Goal: Task Accomplishment & Management: Use online tool/utility

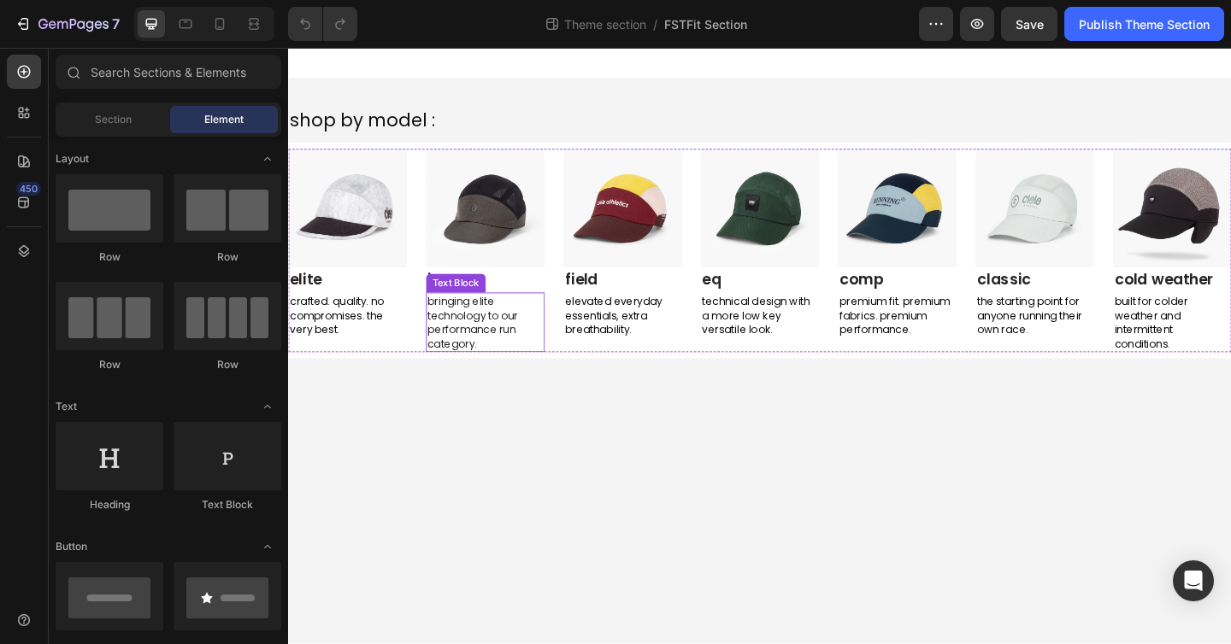
click at [531, 315] on div "b ringing elite technology to our performance run category." at bounding box center [502, 347] width 129 height 65
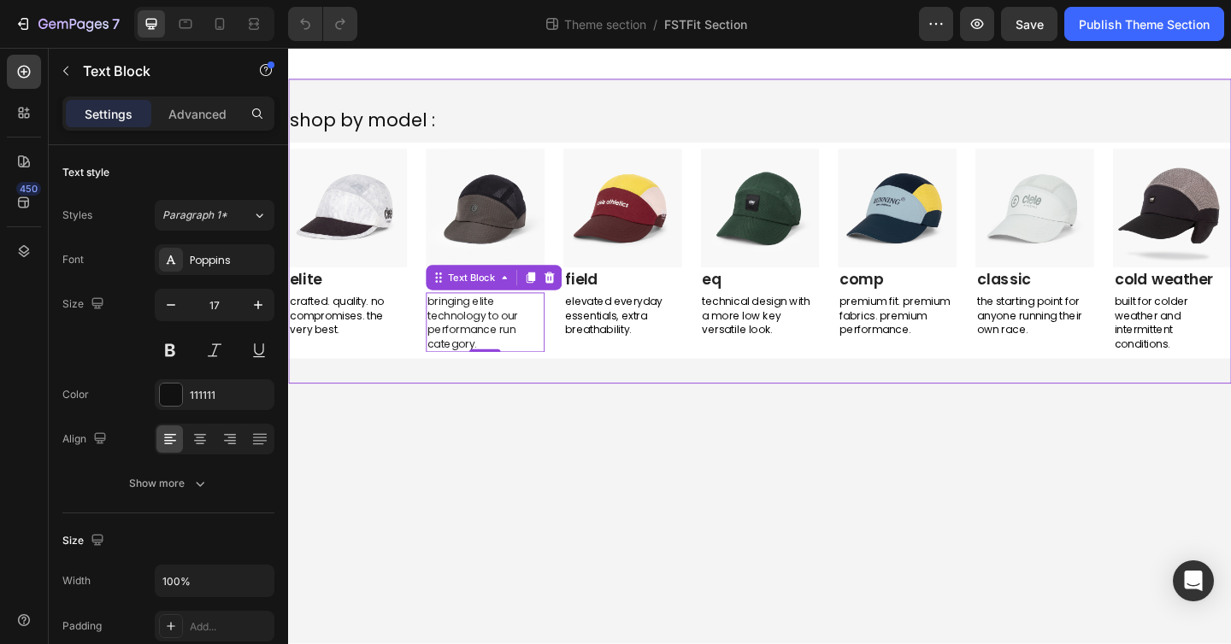
click at [681, 408] on div "shop by model : Text Block Image elite Text block crafted. quality. no compromi…" at bounding box center [801, 248] width 1026 height 332
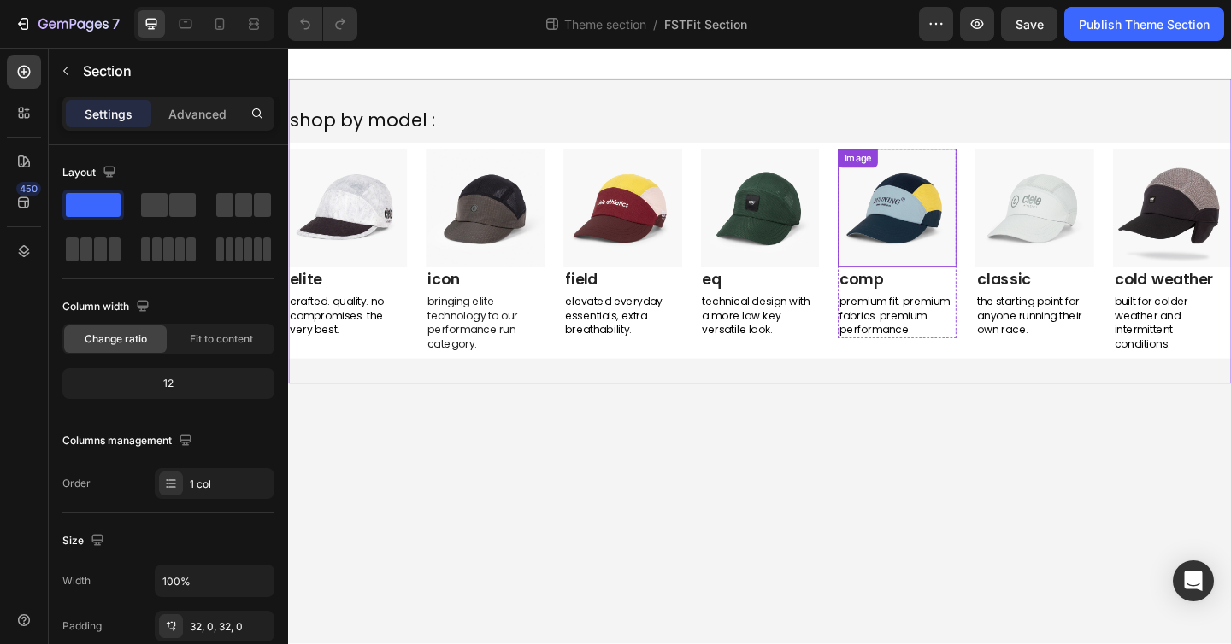
click at [939, 179] on div "Image" at bounding box center [950, 222] width 129 height 129
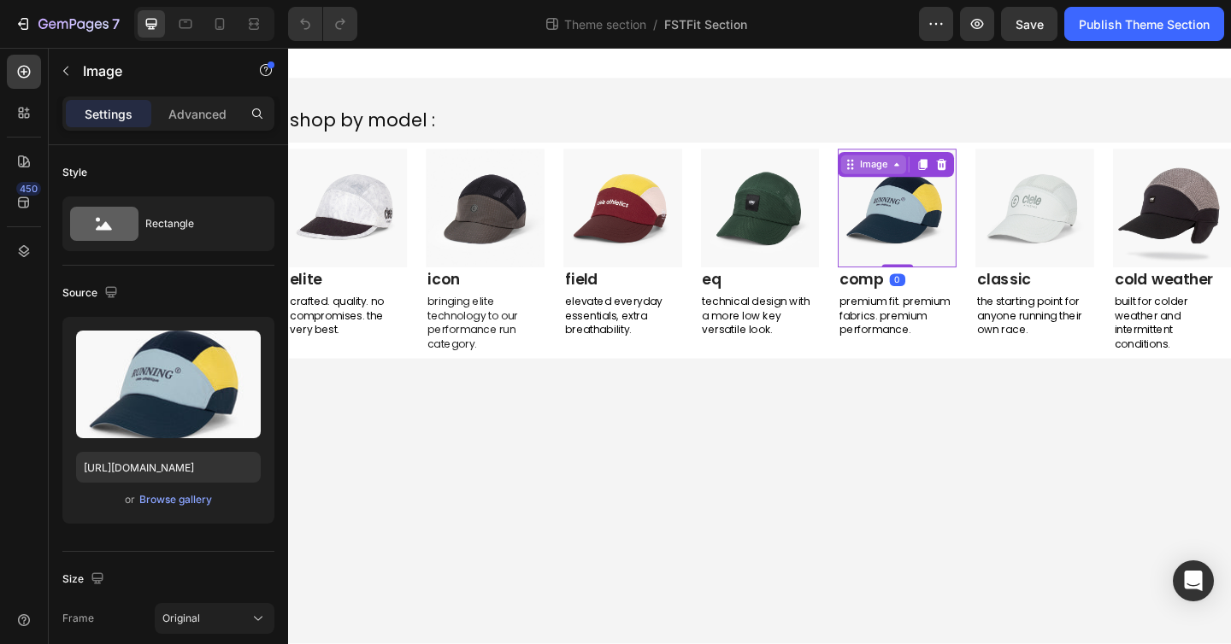
click at [918, 176] on div "Image" at bounding box center [924, 175] width 37 height 15
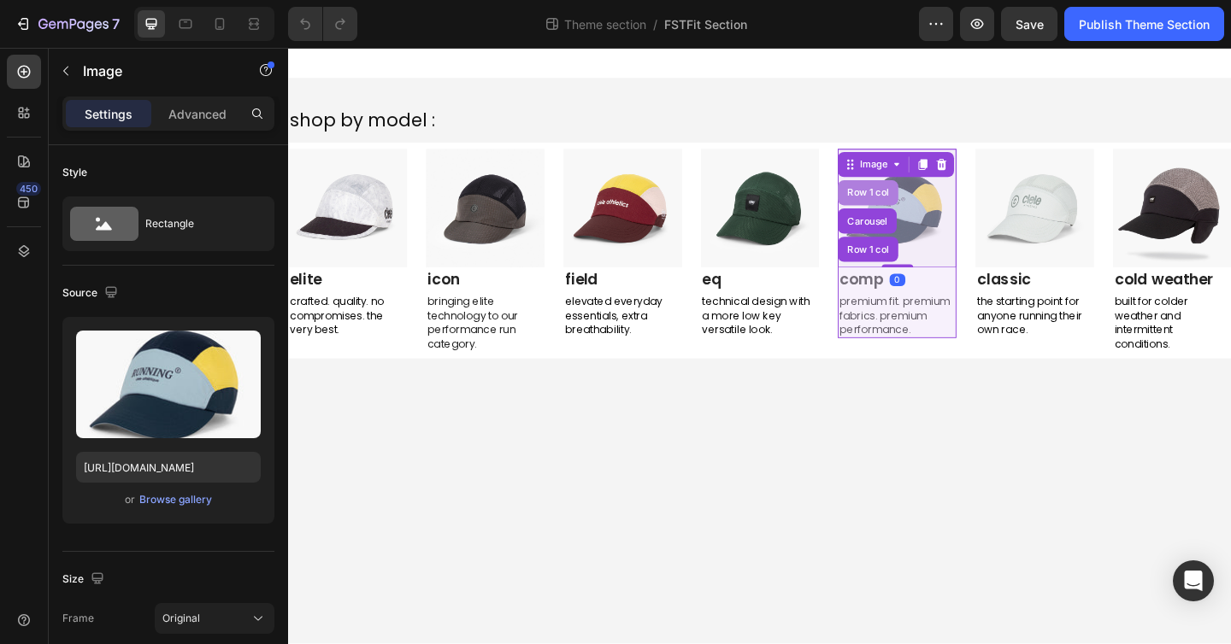
click at [918, 212] on div "Row 1 col" at bounding box center [919, 205] width 66 height 27
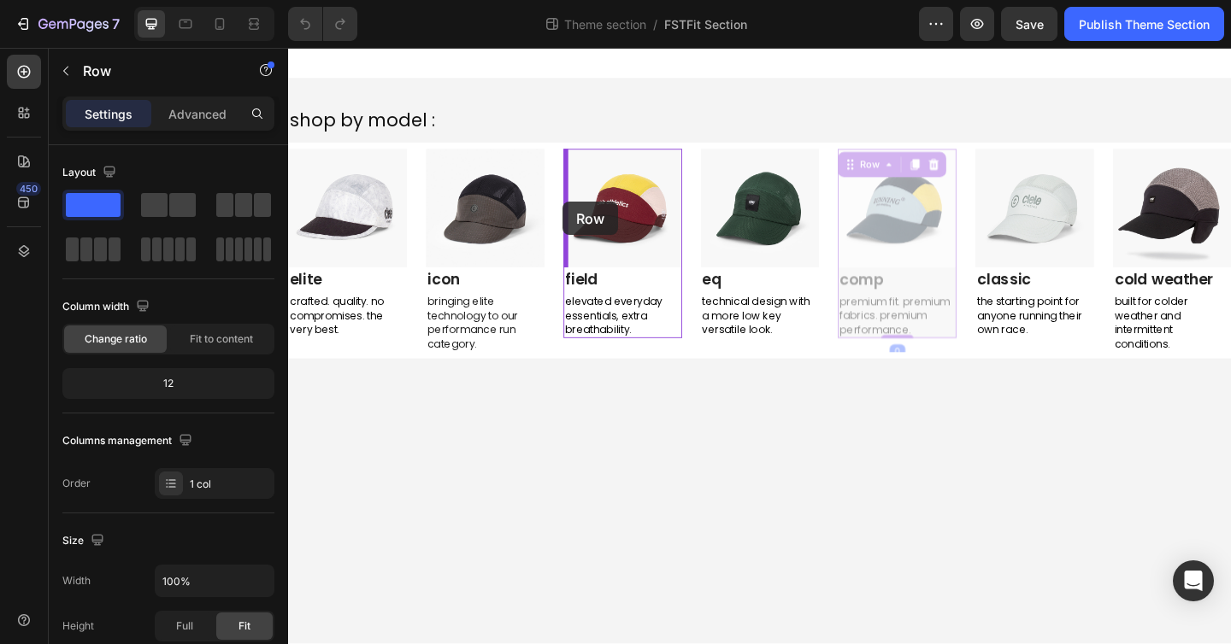
drag, startPoint x: 900, startPoint y: 176, endPoint x: 586, endPoint y: 215, distance: 316.1
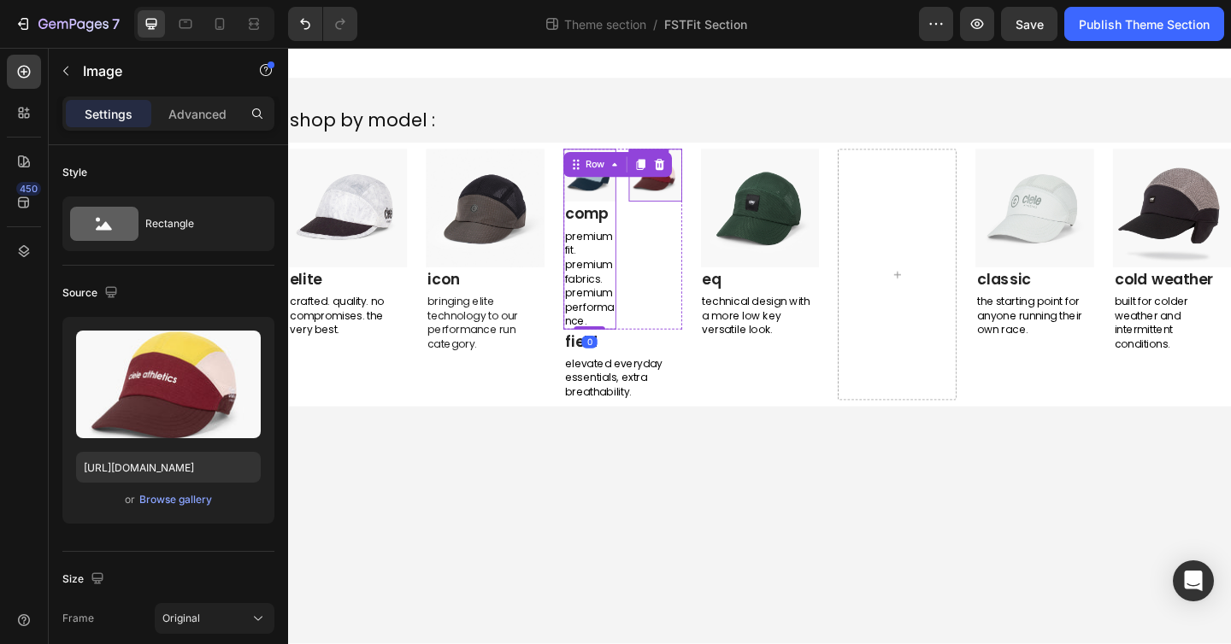
click at [695, 209] on img at bounding box center [686, 186] width 57 height 57
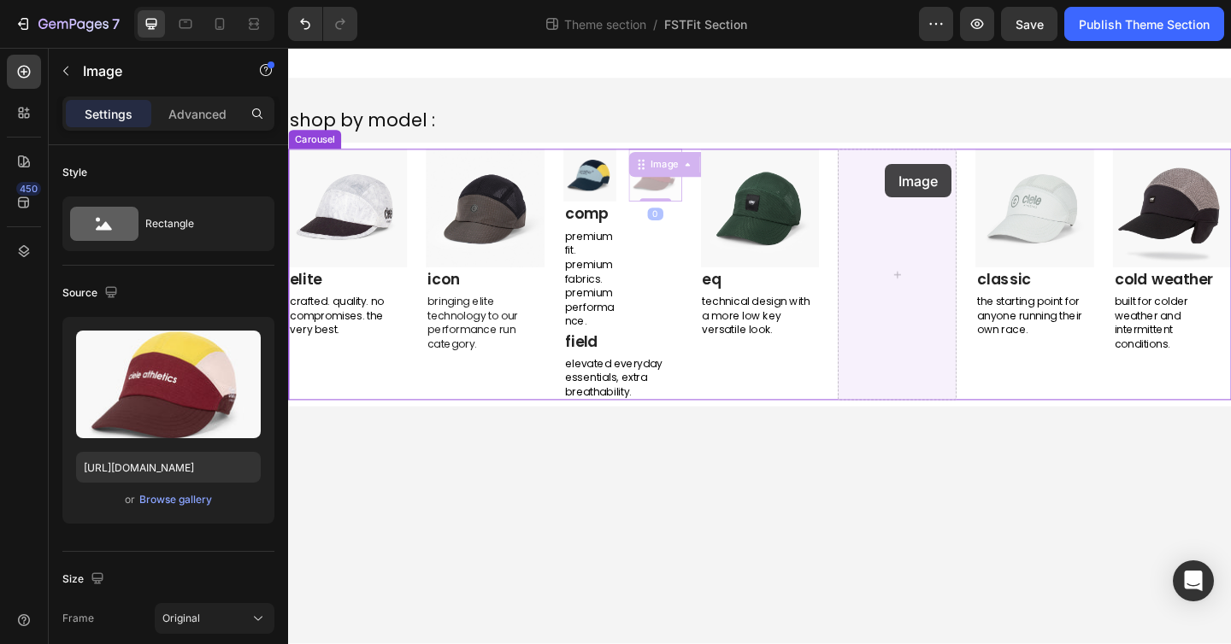
drag, startPoint x: 668, startPoint y: 174, endPoint x: 937, endPoint y: 174, distance: 268.4
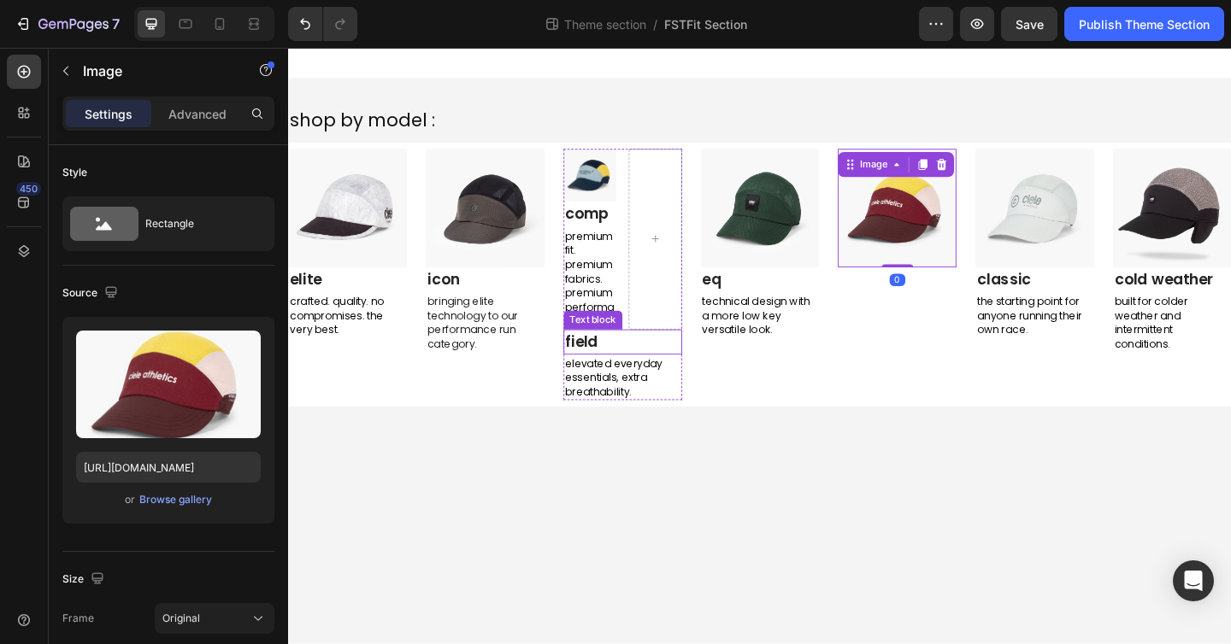
click at [599, 364] on link "field" at bounding box center [607, 367] width 36 height 23
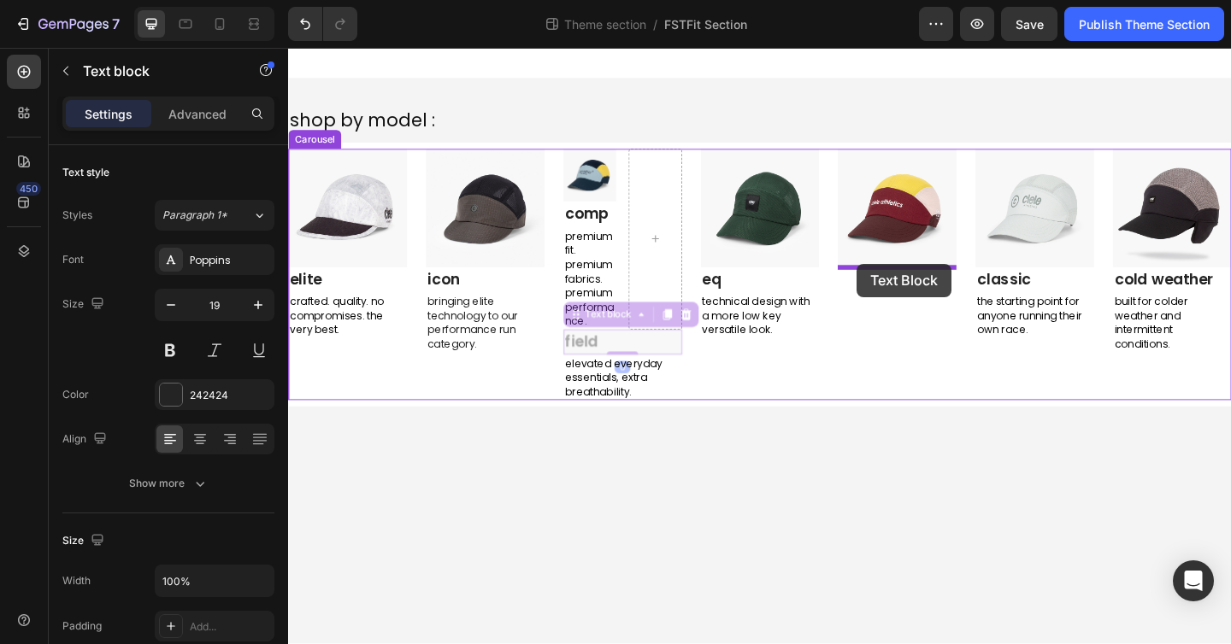
drag, startPoint x: 599, startPoint y: 336, endPoint x: 906, endPoint y: 283, distance: 311.4
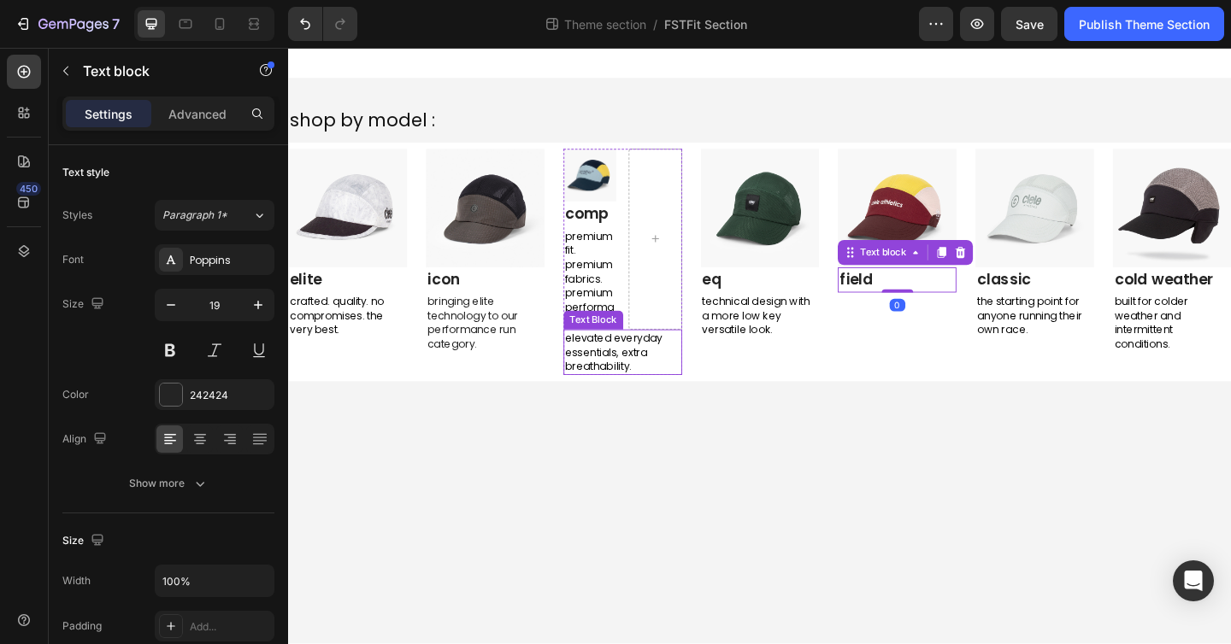
click at [599, 379] on span "elevated everyday essentials, extra breathability." at bounding box center [642, 379] width 106 height 47
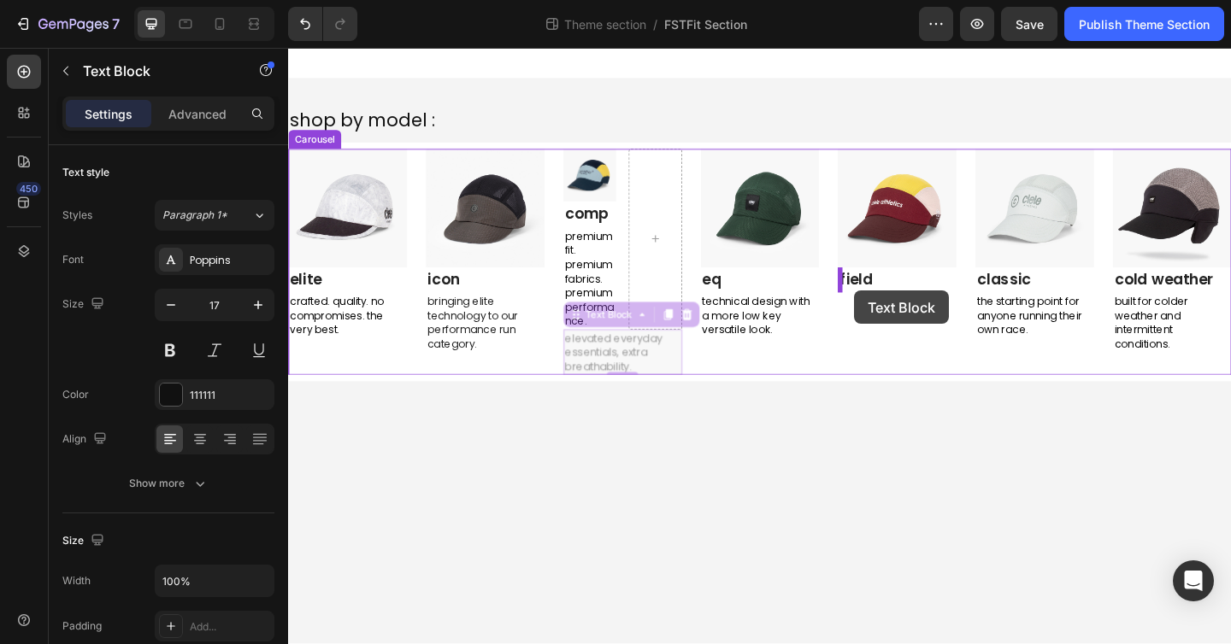
drag, startPoint x: 604, startPoint y: 342, endPoint x: 903, endPoint y: 312, distance: 300.7
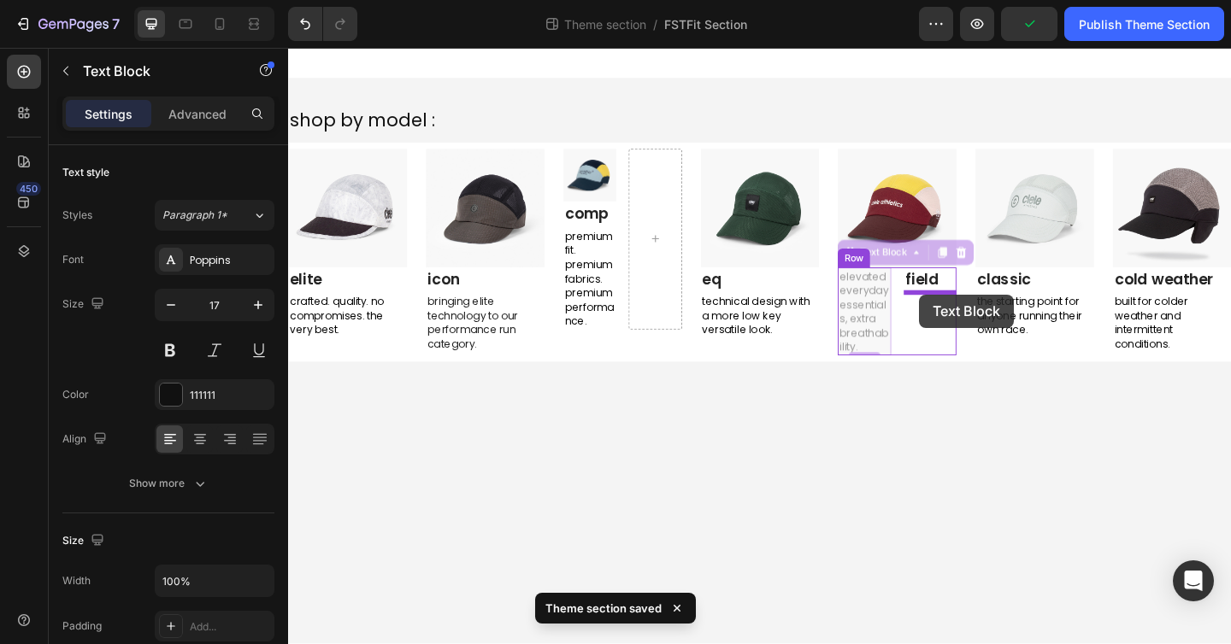
drag, startPoint x: 898, startPoint y: 269, endPoint x: 974, endPoint y: 316, distance: 89.4
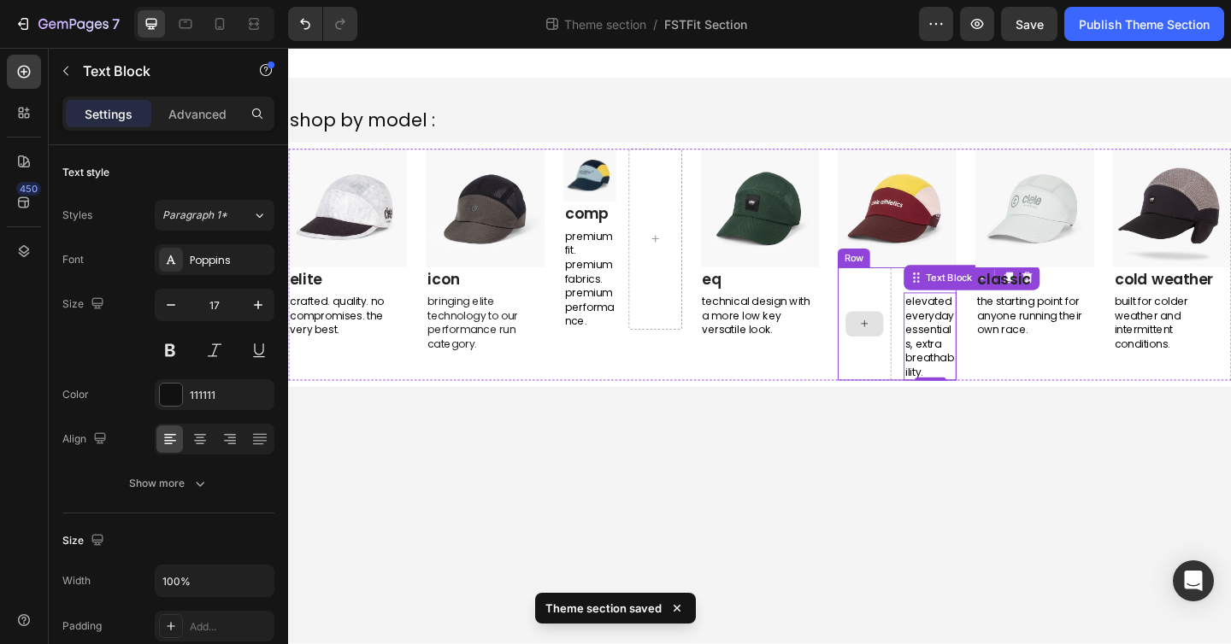
click at [933, 314] on div at bounding box center [914, 349] width 57 height 124
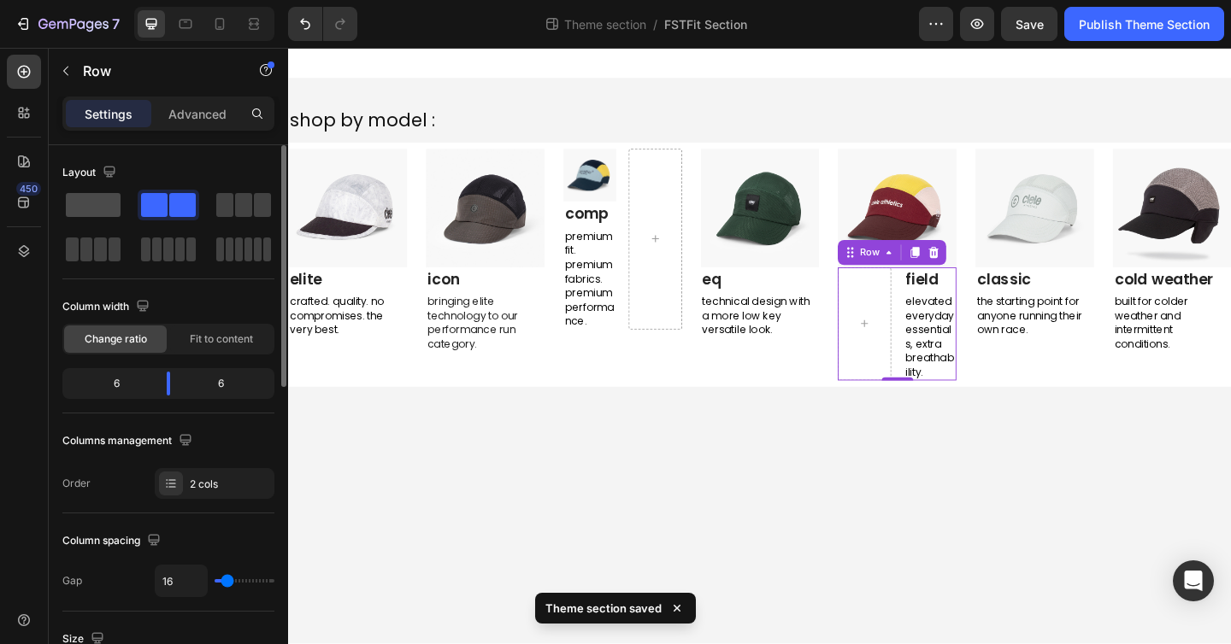
click at [74, 217] on div at bounding box center [93, 205] width 62 height 31
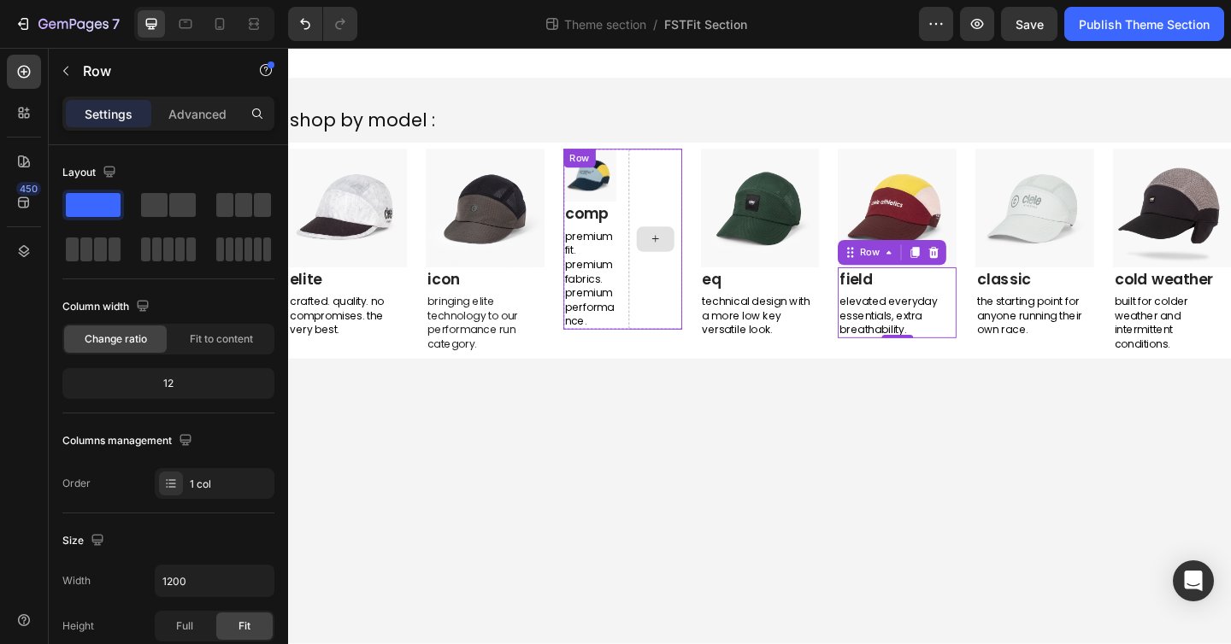
click at [679, 285] on div at bounding box center [686, 256] width 57 height 197
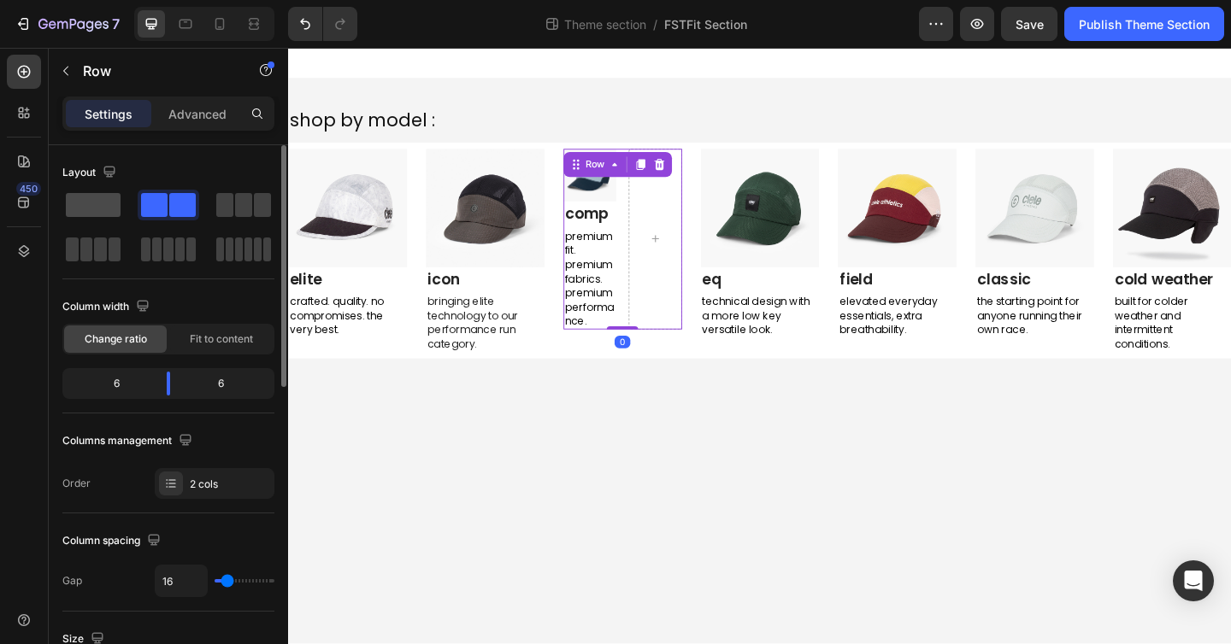
click at [82, 197] on span at bounding box center [93, 205] width 55 height 24
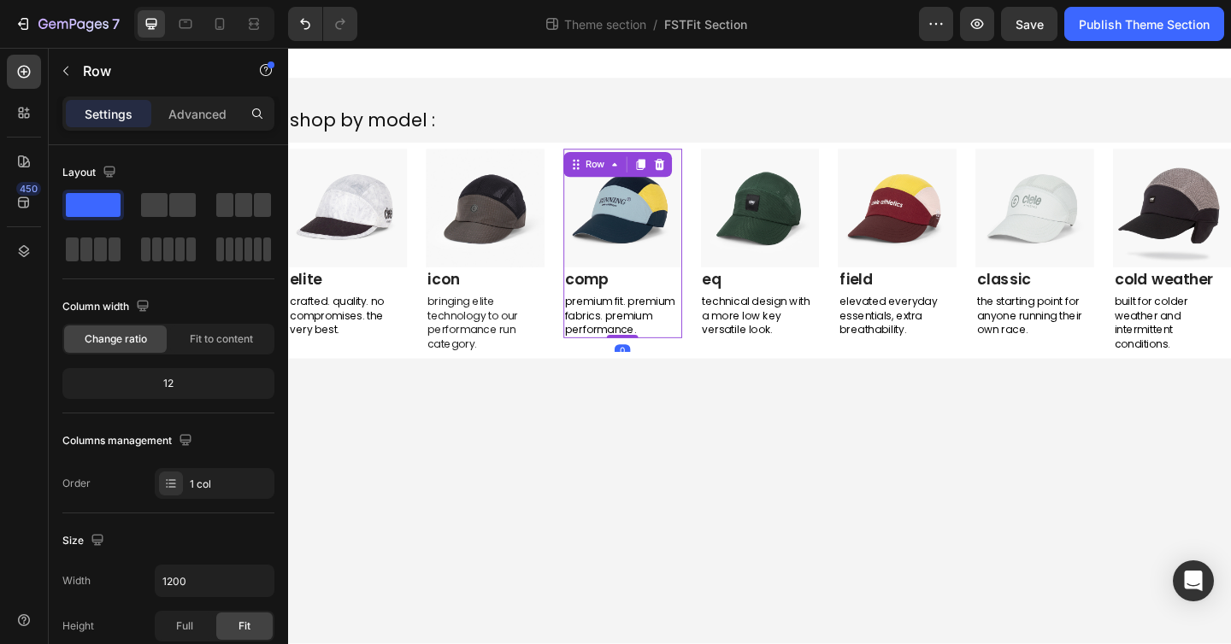
click at [689, 364] on div "Image comp Text block premium fit. premium fabrics. premium performance. Text B…" at bounding box center [651, 268] width 129 height 221
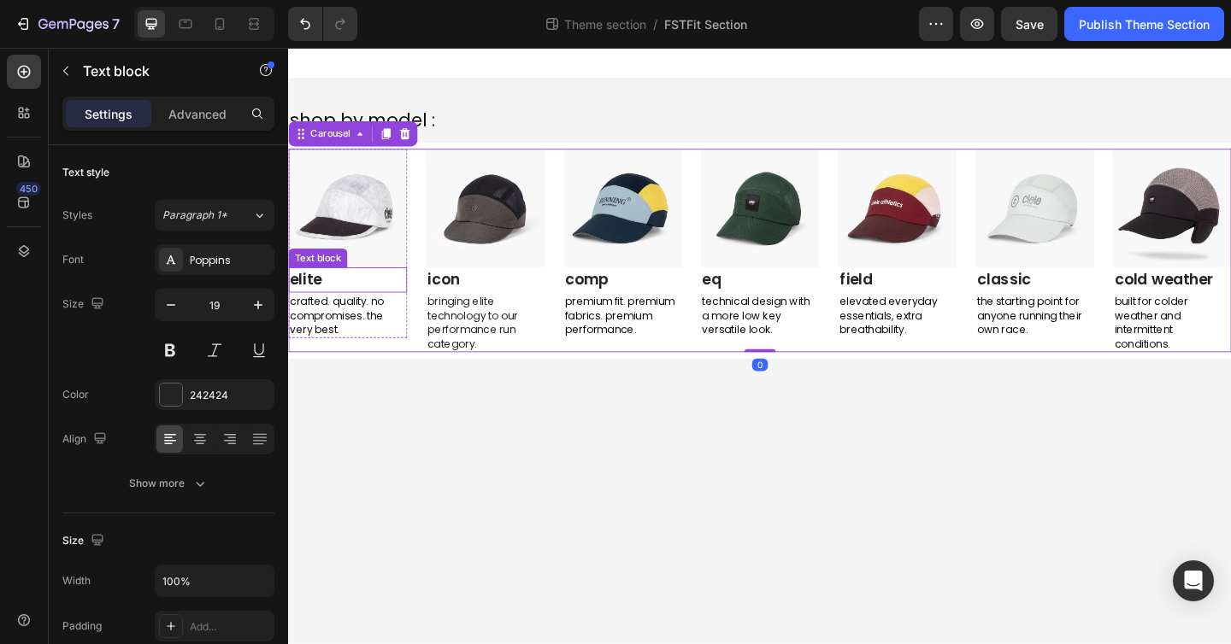
click at [325, 291] on p "elite" at bounding box center [353, 301] width 126 height 25
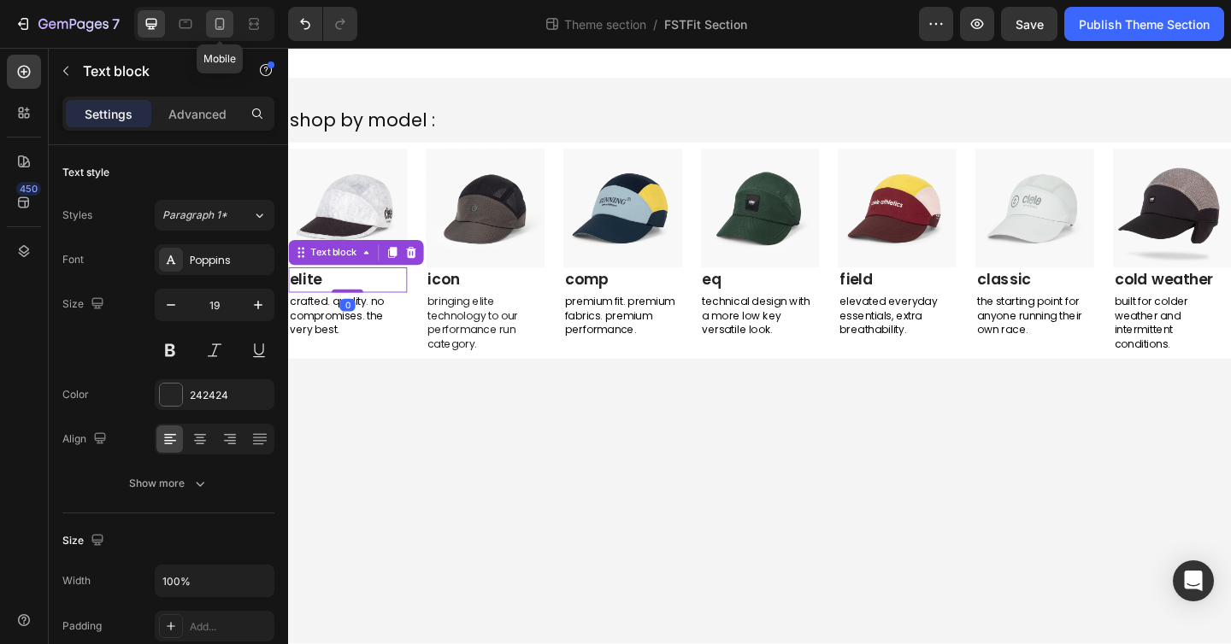
click at [226, 12] on div at bounding box center [219, 23] width 27 height 27
type input "14"
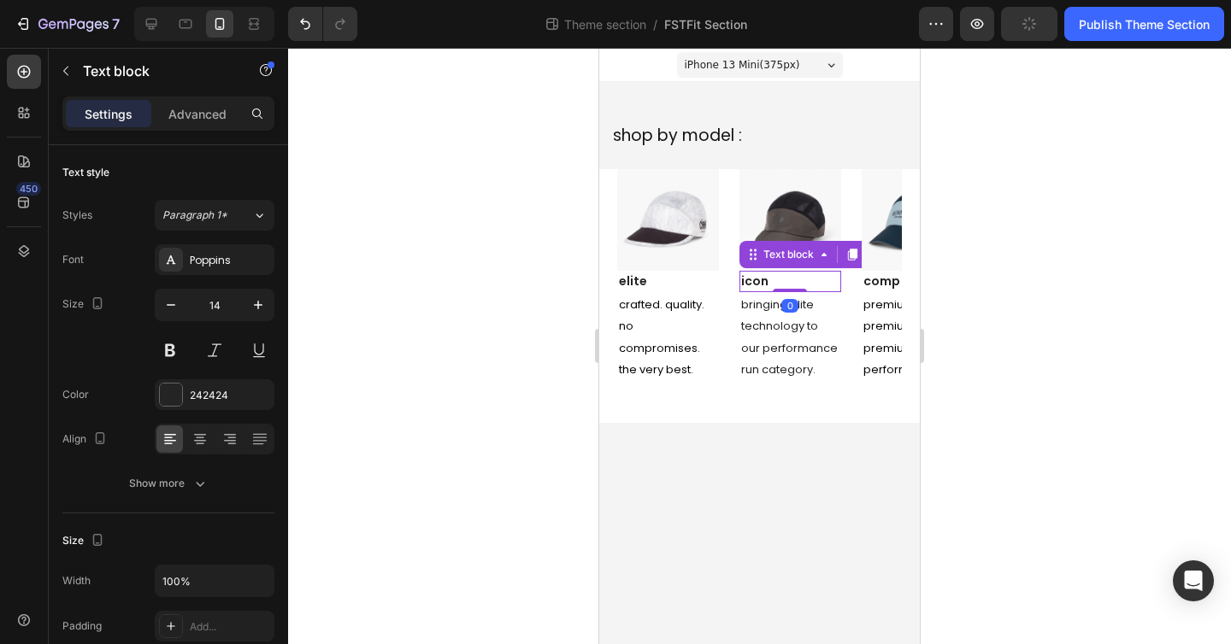
click at [783, 286] on p "icon" at bounding box center [790, 282] width 98 height 18
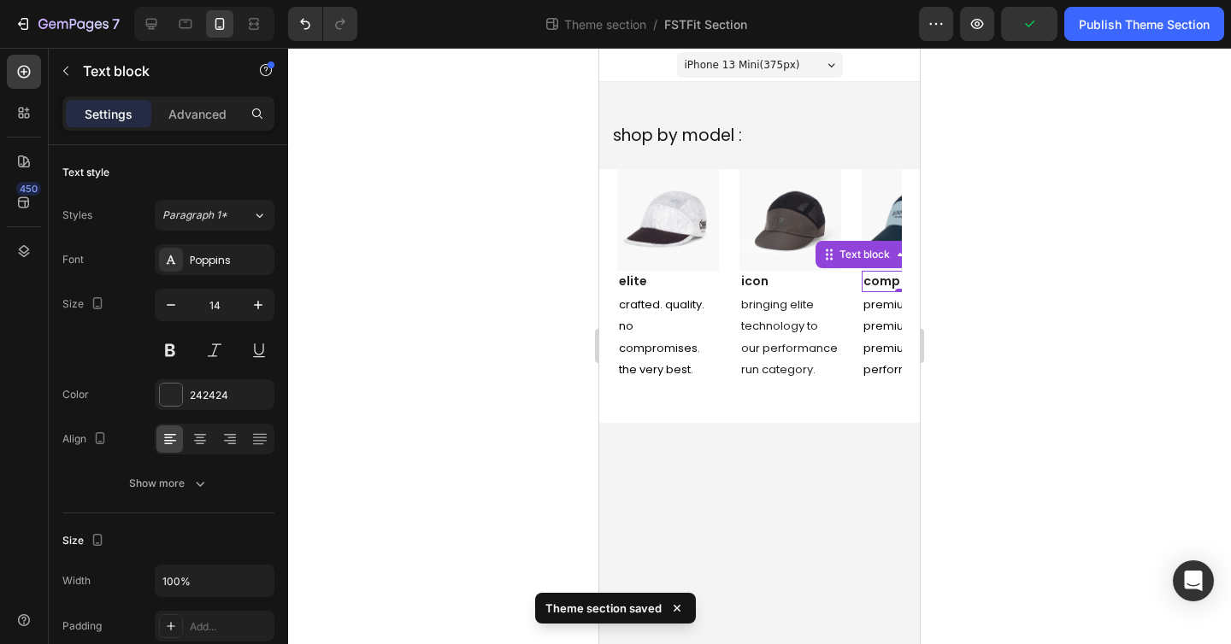
click at [874, 279] on link "comp" at bounding box center [881, 281] width 37 height 17
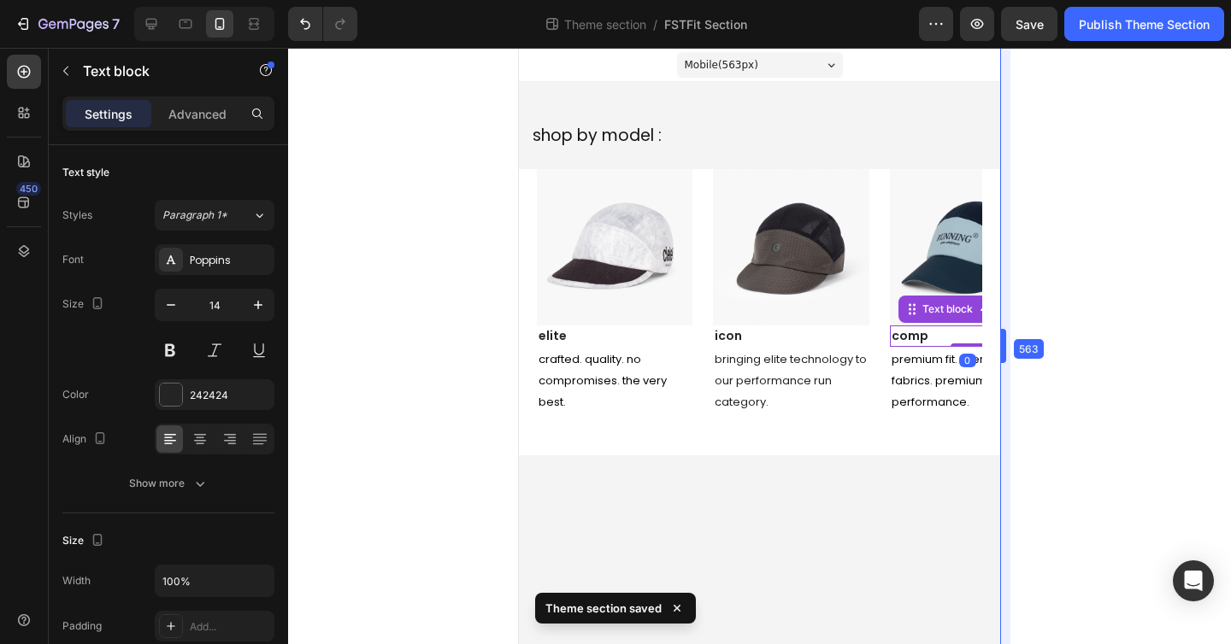
drag, startPoint x: 921, startPoint y: 340, endPoint x: 1082, endPoint y: 340, distance: 160.7
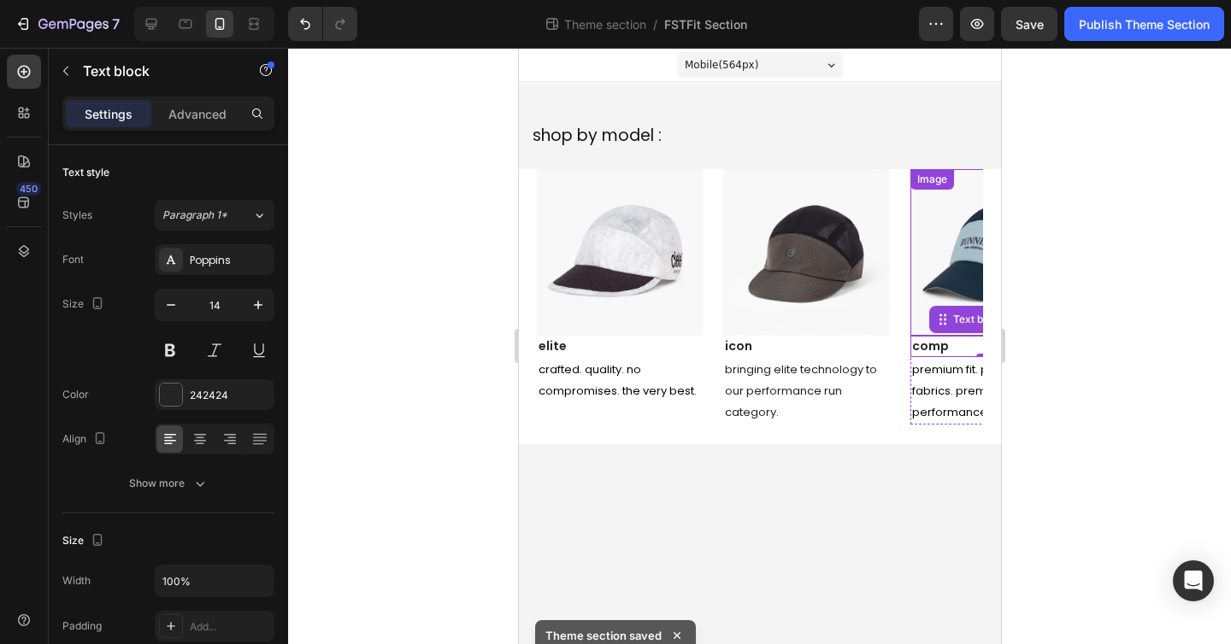
click at [940, 262] on img at bounding box center [992, 252] width 166 height 166
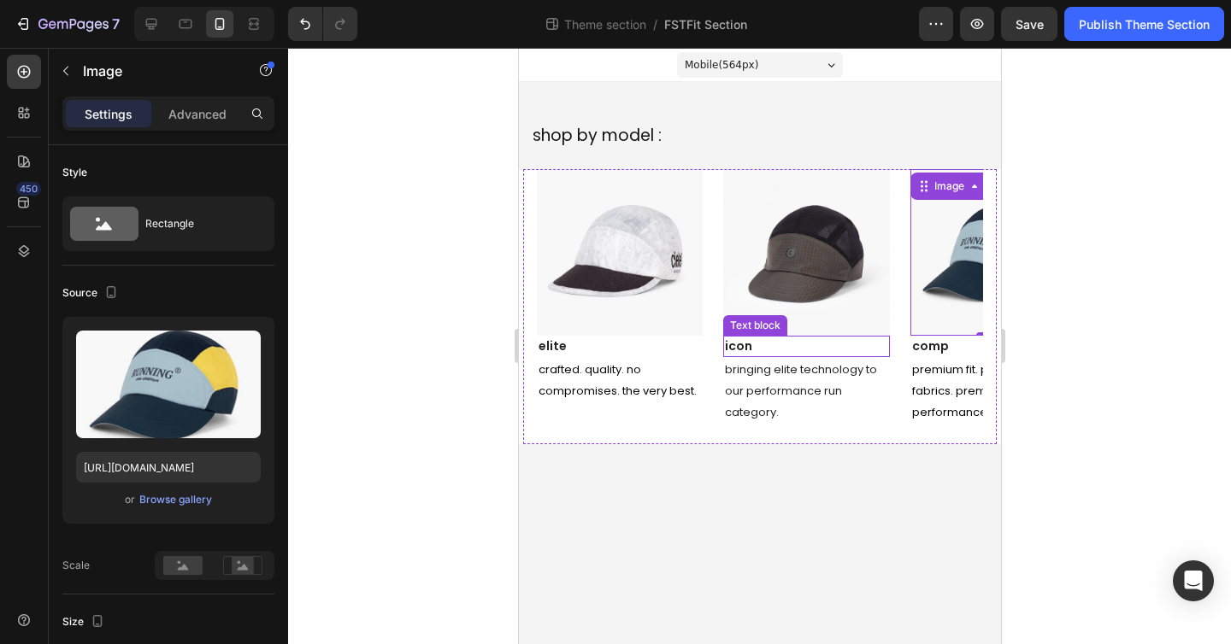
click at [823, 345] on p "icon" at bounding box center [805, 347] width 162 height 18
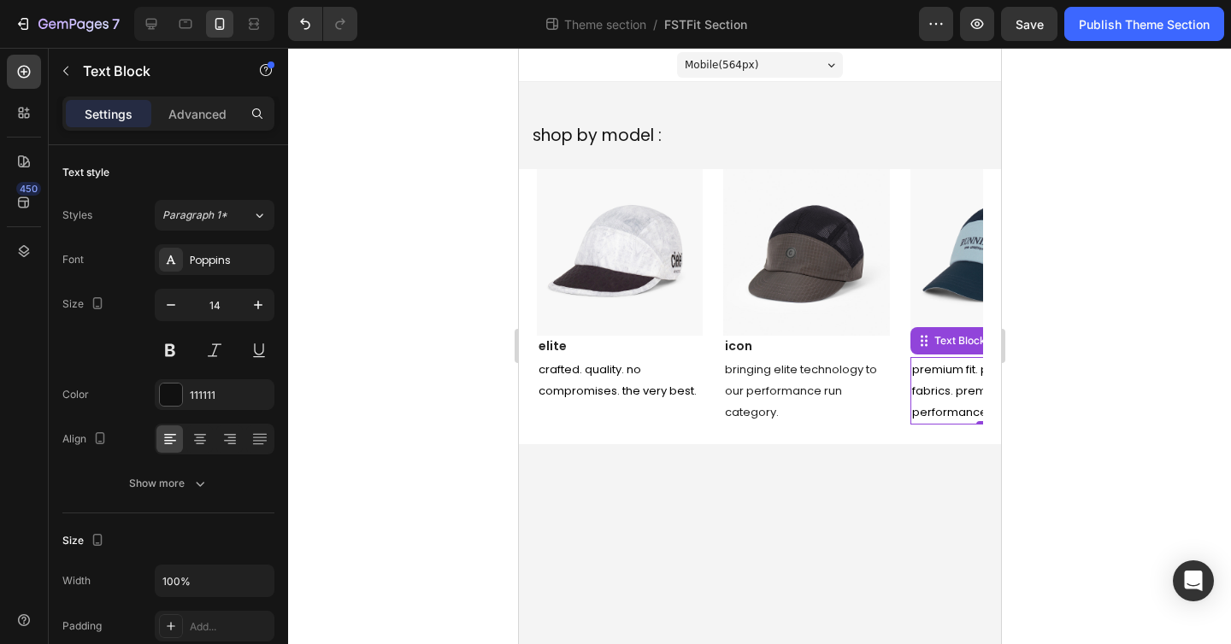
click at [917, 411] on span "premium fit. premium fabrics. premium performance." at bounding box center [971, 391] width 120 height 59
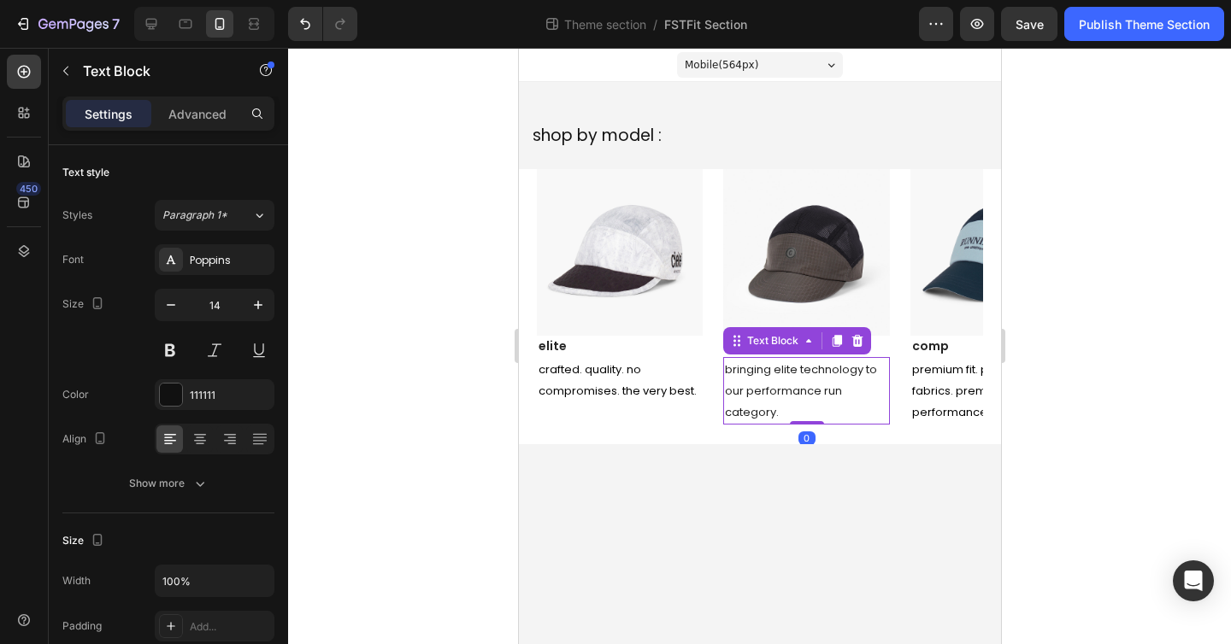
click at [726, 422] on p "b ringing elite technology to our performance run category." at bounding box center [805, 391] width 162 height 65
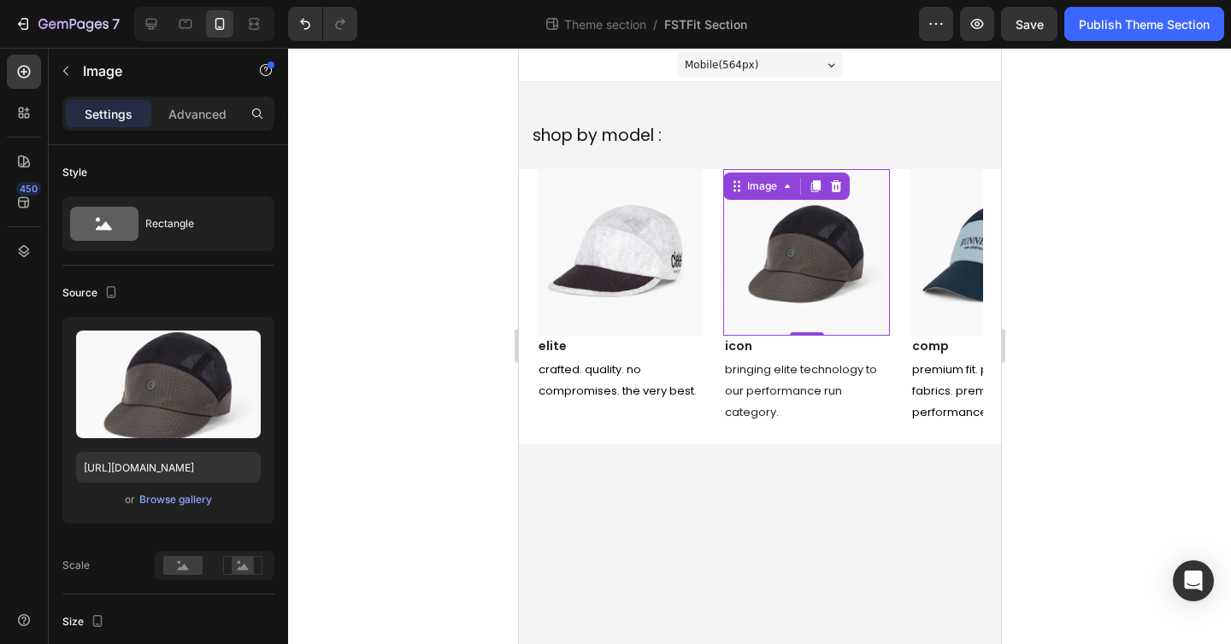
click at [843, 181] on div "Image 0" at bounding box center [805, 252] width 166 height 166
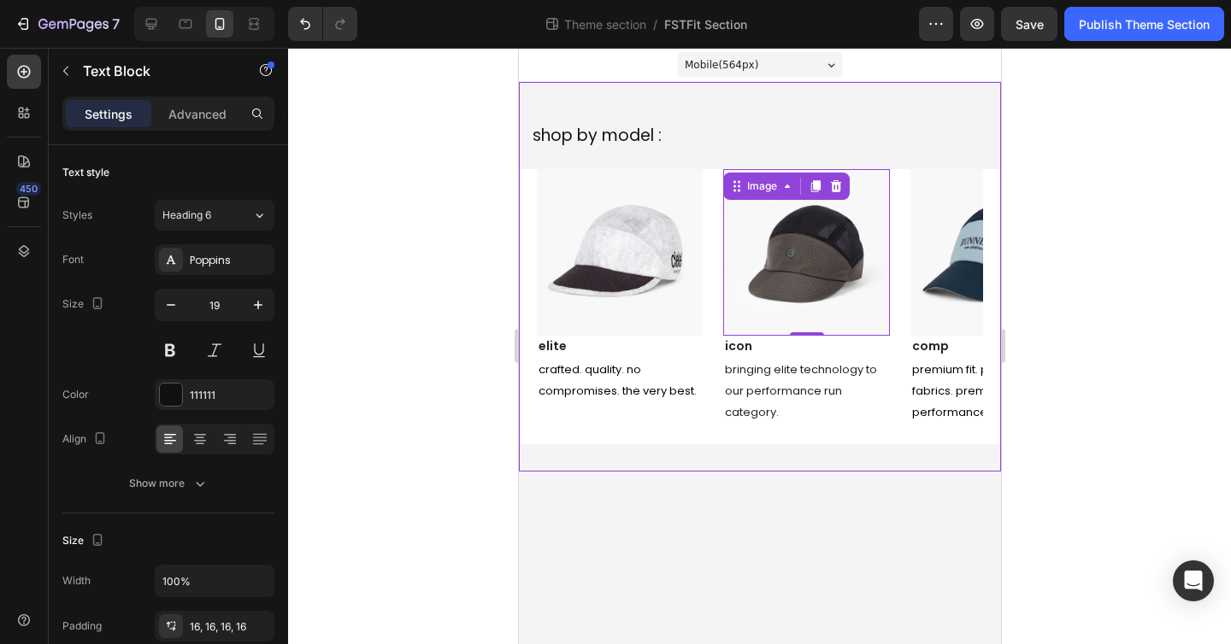
click at [955, 162] on div "shop by model :" at bounding box center [759, 135] width 482 height 53
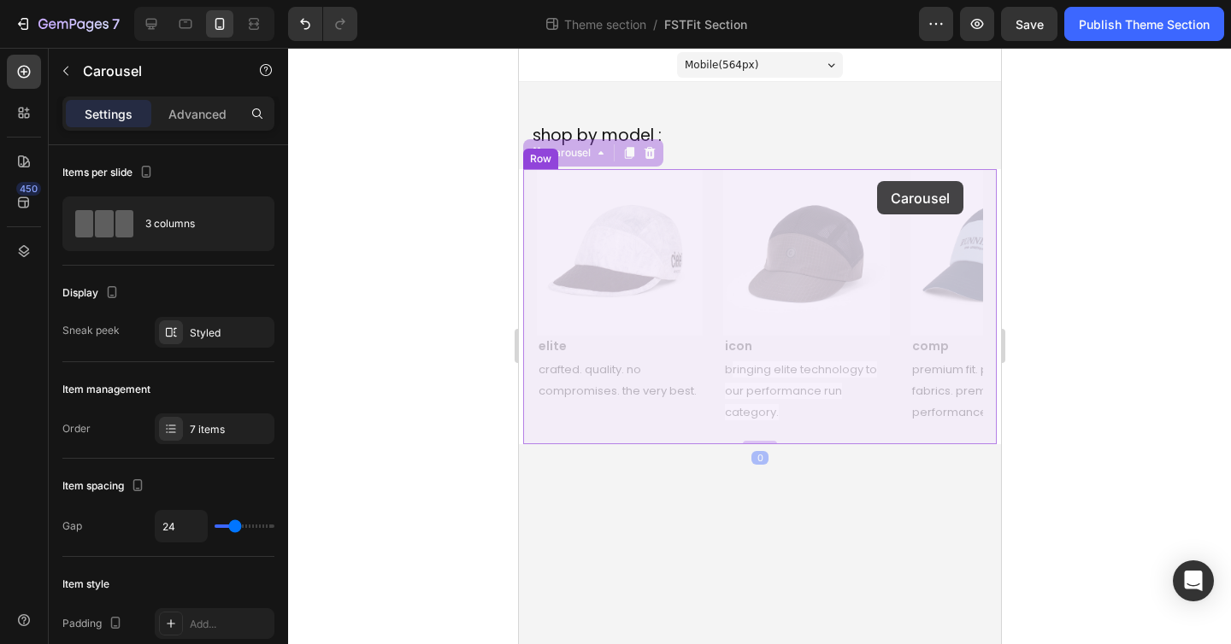
drag, startPoint x: 986, startPoint y: 184, endPoint x: 876, endPoint y: 181, distance: 110.3
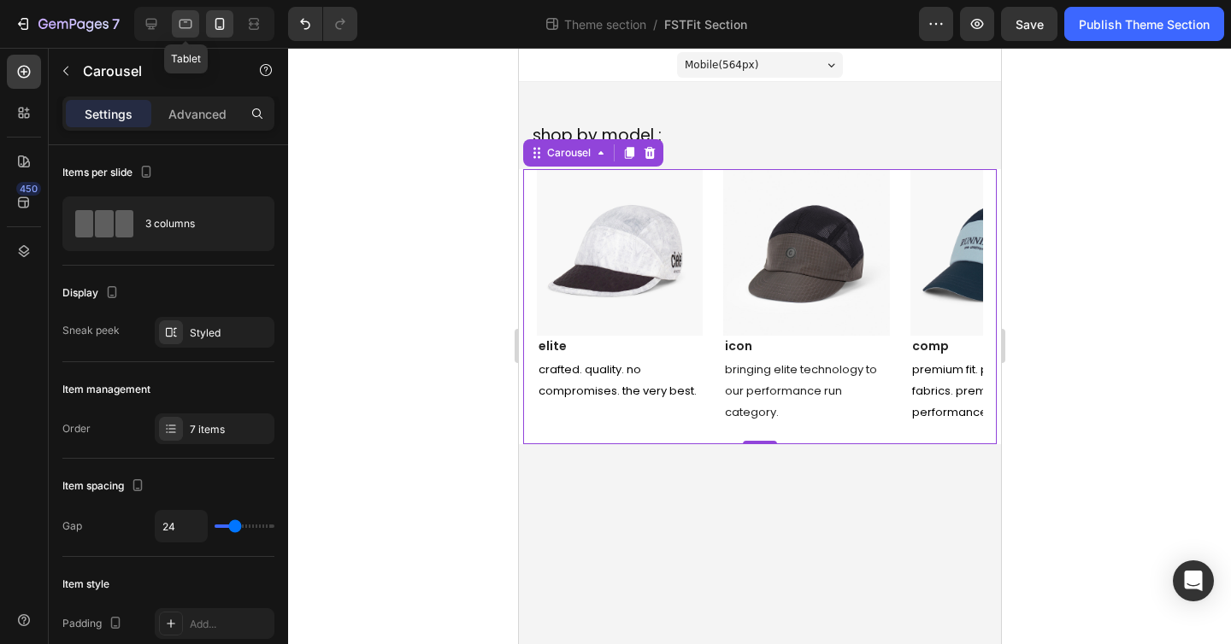
click at [184, 23] on icon at bounding box center [185, 23] width 17 height 17
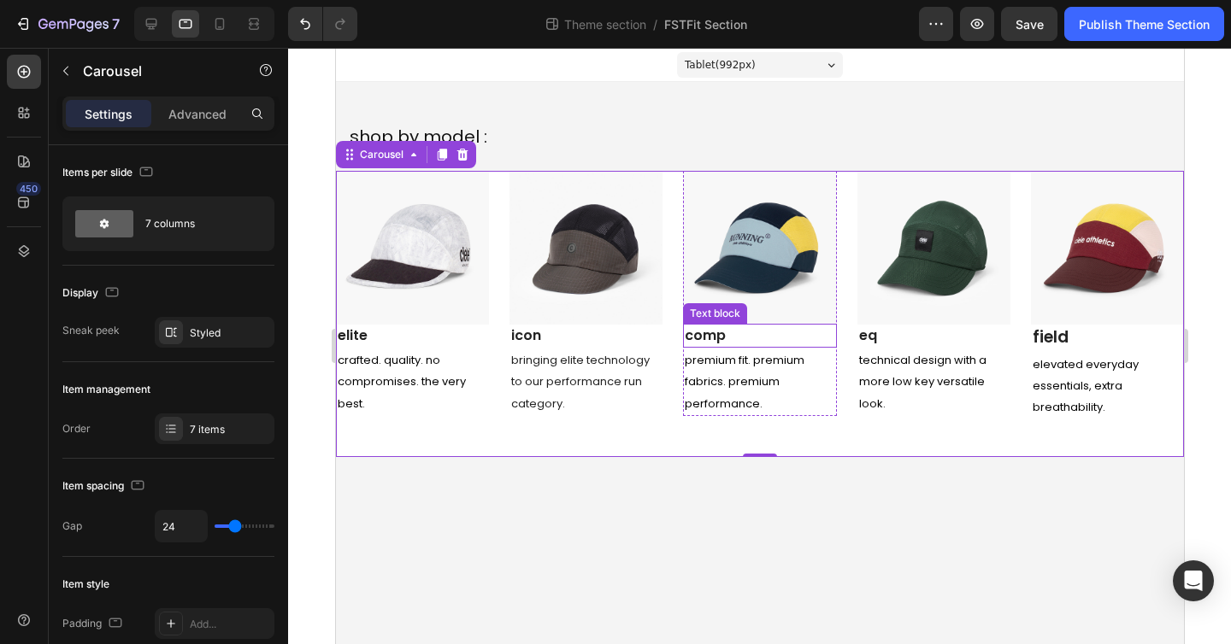
click at [700, 334] on link "comp" at bounding box center [704, 336] width 41 height 20
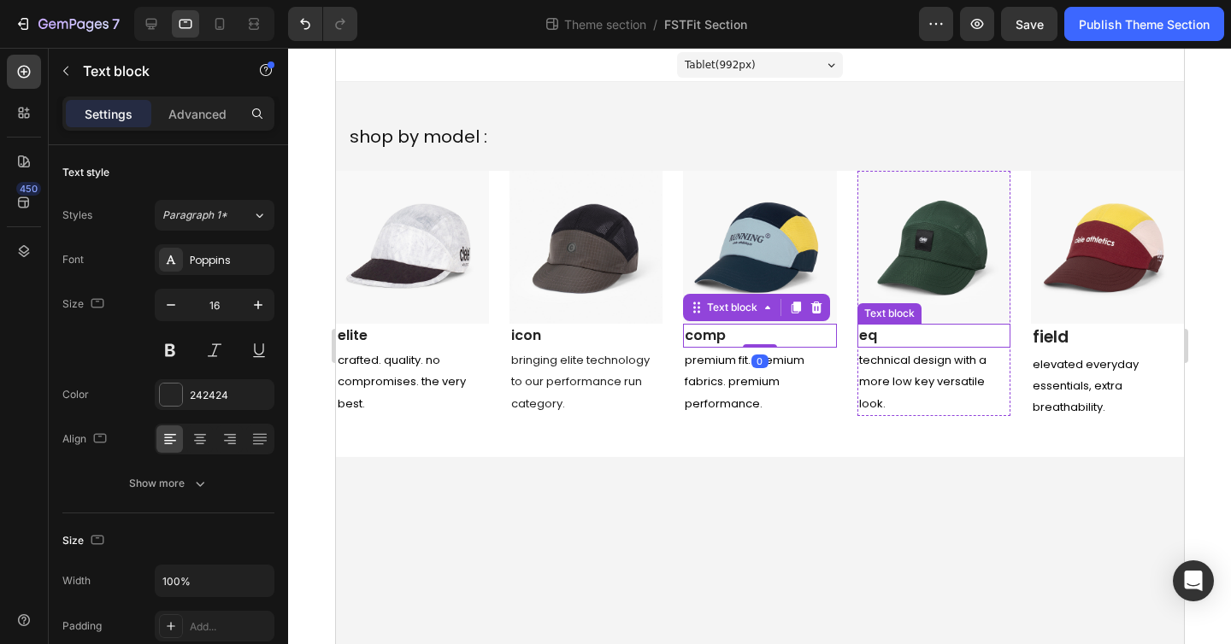
click at [873, 338] on link "eq" at bounding box center [867, 336] width 18 height 20
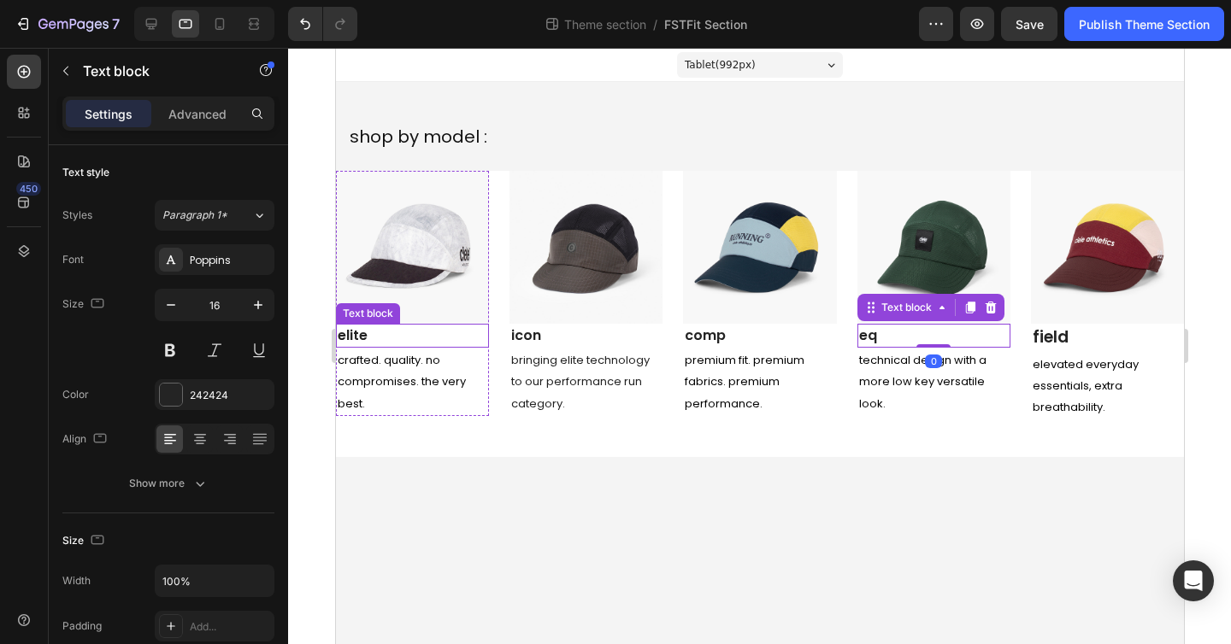
click at [405, 335] on p "elite" at bounding box center [412, 336] width 150 height 21
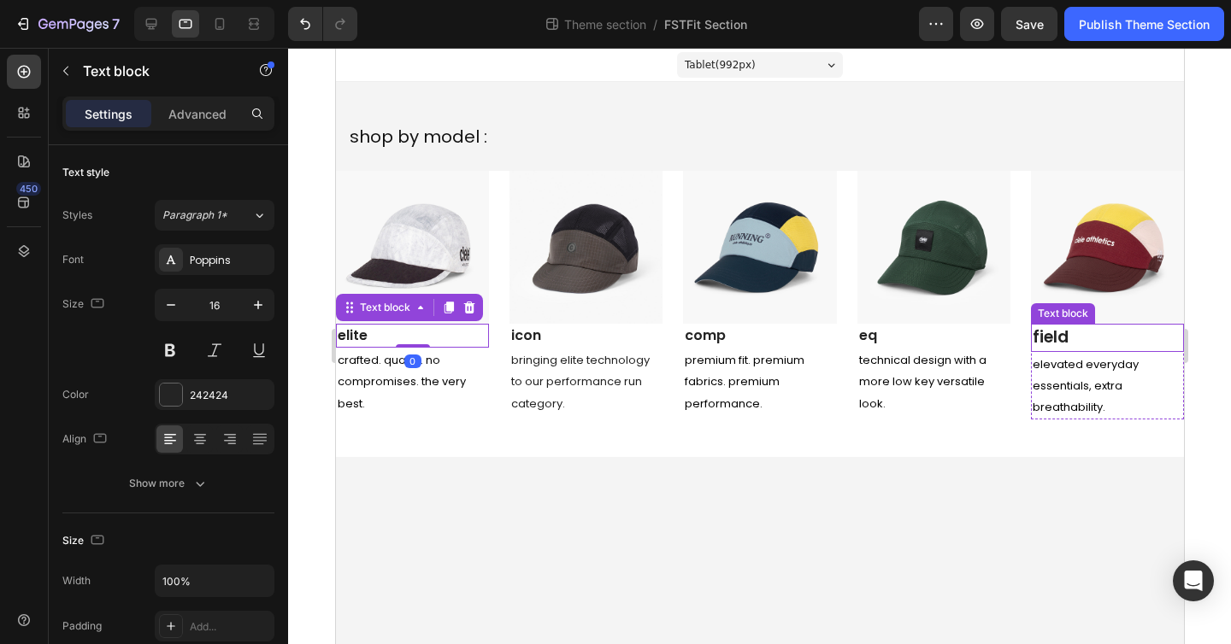
click at [1079, 340] on p "field" at bounding box center [1107, 338] width 150 height 25
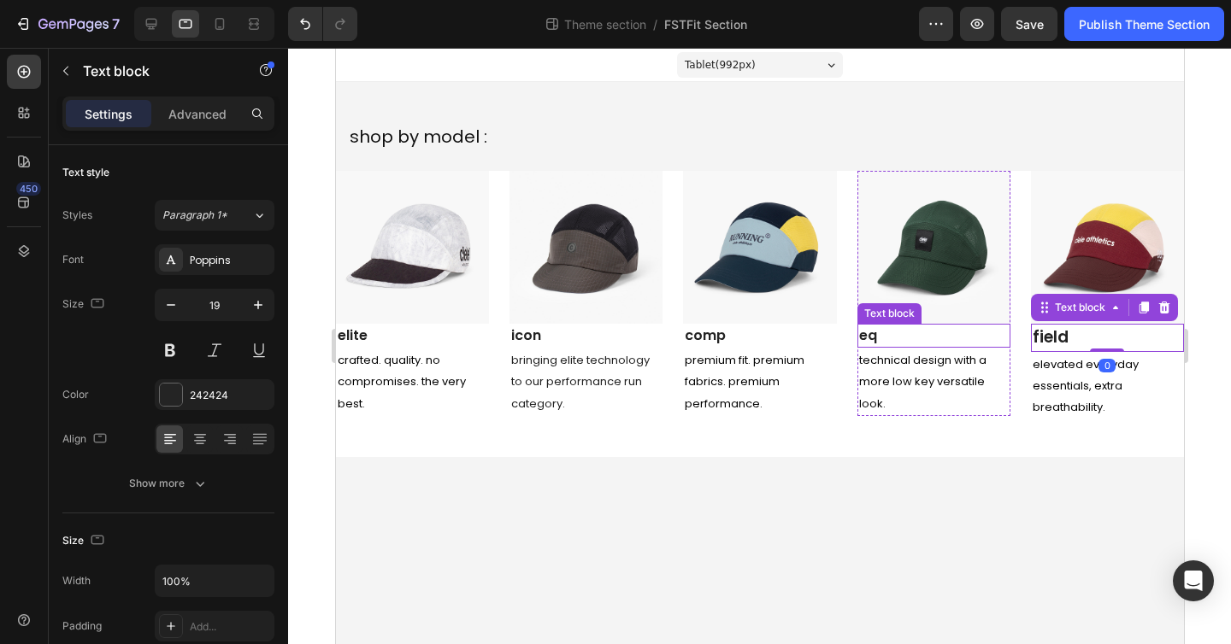
click at [899, 332] on p "eq" at bounding box center [933, 336] width 150 height 21
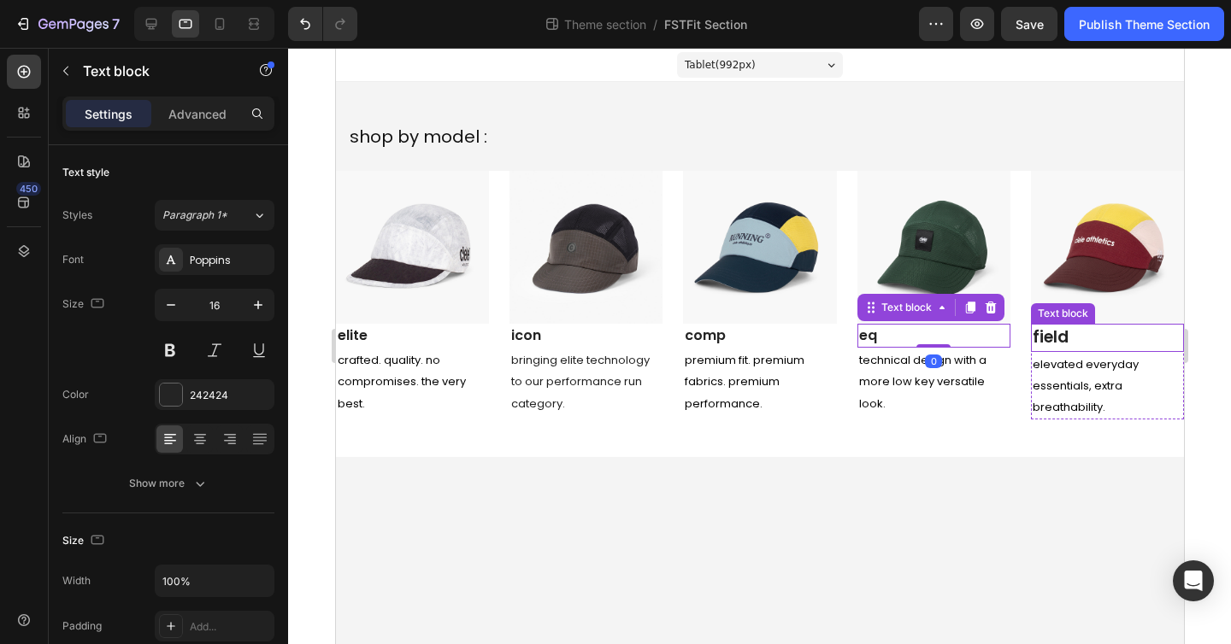
click at [1063, 338] on link "field" at bounding box center [1050, 337] width 36 height 23
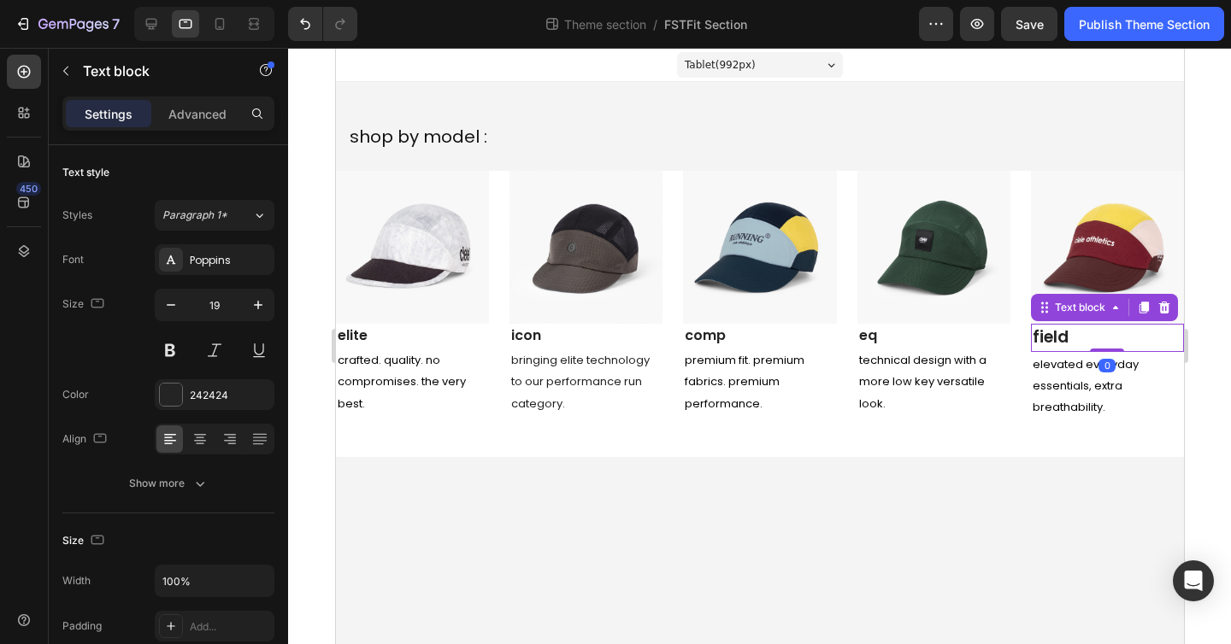
click at [1063, 338] on link "field" at bounding box center [1050, 337] width 36 height 23
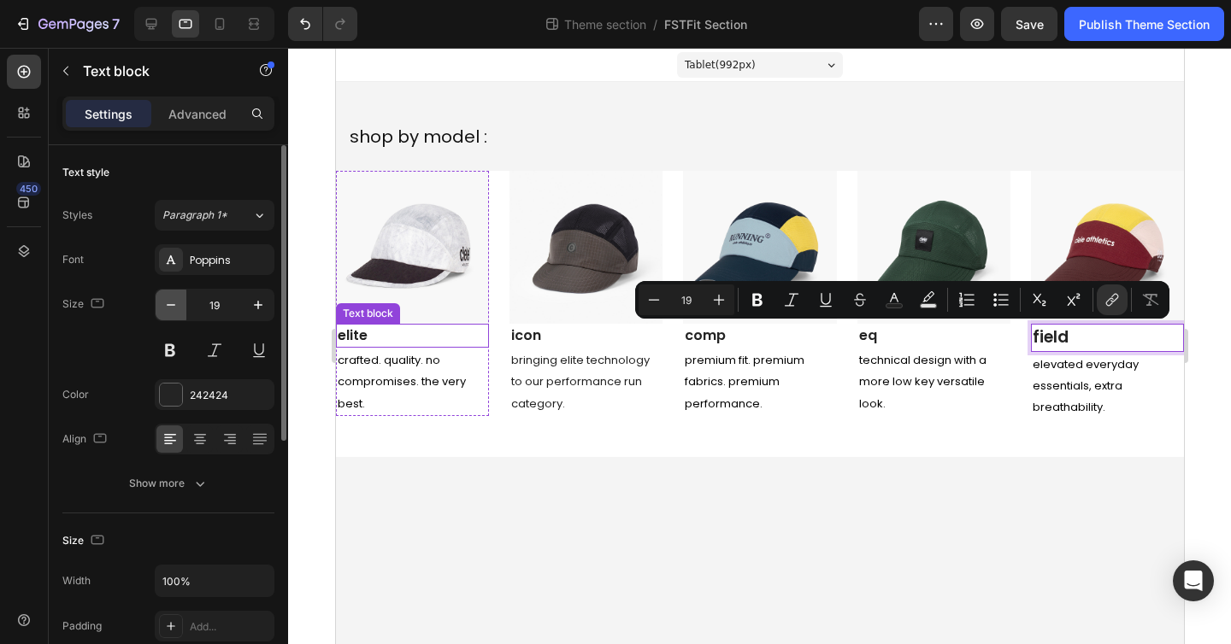
click at [169, 308] on icon "button" at bounding box center [170, 305] width 17 height 17
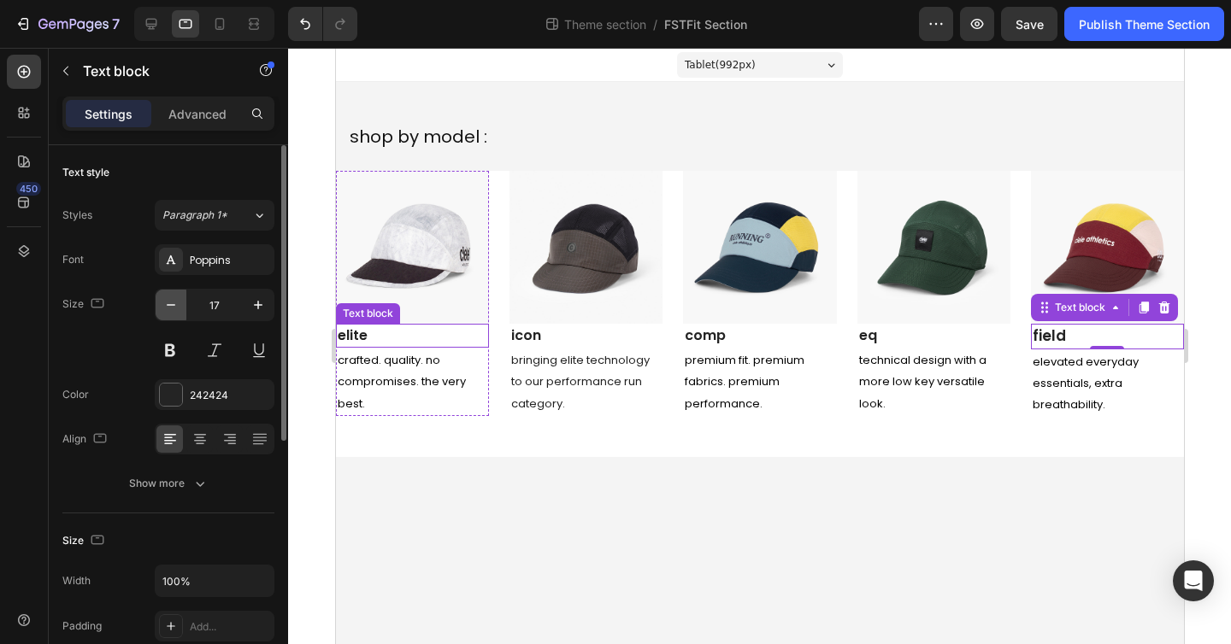
click at [169, 308] on icon "button" at bounding box center [170, 305] width 17 height 17
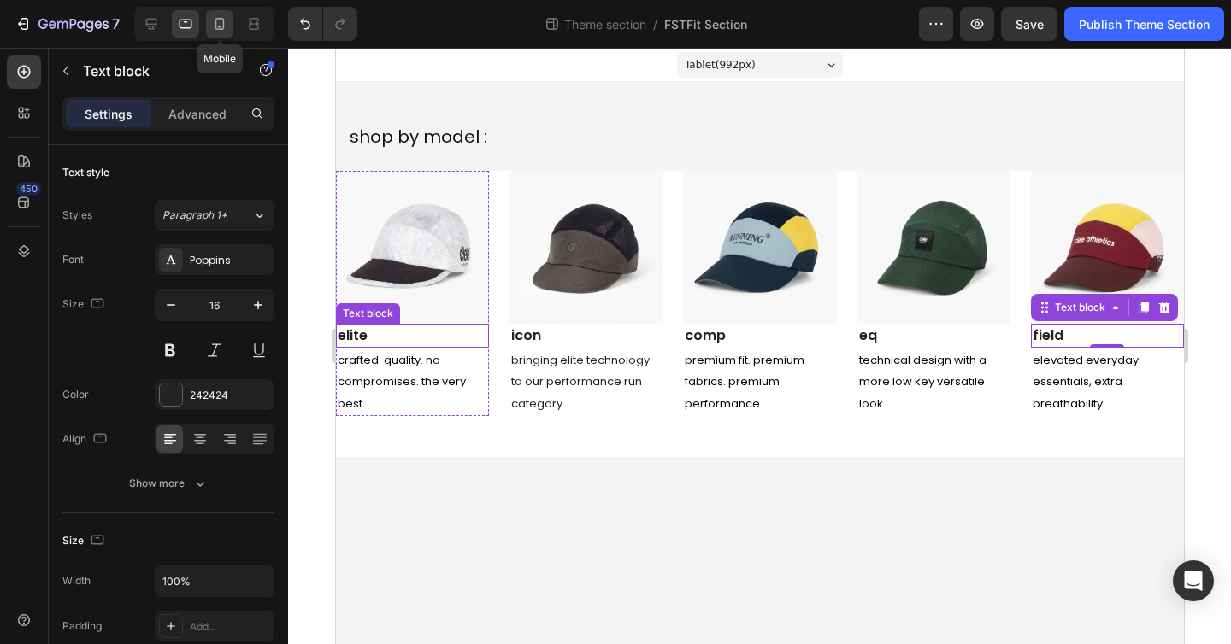
click at [222, 21] on icon at bounding box center [219, 23] width 17 height 17
type input "17"
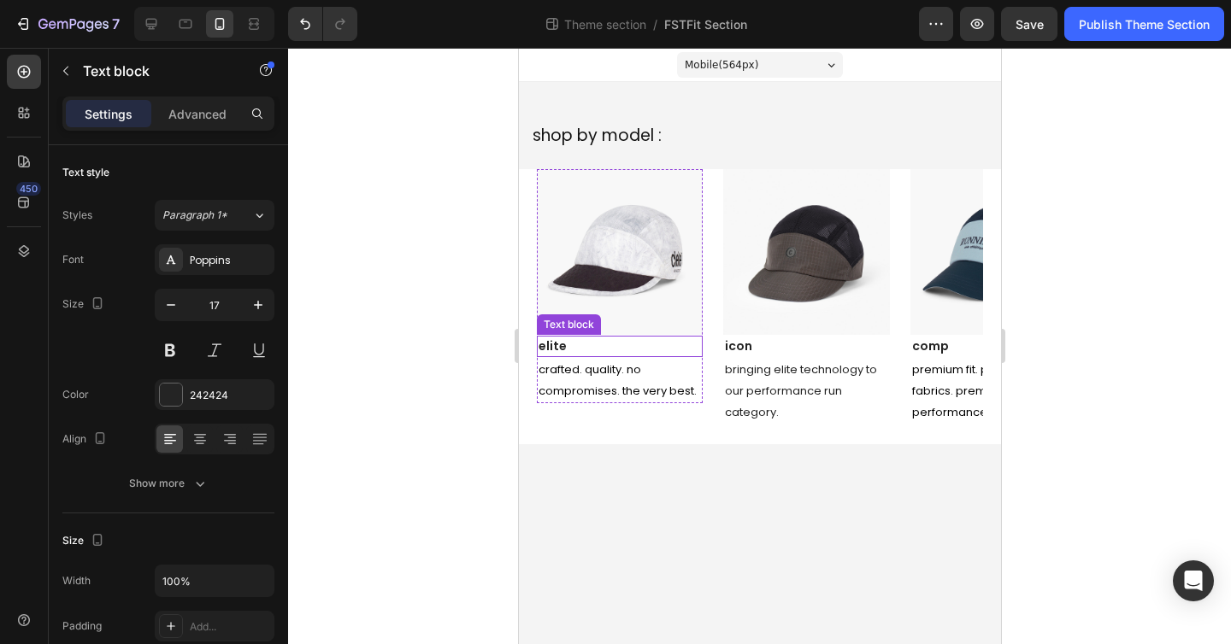
click at [577, 345] on p "elite" at bounding box center [619, 347] width 162 height 18
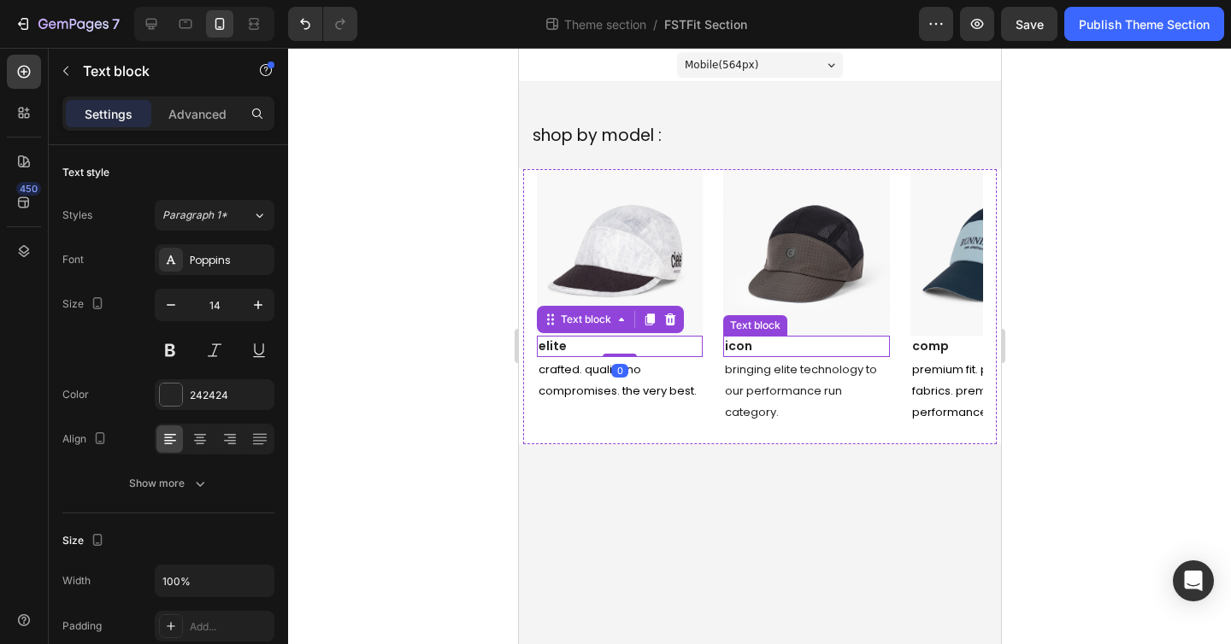
click at [789, 345] on p "icon" at bounding box center [805, 347] width 162 height 18
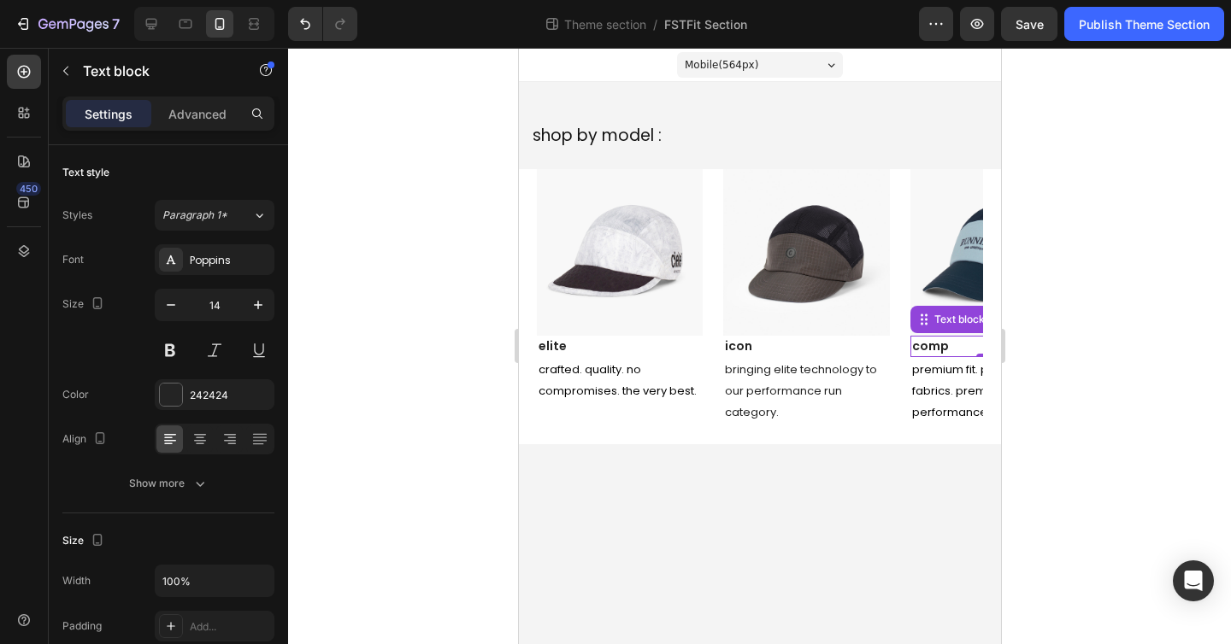
click at [939, 348] on link "comp" at bounding box center [929, 346] width 37 height 17
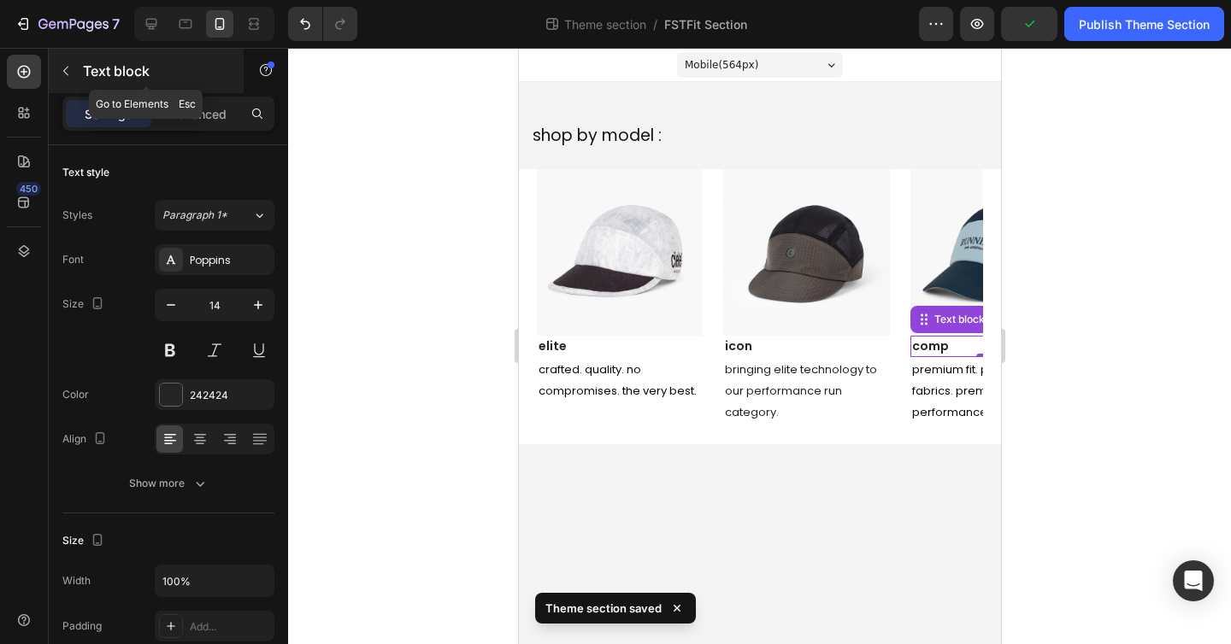
click at [70, 69] on icon "button" at bounding box center [66, 71] width 14 height 14
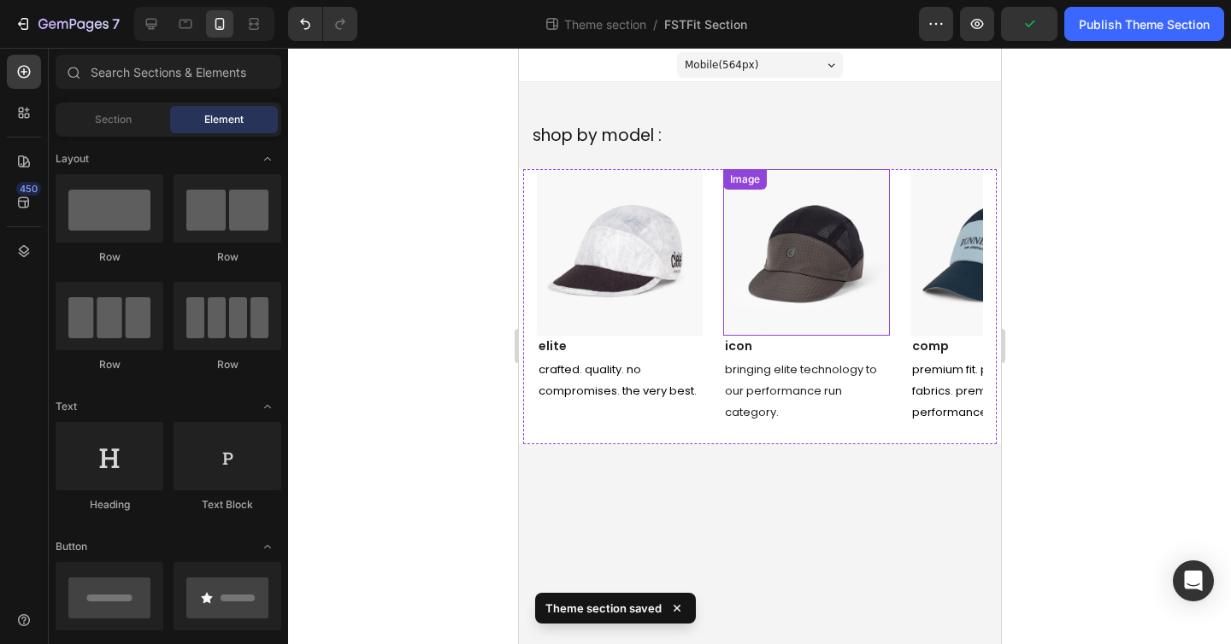
click at [756, 208] on img at bounding box center [805, 252] width 166 height 166
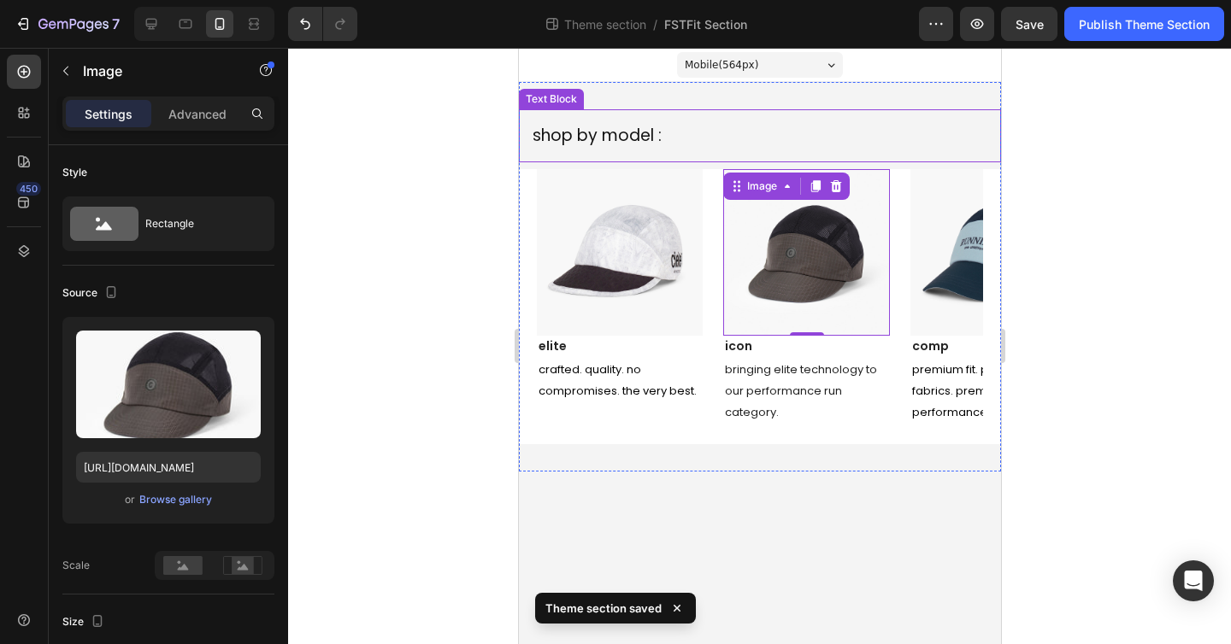
click at [729, 152] on div "shop by model :" at bounding box center [759, 135] width 482 height 53
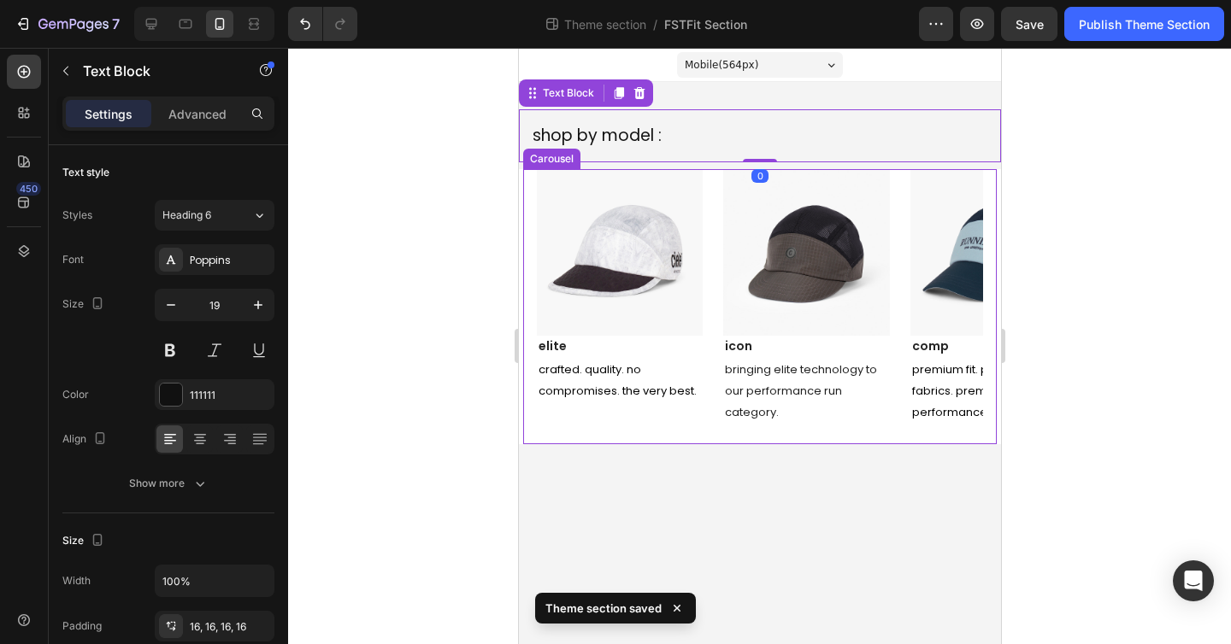
click at [715, 184] on div "Image elite Text block crafted. quality. no compromises. the very best. Text Bl…" at bounding box center [759, 306] width 446 height 275
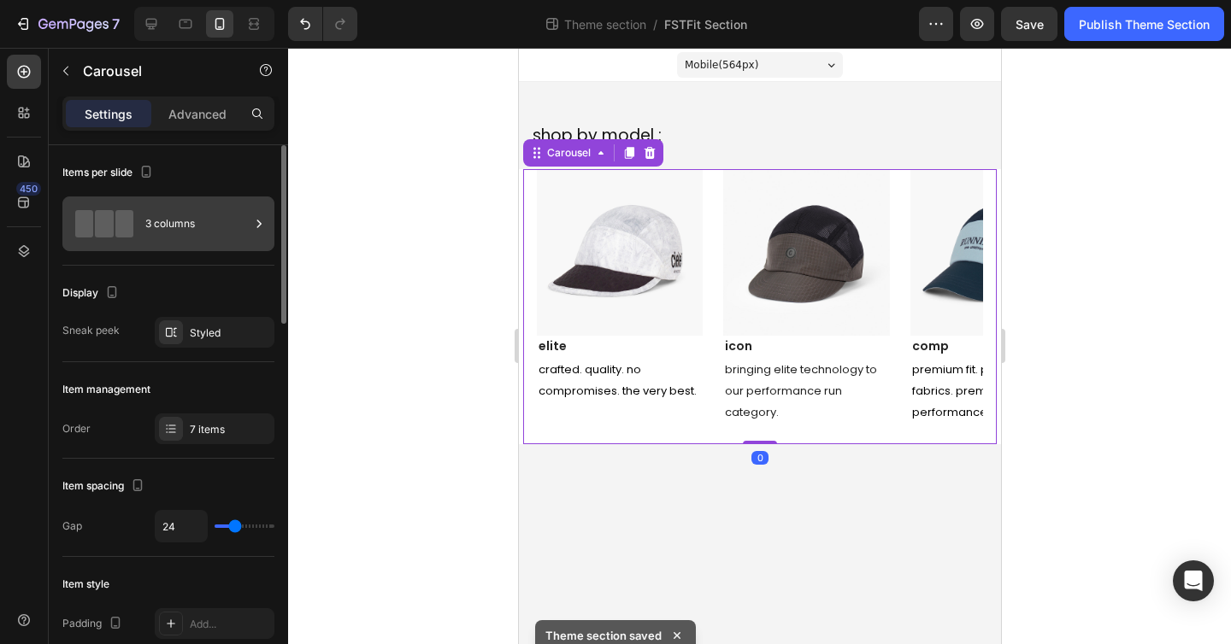
click at [183, 230] on div "3 columns" at bounding box center [197, 223] width 104 height 39
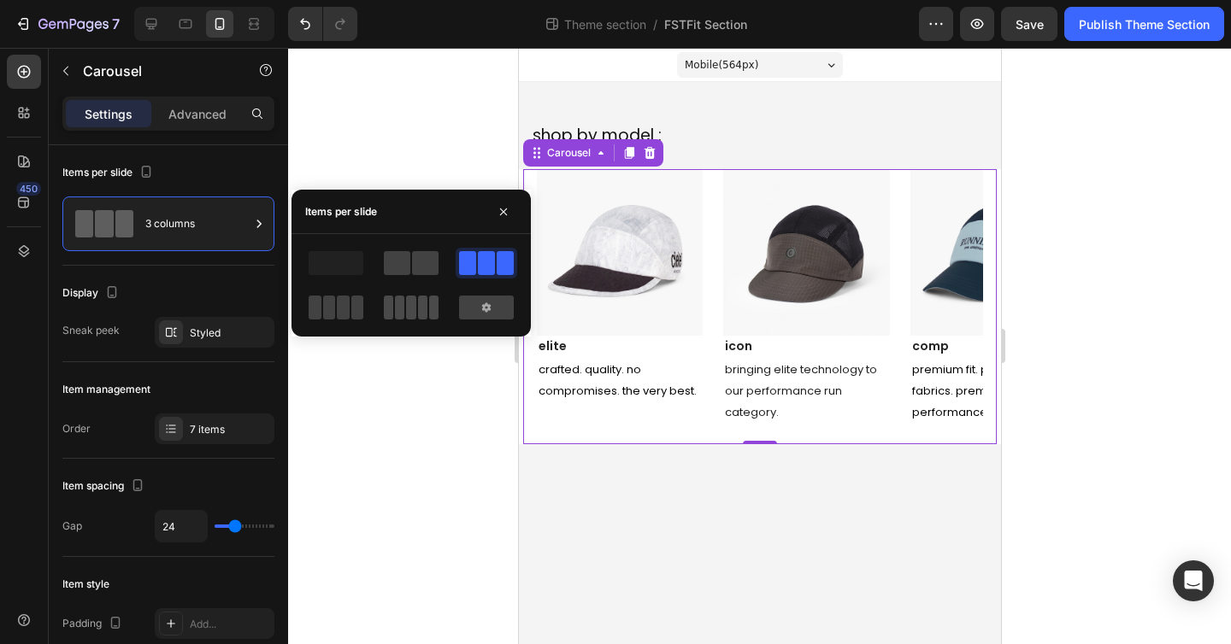
click at [418, 302] on span at bounding box center [422, 308] width 9 height 24
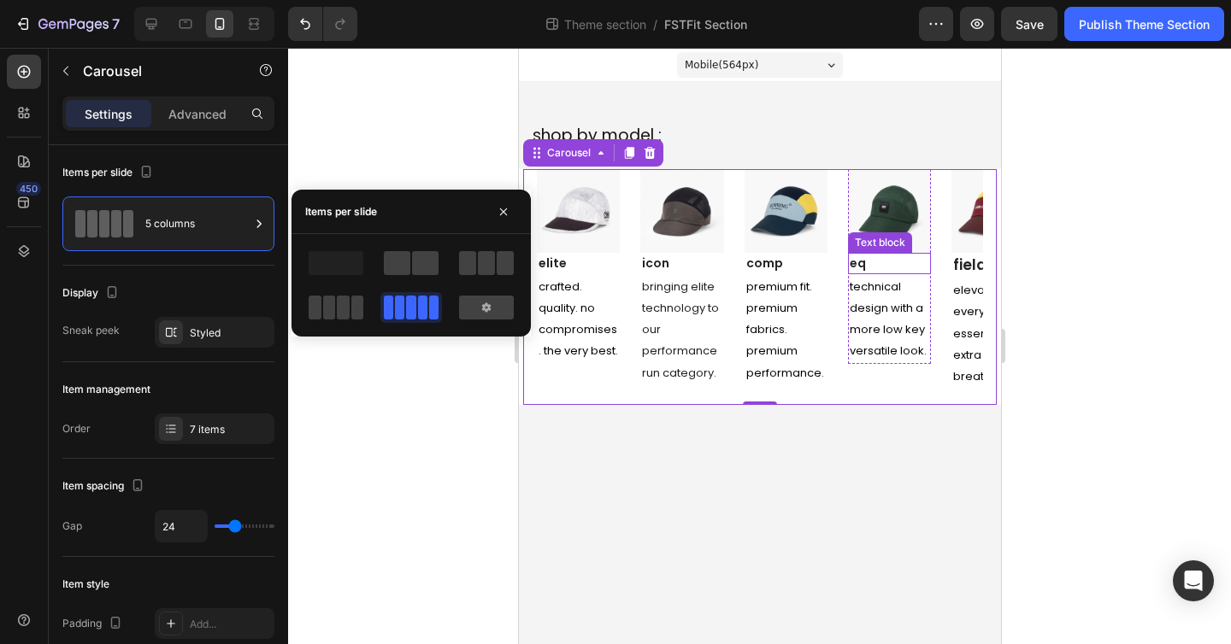
click at [857, 266] on link "eq" at bounding box center [857, 263] width 16 height 17
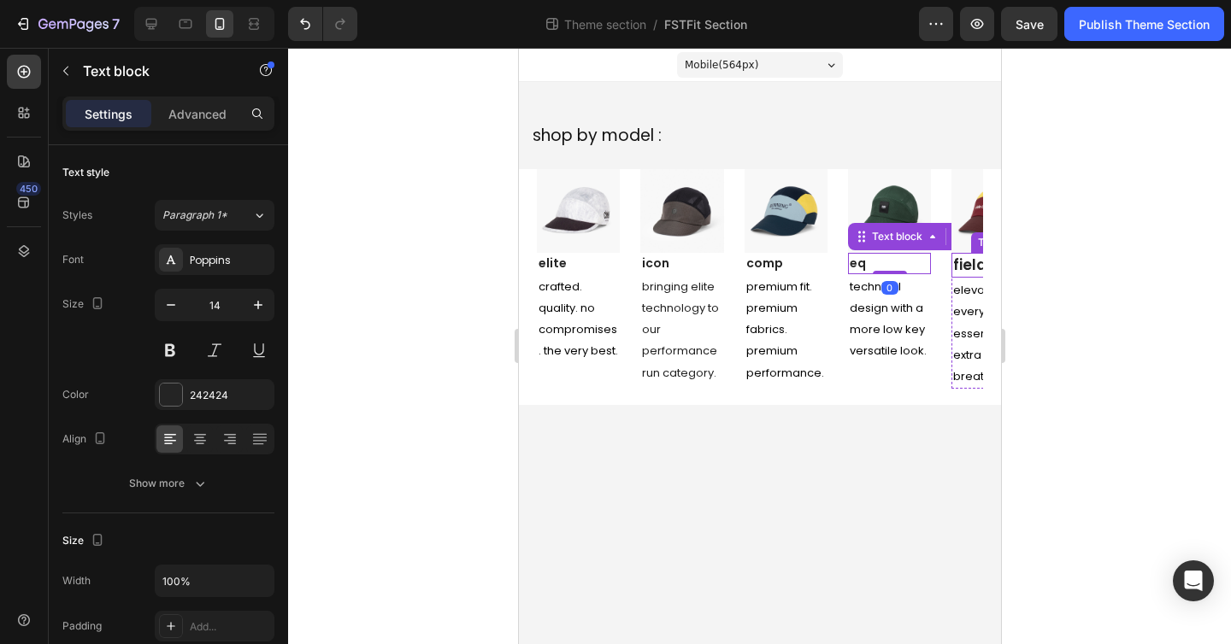
click at [965, 257] on link "field" at bounding box center [968, 265] width 33 height 21
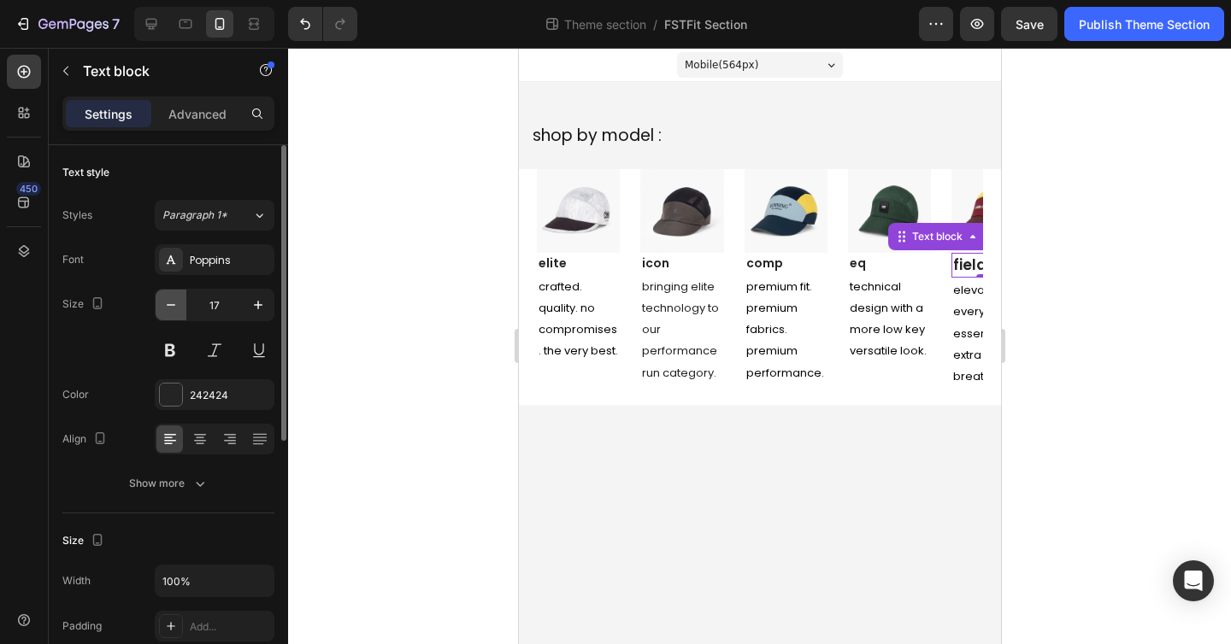
click at [168, 302] on icon "button" at bounding box center [170, 305] width 17 height 17
type input "14"
click at [189, 112] on p "Advanced" at bounding box center [197, 114] width 58 height 18
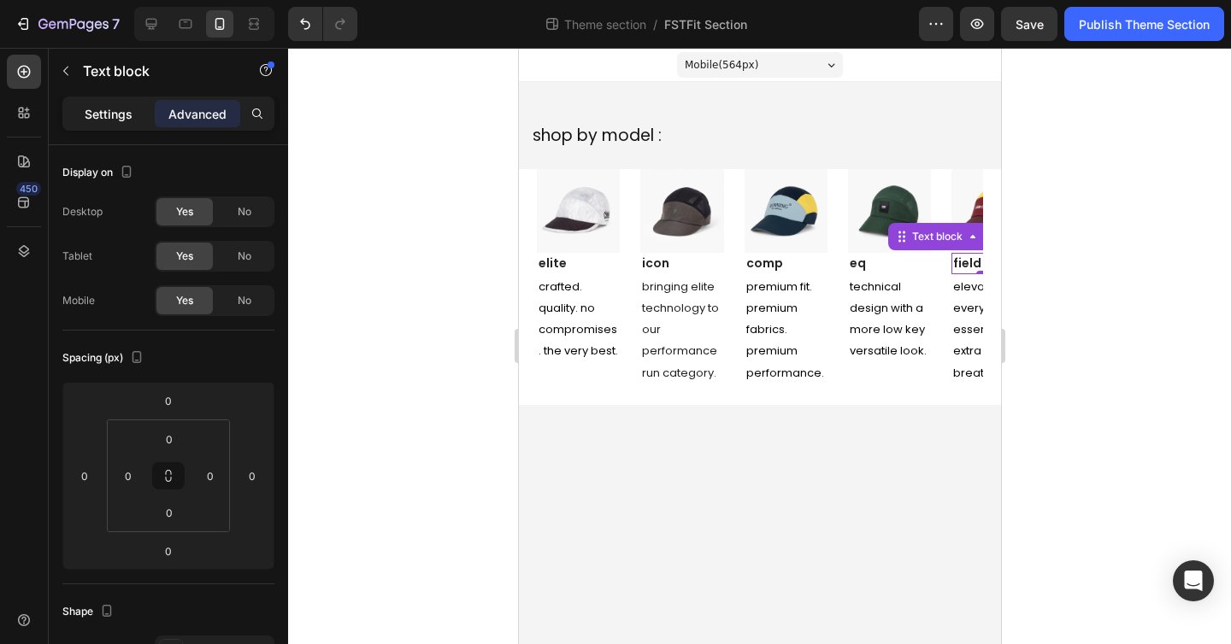
click at [117, 115] on p "Settings" at bounding box center [109, 114] width 48 height 18
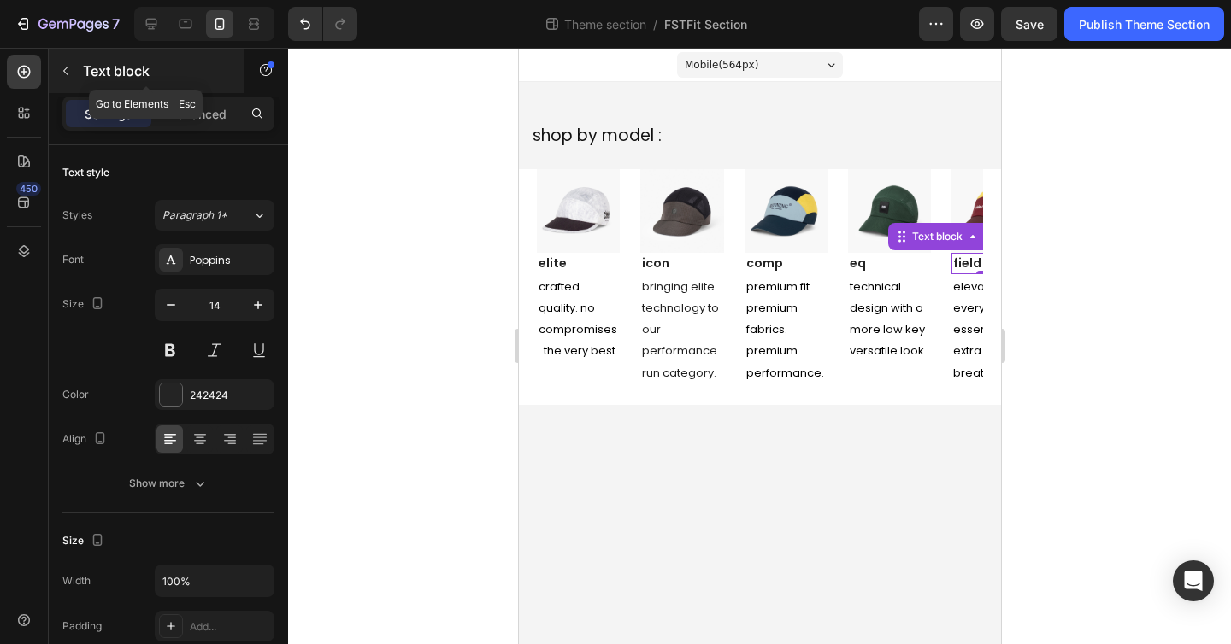
click at [78, 68] on button "button" at bounding box center [65, 70] width 27 height 27
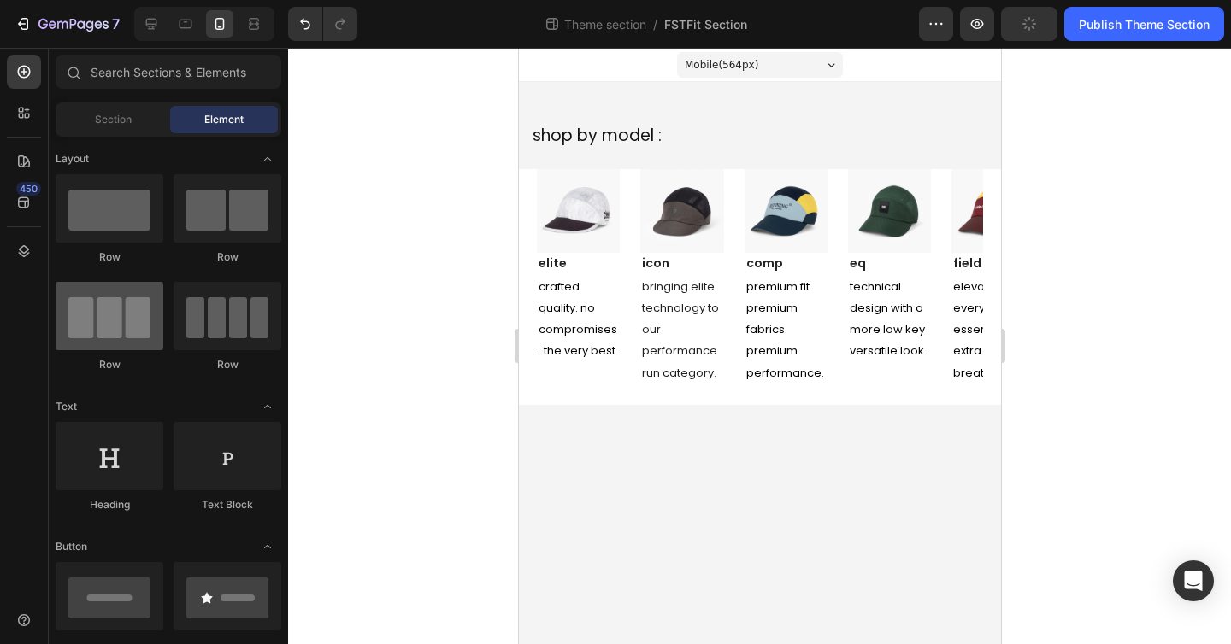
click at [121, 311] on div at bounding box center [110, 316] width 108 height 68
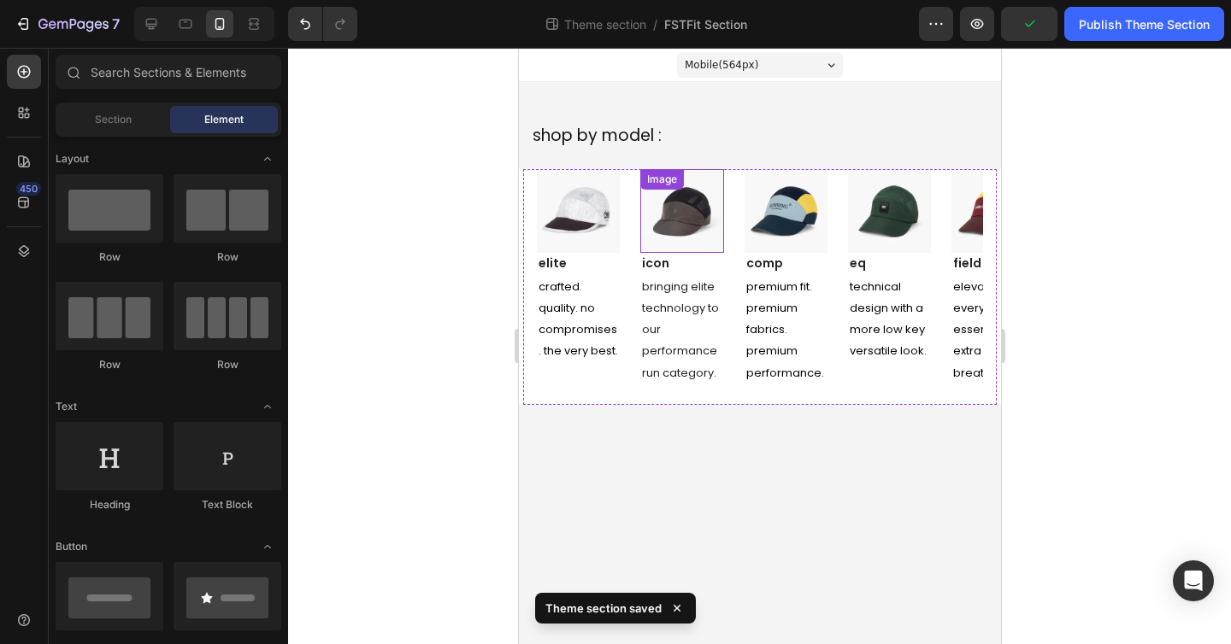
click at [707, 177] on img at bounding box center [680, 210] width 83 height 83
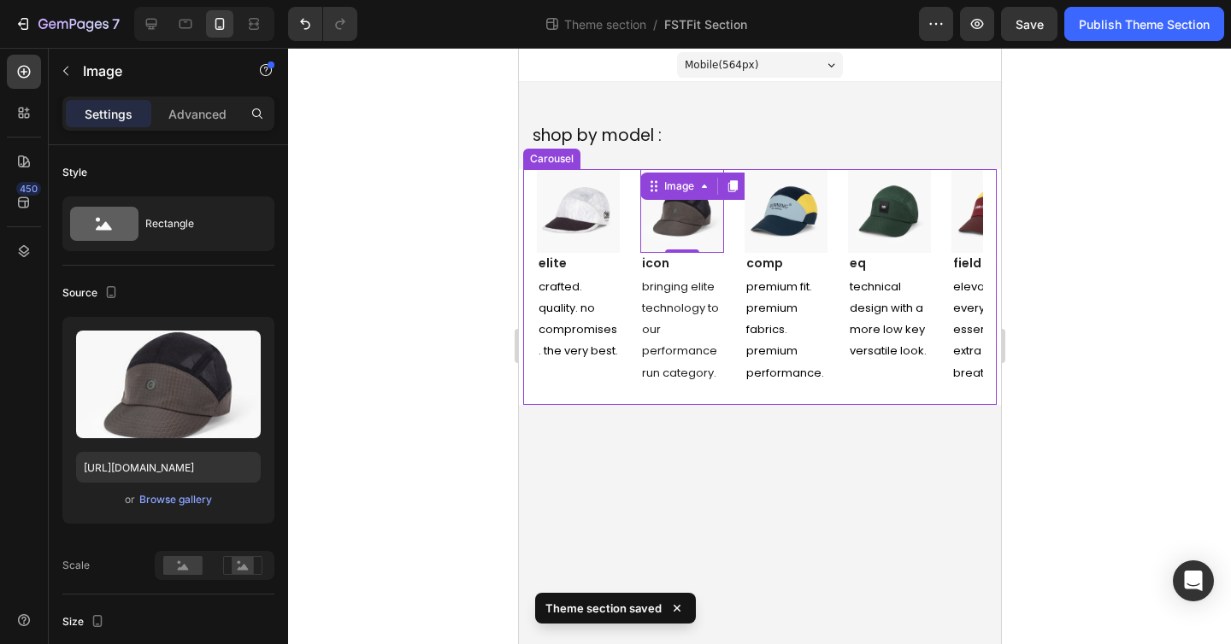
click at [840, 174] on div "Image elite Text block crafted. quality. no compromises. the very best. Text Bl…" at bounding box center [759, 286] width 446 height 235
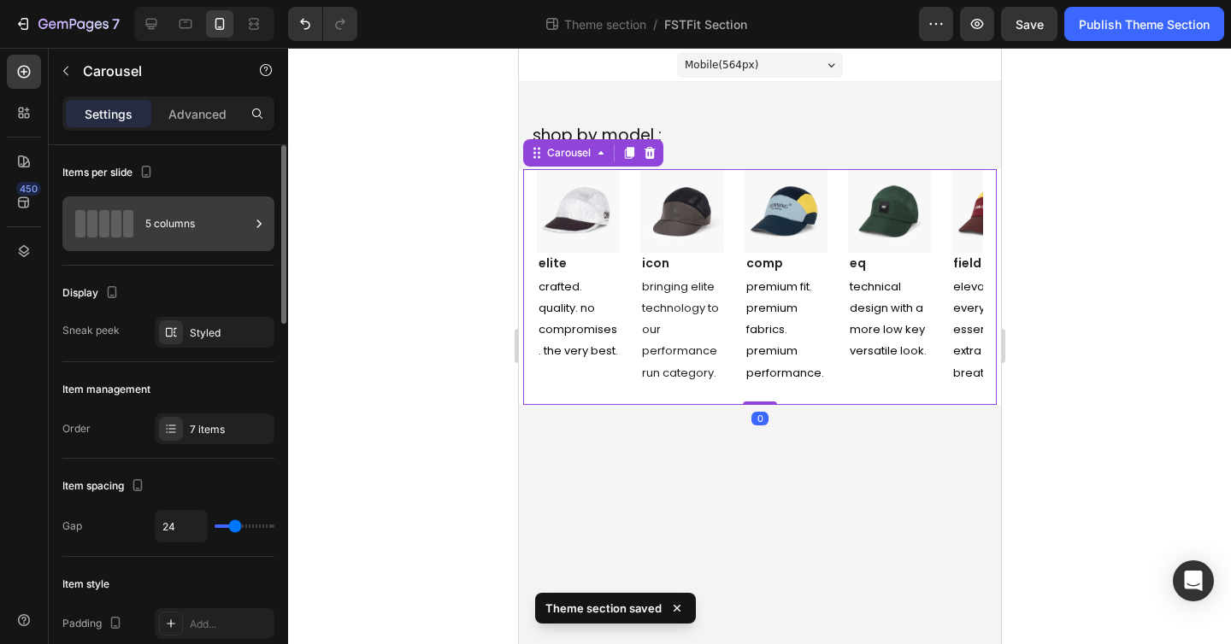
click at [176, 218] on div "5 columns" at bounding box center [197, 223] width 104 height 39
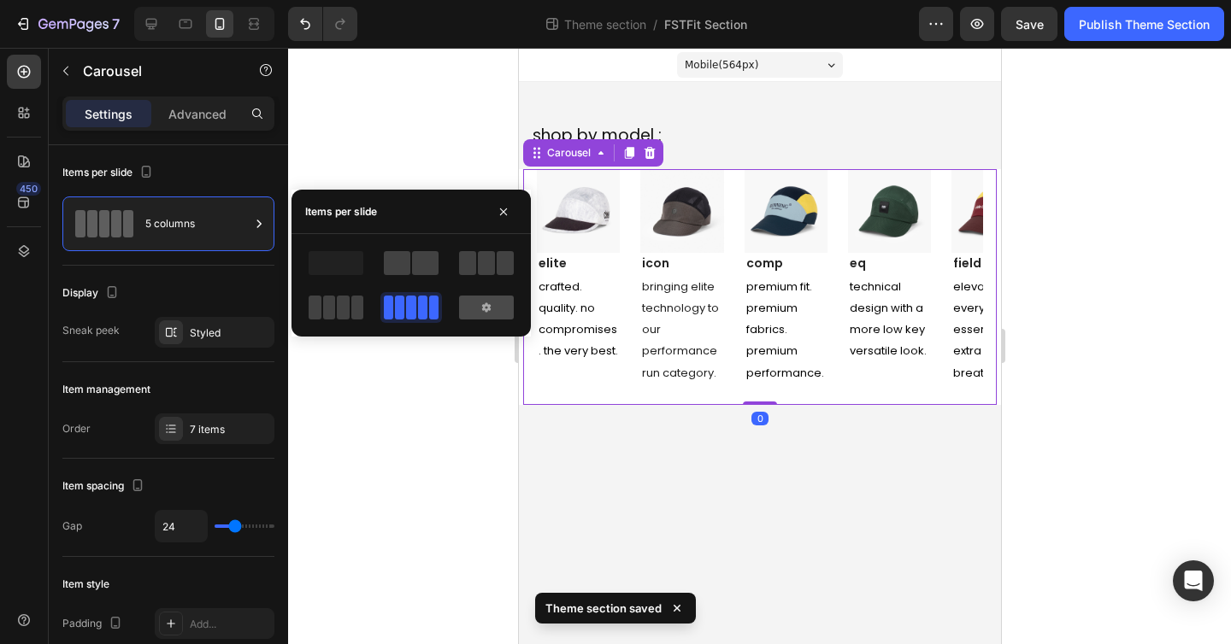
click at [468, 296] on div at bounding box center [486, 308] width 55 height 24
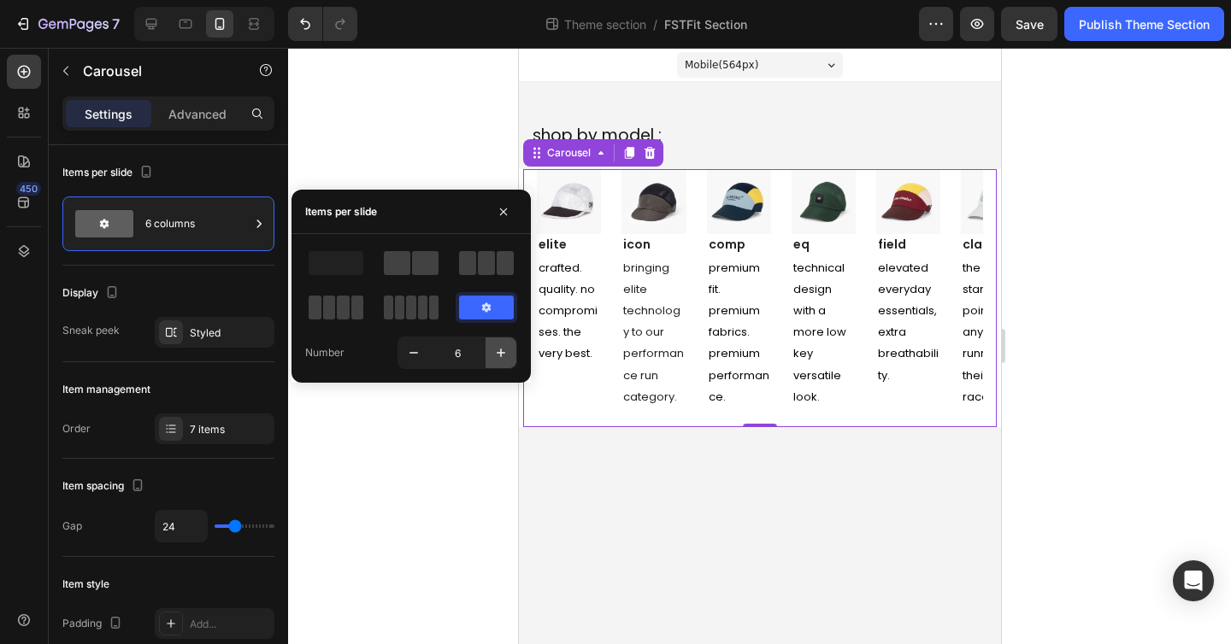
click at [498, 354] on icon "button" at bounding box center [500, 352] width 17 height 17
type input "8"
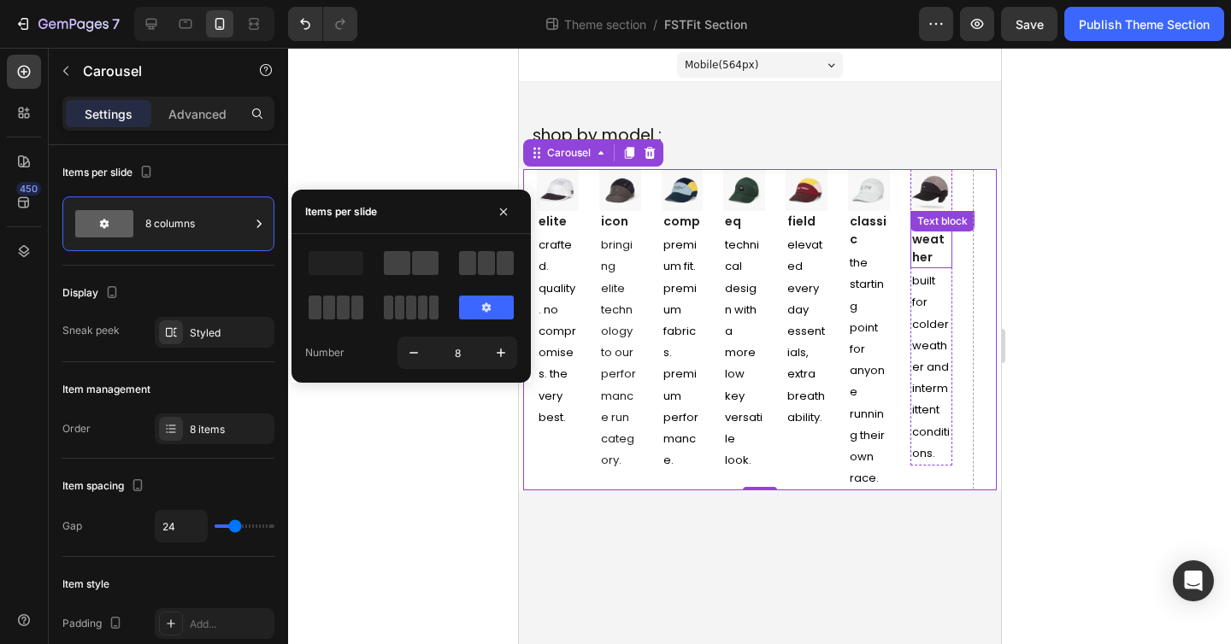
click at [922, 238] on div "cold weather Text block" at bounding box center [930, 239] width 42 height 57
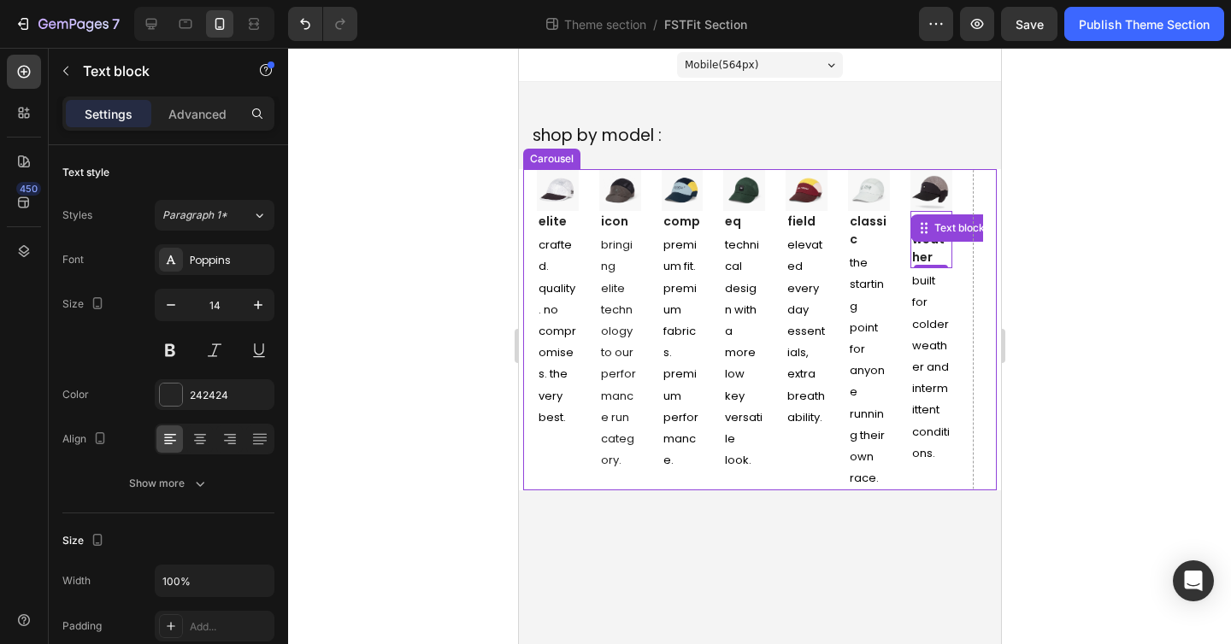
click at [586, 172] on div "Image elite Text block crafted. quality. no compromises. the very best. Text Bl…" at bounding box center [759, 329] width 446 height 321
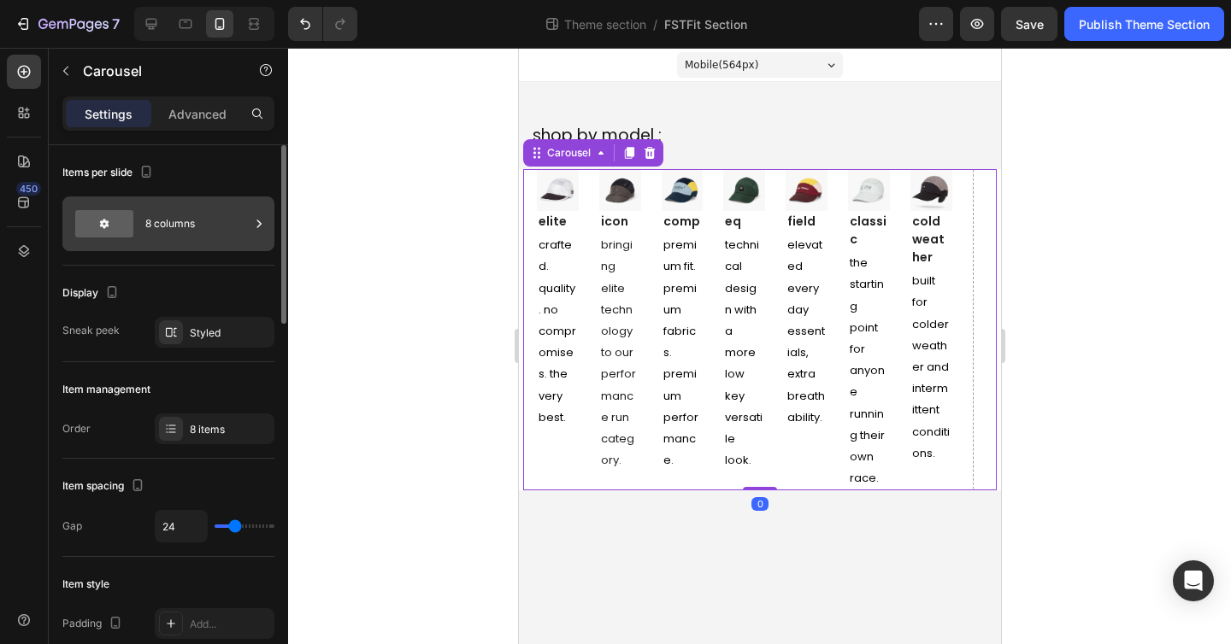
click at [153, 217] on div "8 columns" at bounding box center [197, 223] width 104 height 39
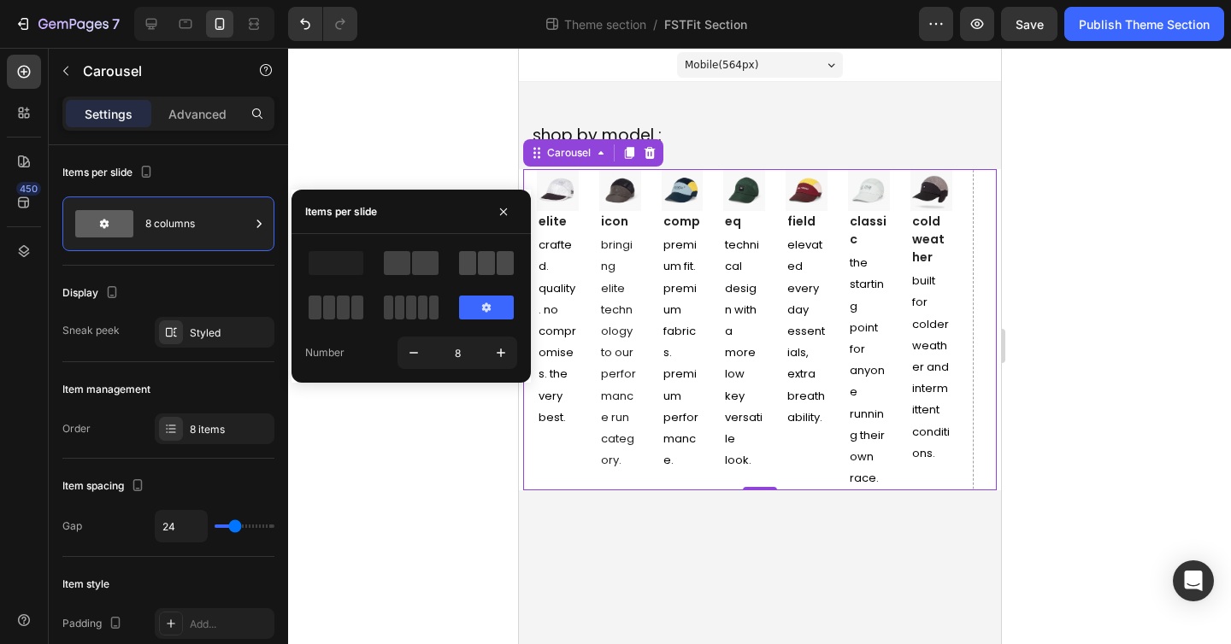
click at [484, 262] on span at bounding box center [486, 263] width 17 height 24
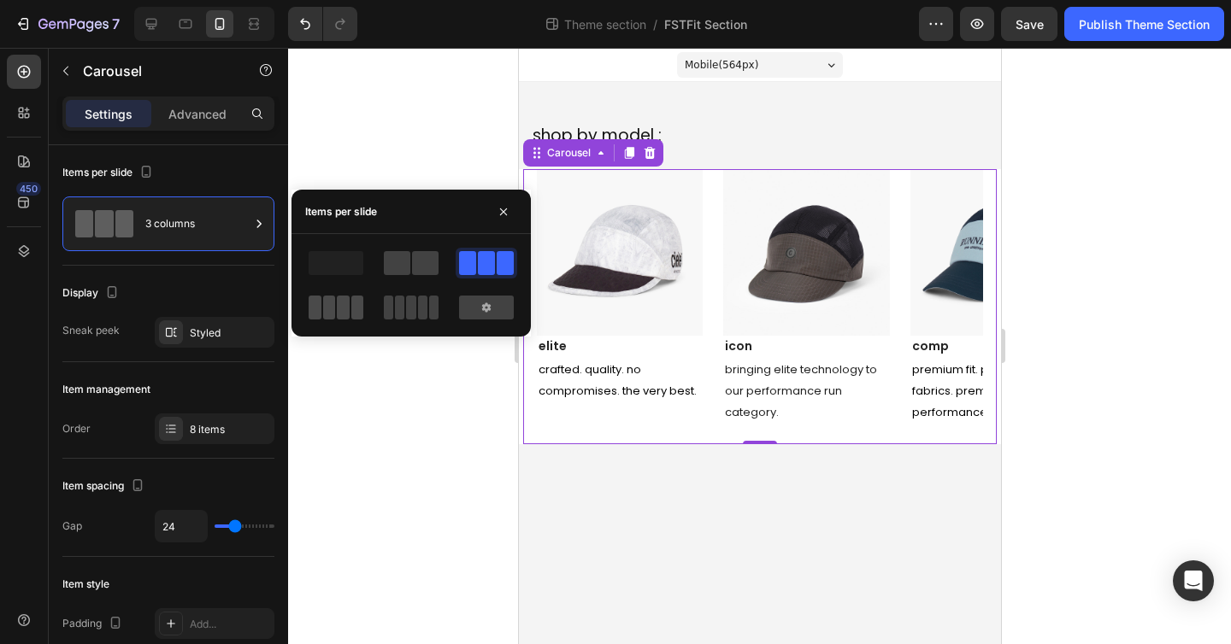
click at [342, 313] on span at bounding box center [343, 308] width 13 height 24
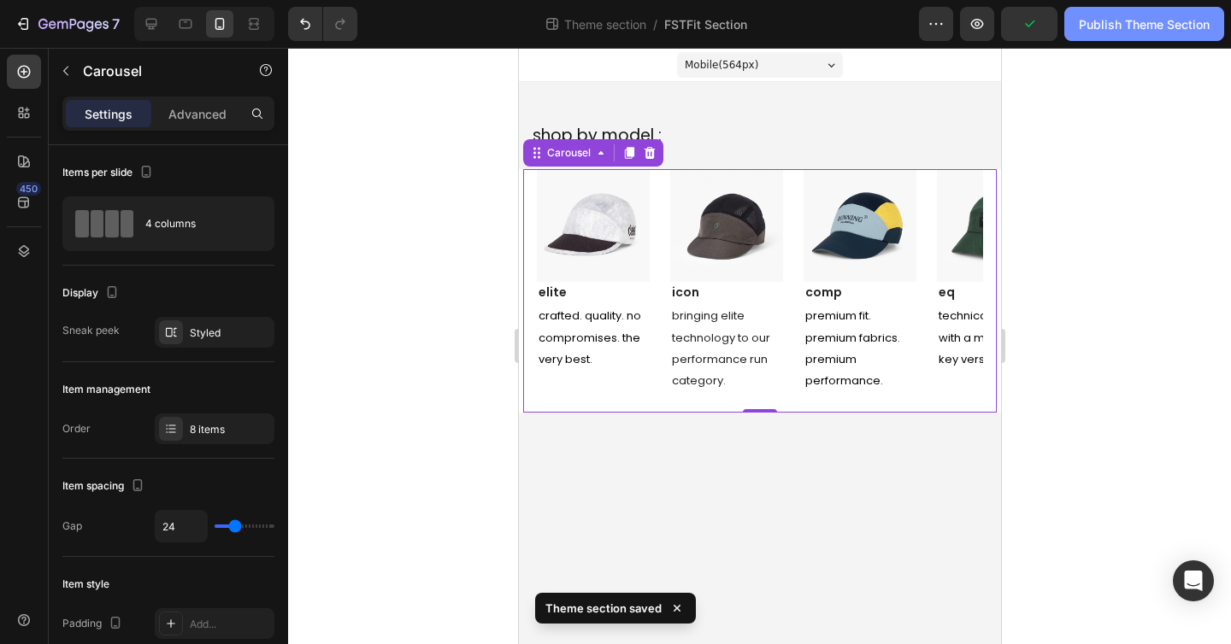
click at [1123, 38] on button "Publish Theme Section" at bounding box center [1144, 24] width 160 height 34
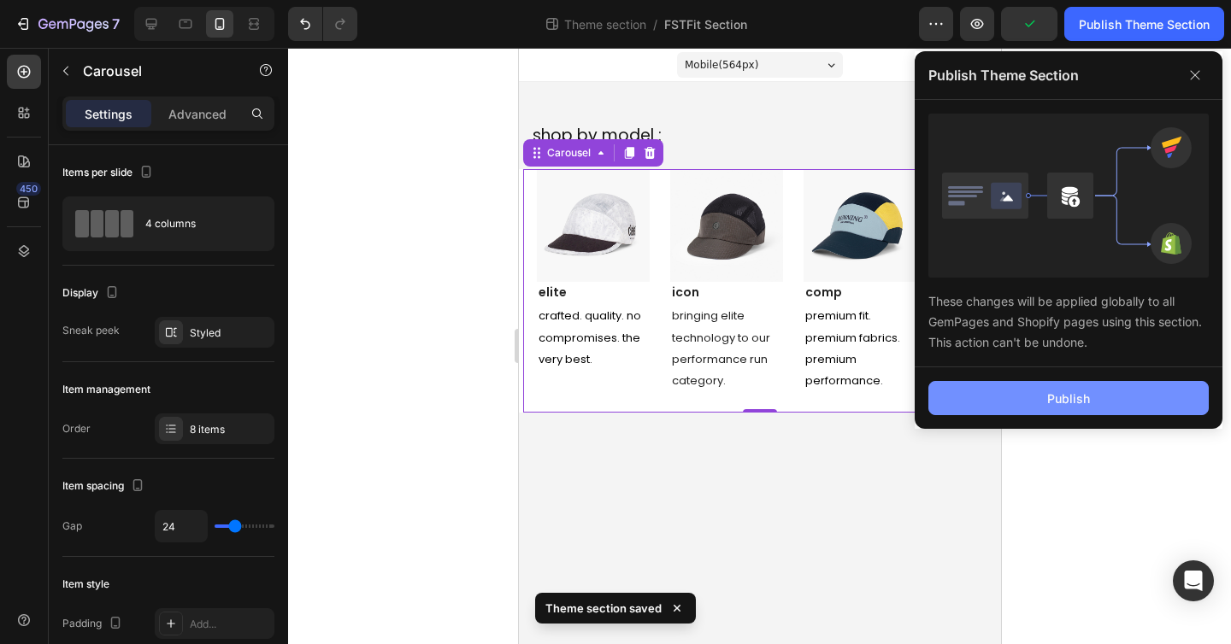
click at [1070, 396] on div "Publish" at bounding box center [1068, 399] width 43 height 18
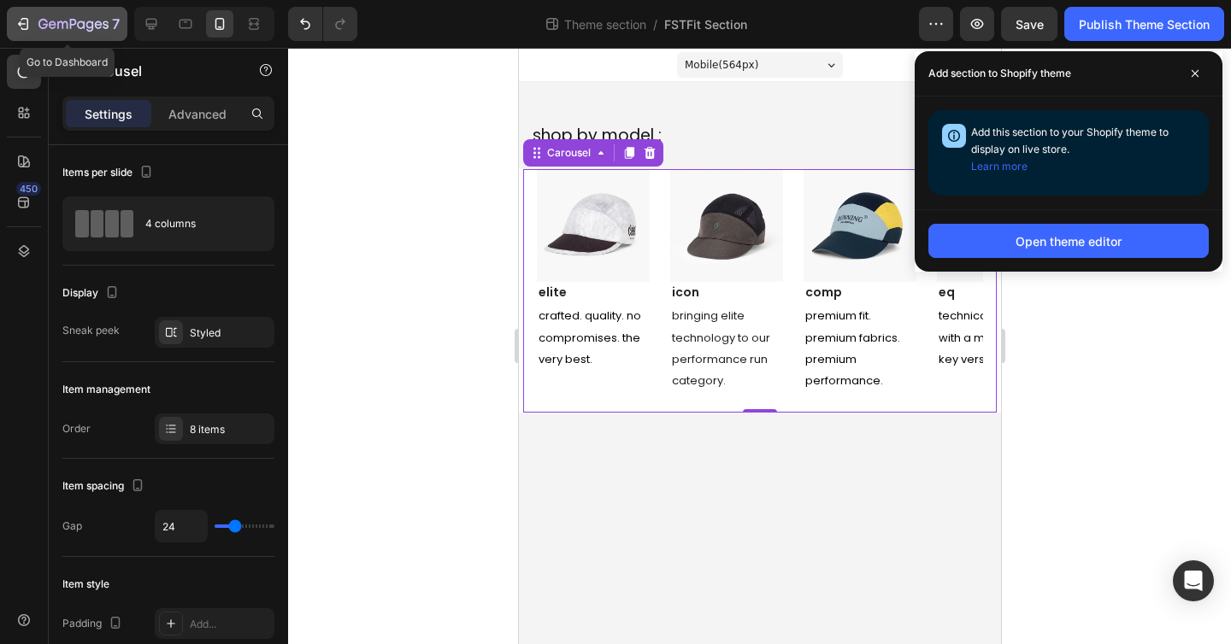
click at [35, 20] on div "7" at bounding box center [67, 24] width 105 height 21
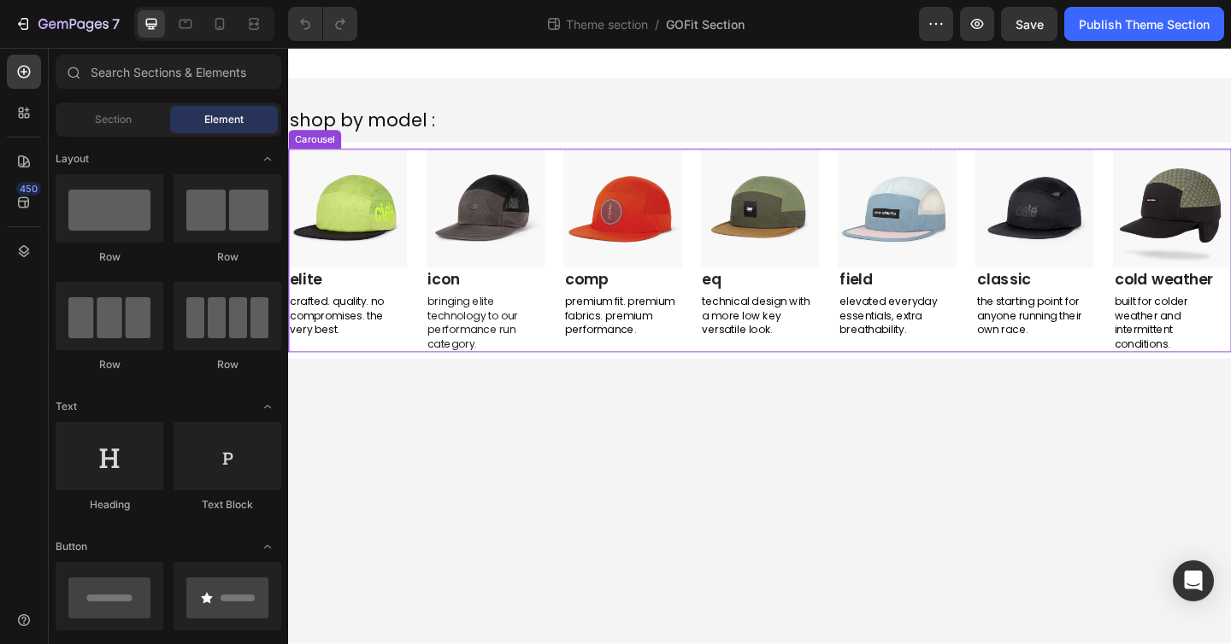
click at [570, 378] on div "Image elite Text block crafted. quality. no compromises. the very best. Text Bl…" at bounding box center [801, 268] width 1026 height 221
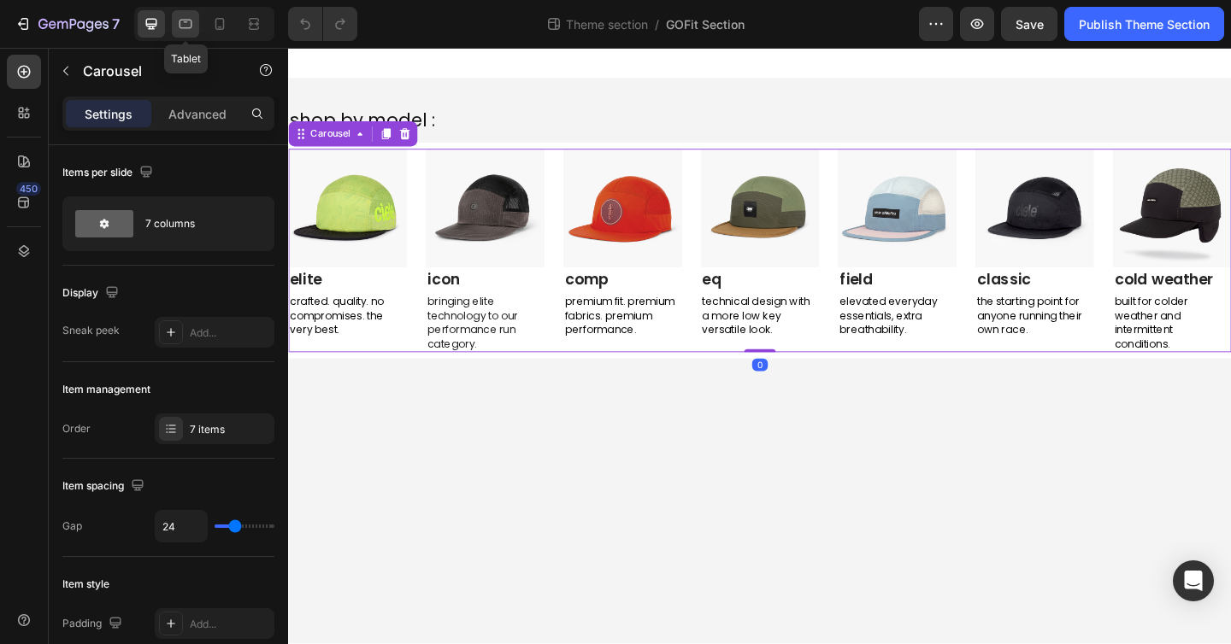
click at [187, 25] on icon at bounding box center [185, 23] width 17 height 17
type input "100%"
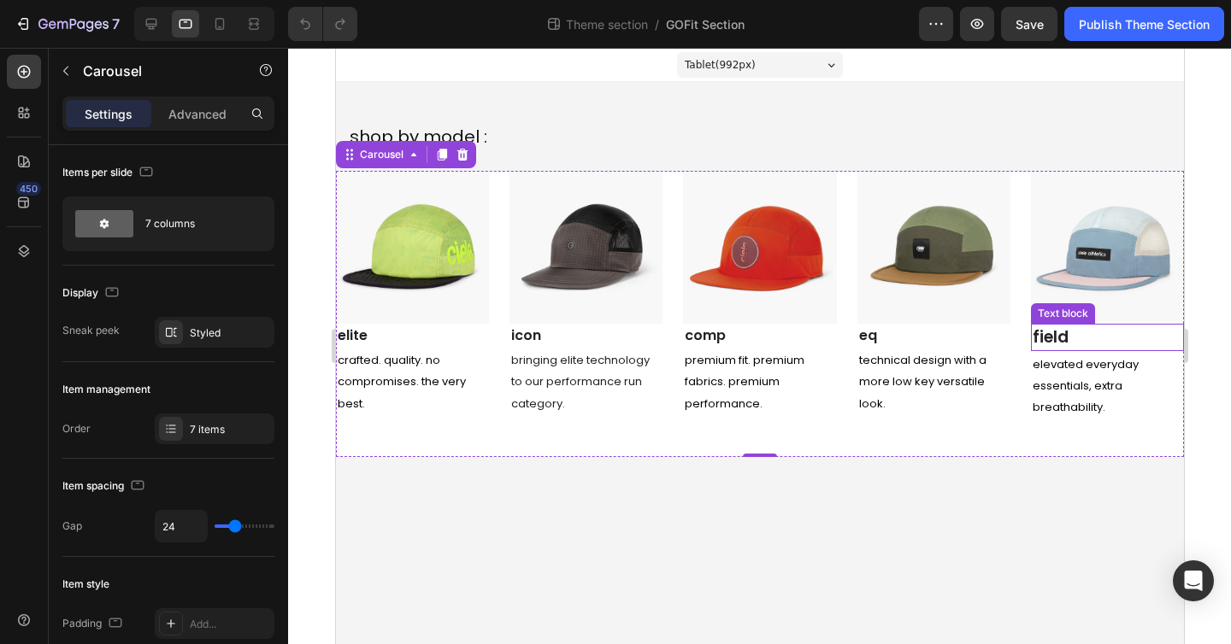
click at [1056, 342] on link "field" at bounding box center [1050, 337] width 36 height 23
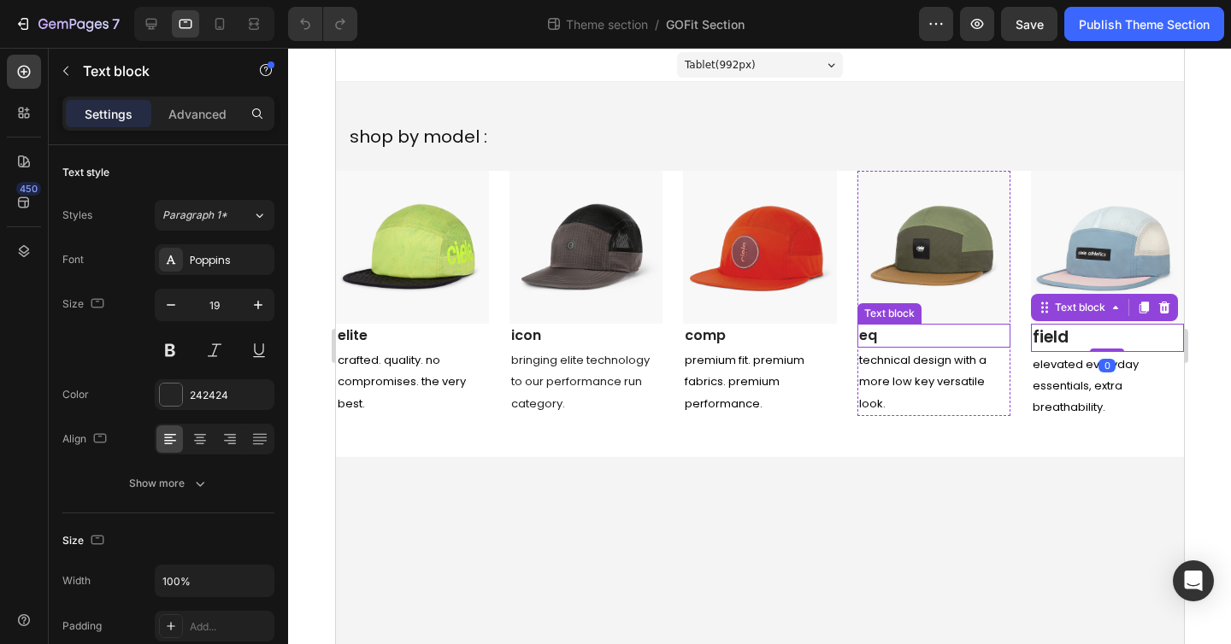
click at [910, 338] on p "eq" at bounding box center [933, 336] width 150 height 21
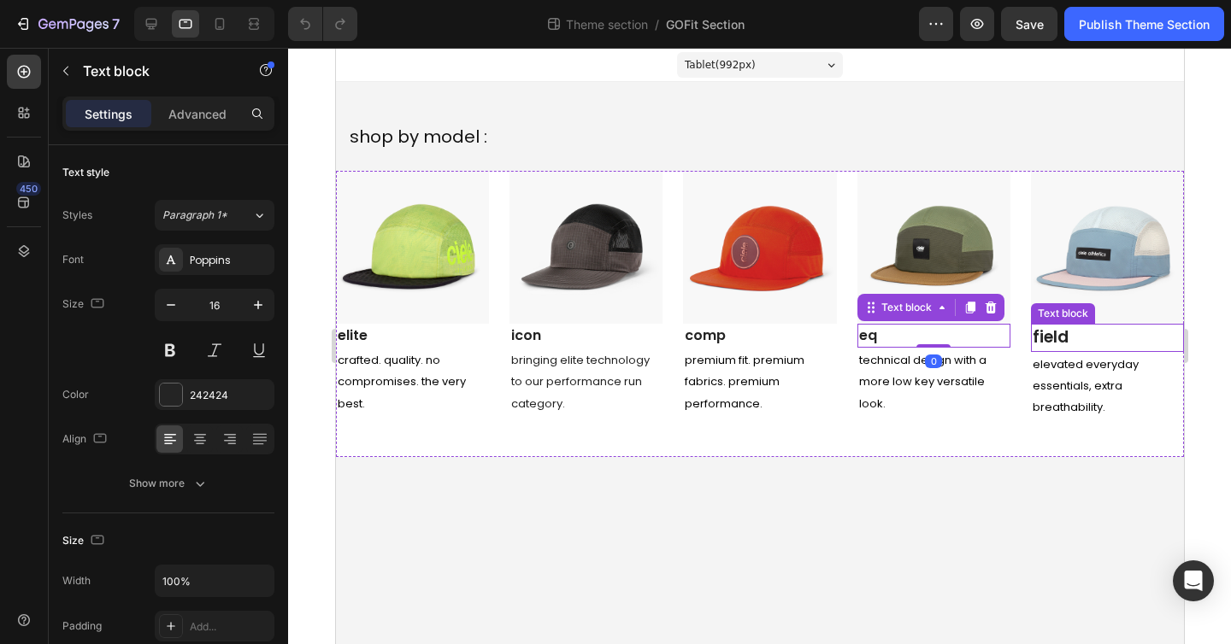
click at [1074, 335] on p "field" at bounding box center [1107, 338] width 150 height 25
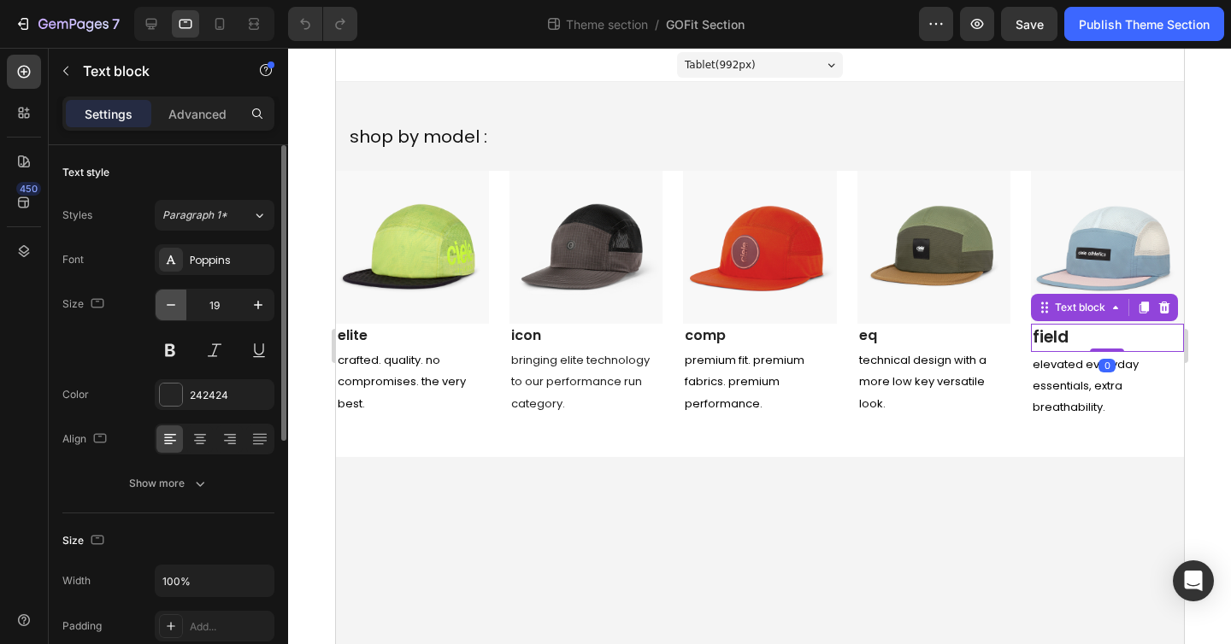
click at [168, 309] on icon "button" at bounding box center [170, 305] width 17 height 17
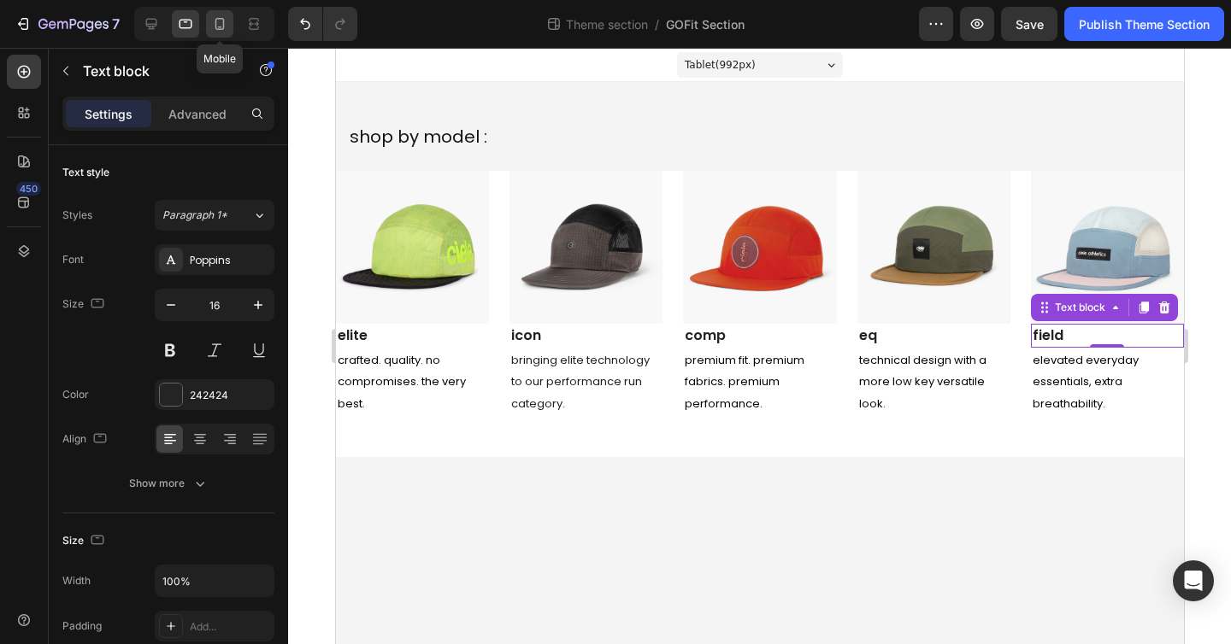
click at [217, 22] on icon at bounding box center [219, 23] width 17 height 17
type input "17"
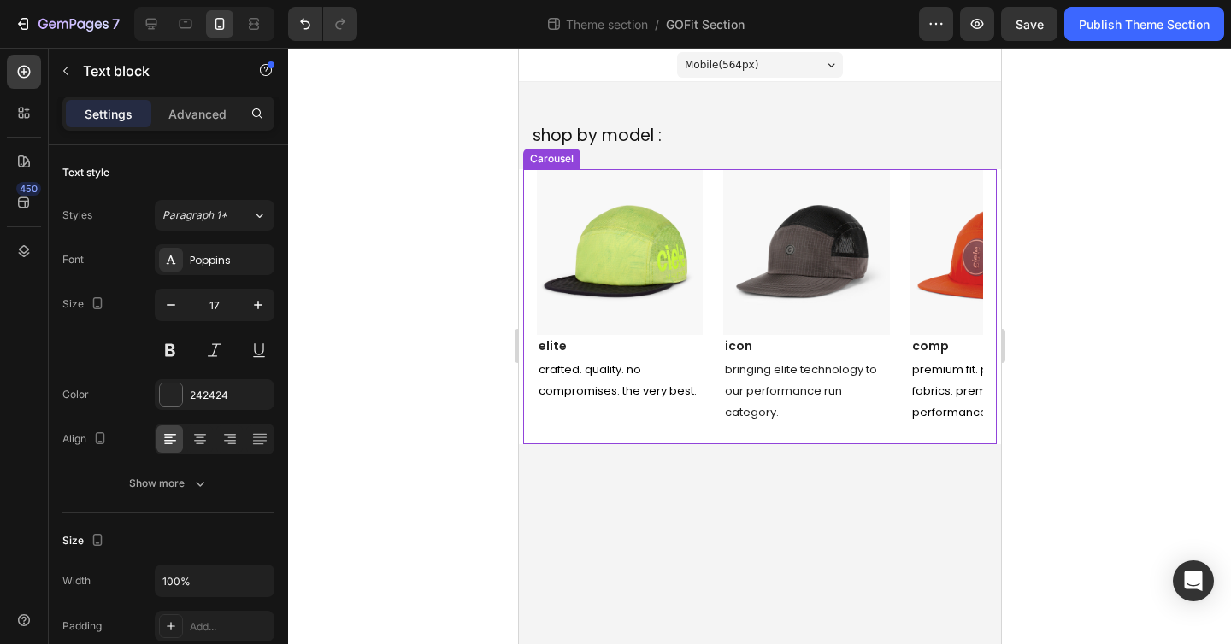
click at [709, 174] on div "Image elite Text block crafted. quality. no compromises. the very best. Text Bl…" at bounding box center [759, 306] width 446 height 275
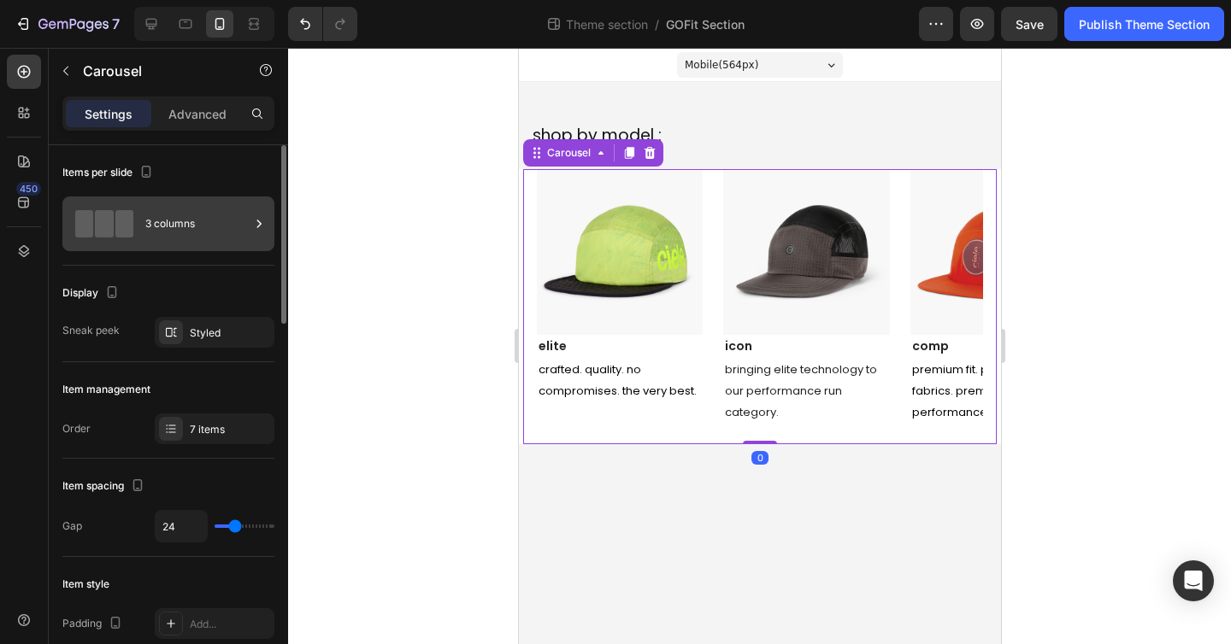
click at [244, 226] on div "3 columns" at bounding box center [197, 223] width 104 height 39
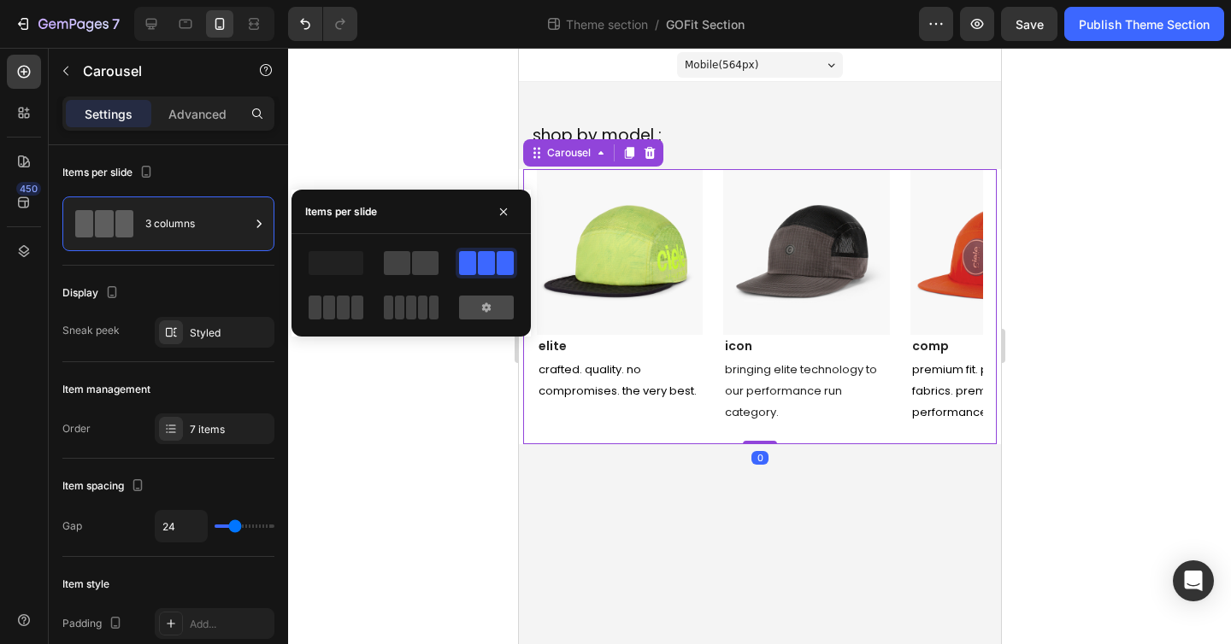
click at [486, 301] on icon at bounding box center [487, 308] width 14 height 14
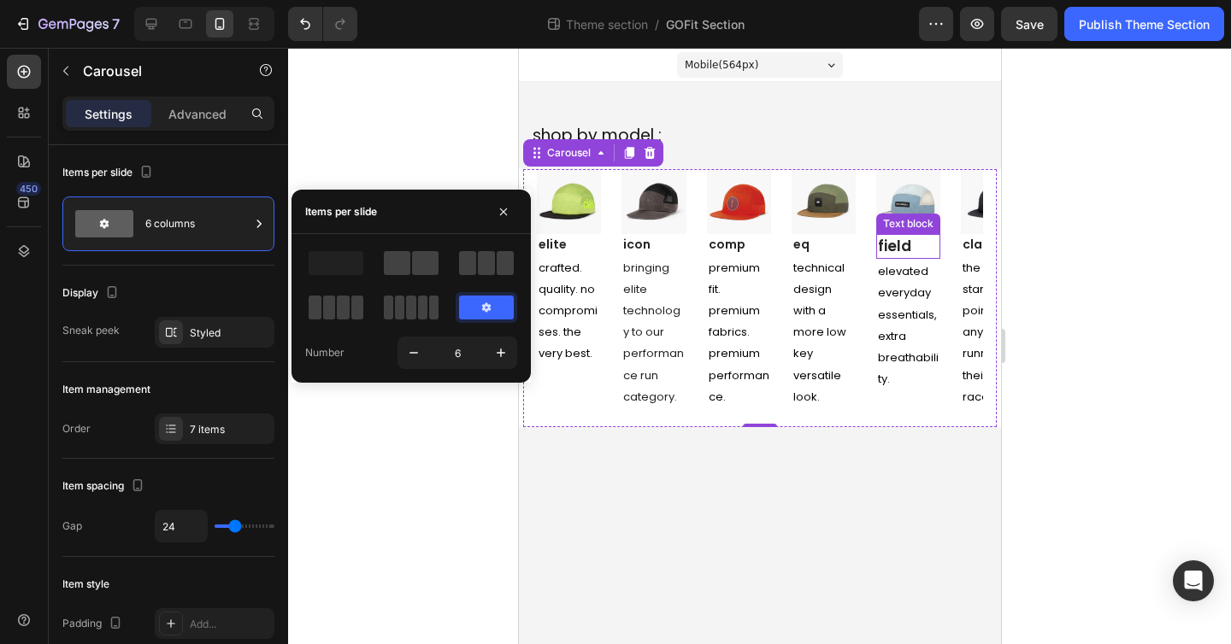
click at [899, 244] on link "field" at bounding box center [893, 246] width 33 height 21
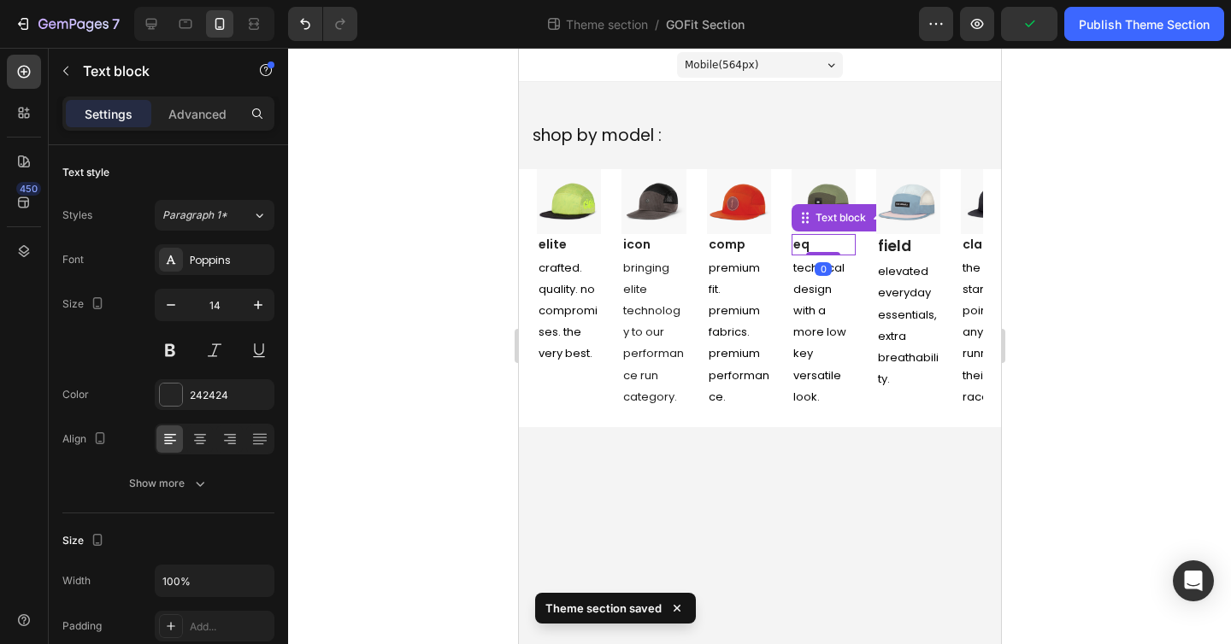
click at [820, 244] on p "eq" at bounding box center [822, 245] width 61 height 18
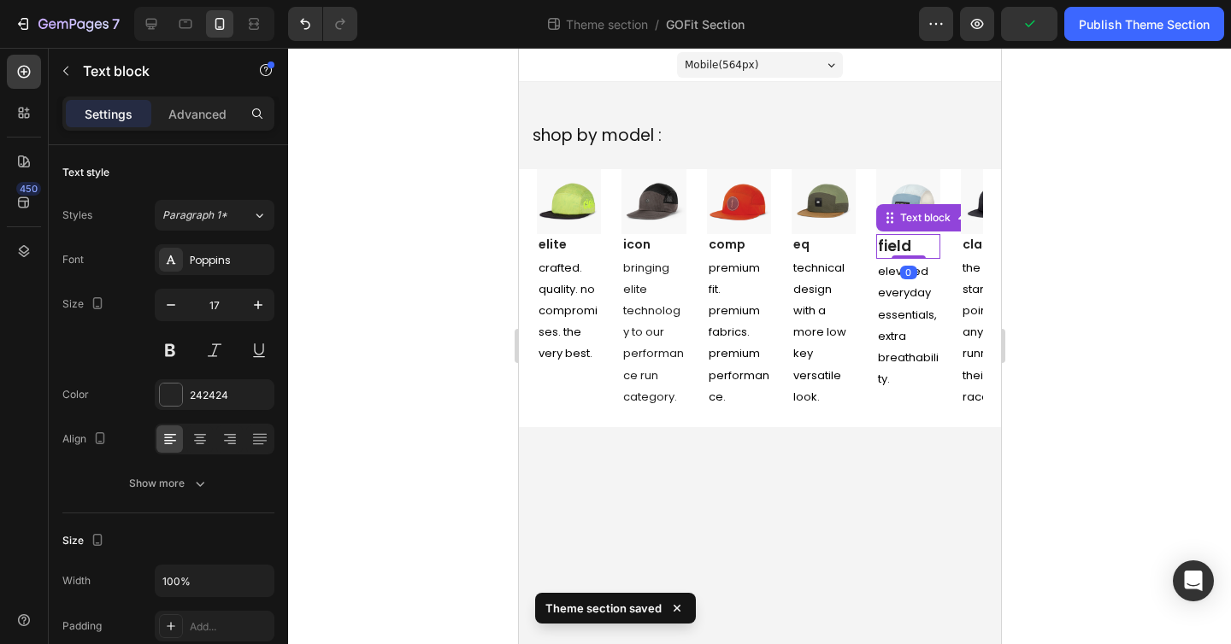
click at [911, 244] on p "field" at bounding box center [907, 247] width 61 height 22
click at [168, 312] on icon "button" at bounding box center [170, 305] width 17 height 17
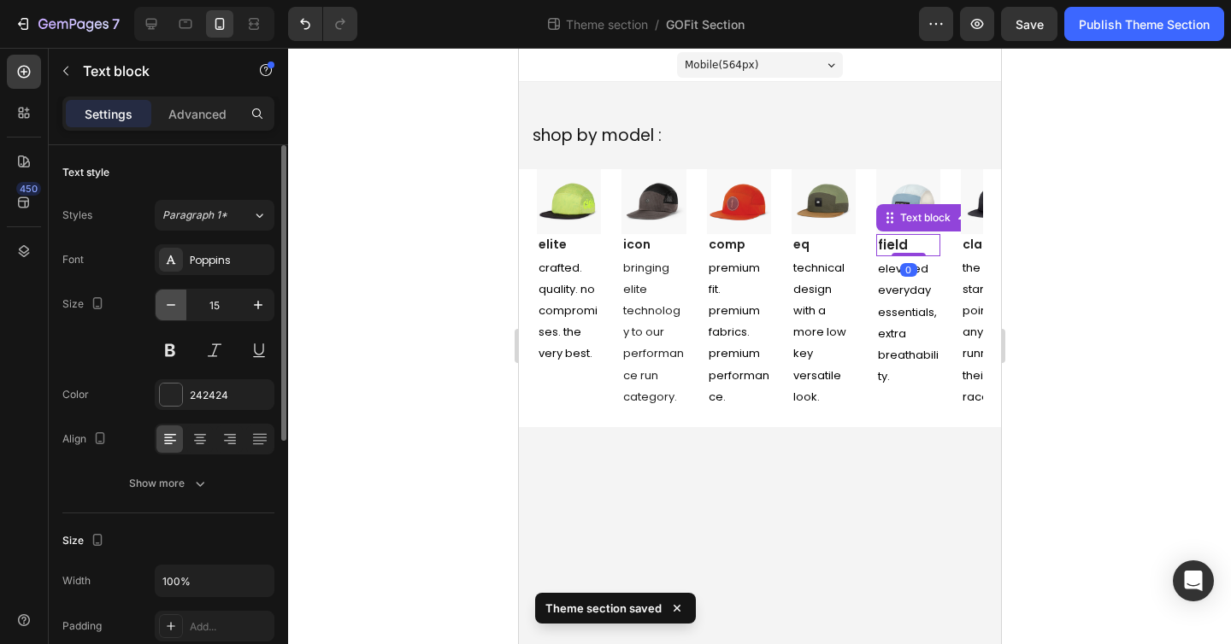
click at [168, 312] on icon "button" at bounding box center [170, 305] width 17 height 17
type input "14"
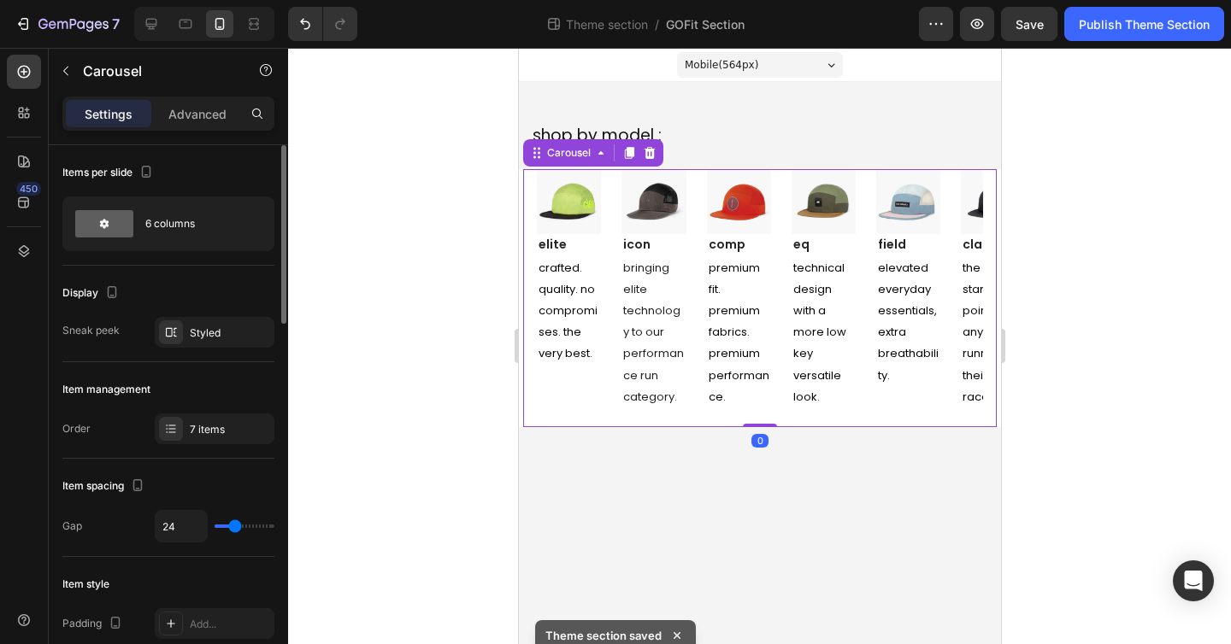
click at [693, 170] on div "Image elite Text block crafted. quality. no compromises. the very best. Text Bl…" at bounding box center [759, 298] width 446 height 258
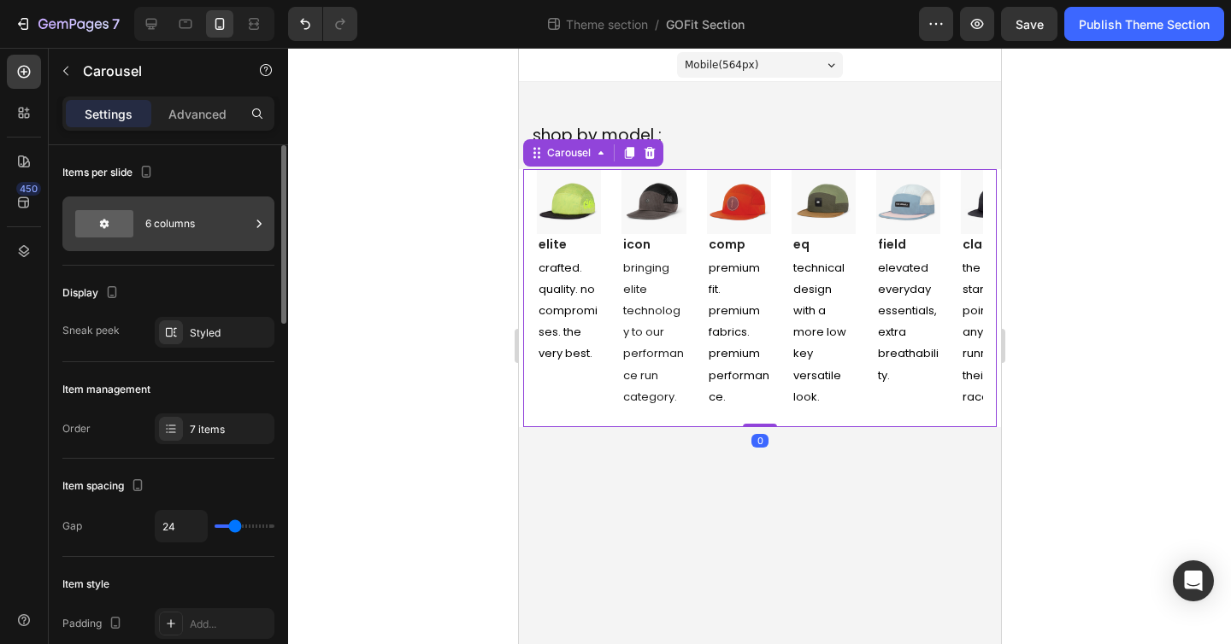
click at [188, 228] on div "6 columns" at bounding box center [197, 223] width 104 height 39
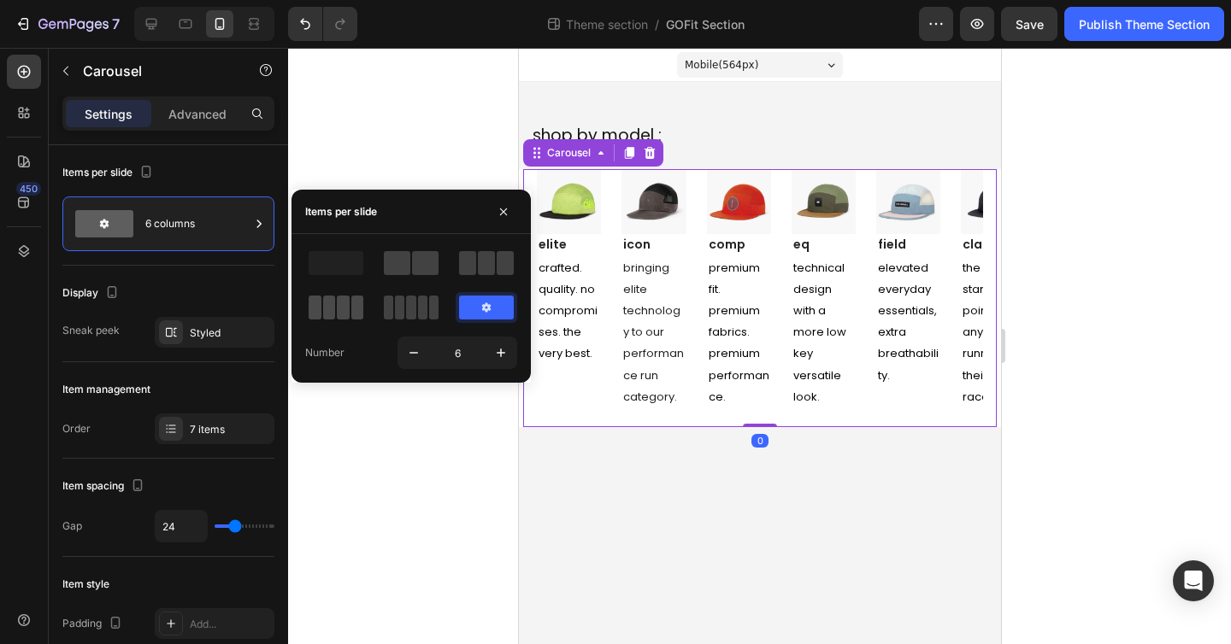
click at [327, 299] on span at bounding box center [329, 308] width 13 height 24
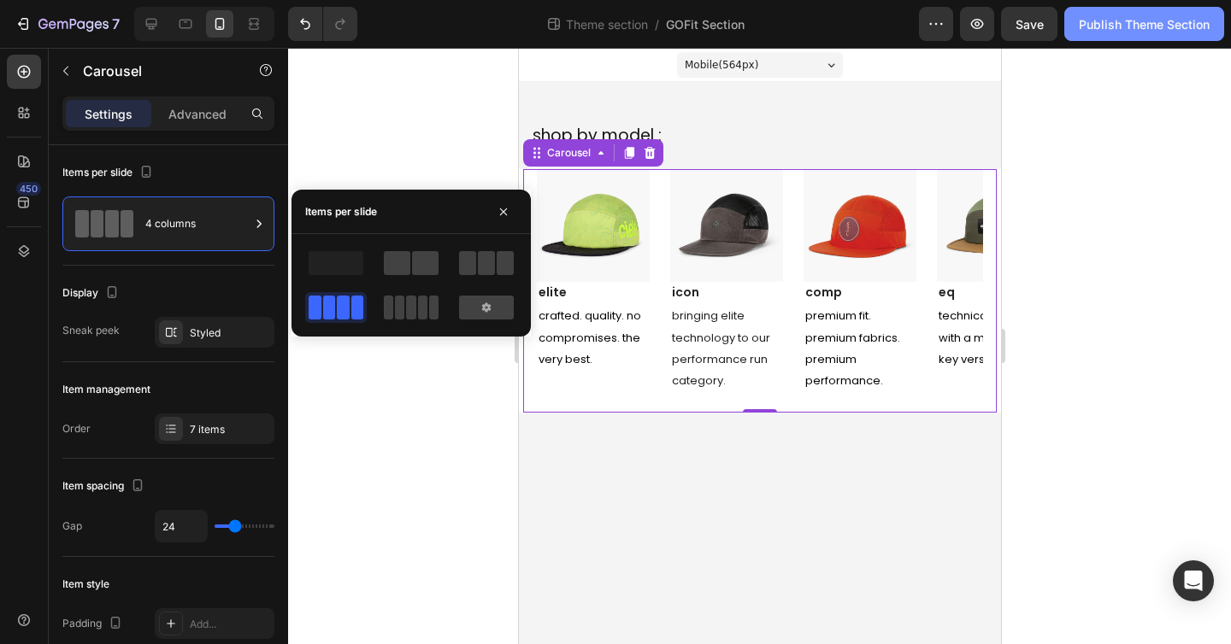
click at [1151, 21] on div "Publish Theme Section" at bounding box center [1144, 24] width 131 height 18
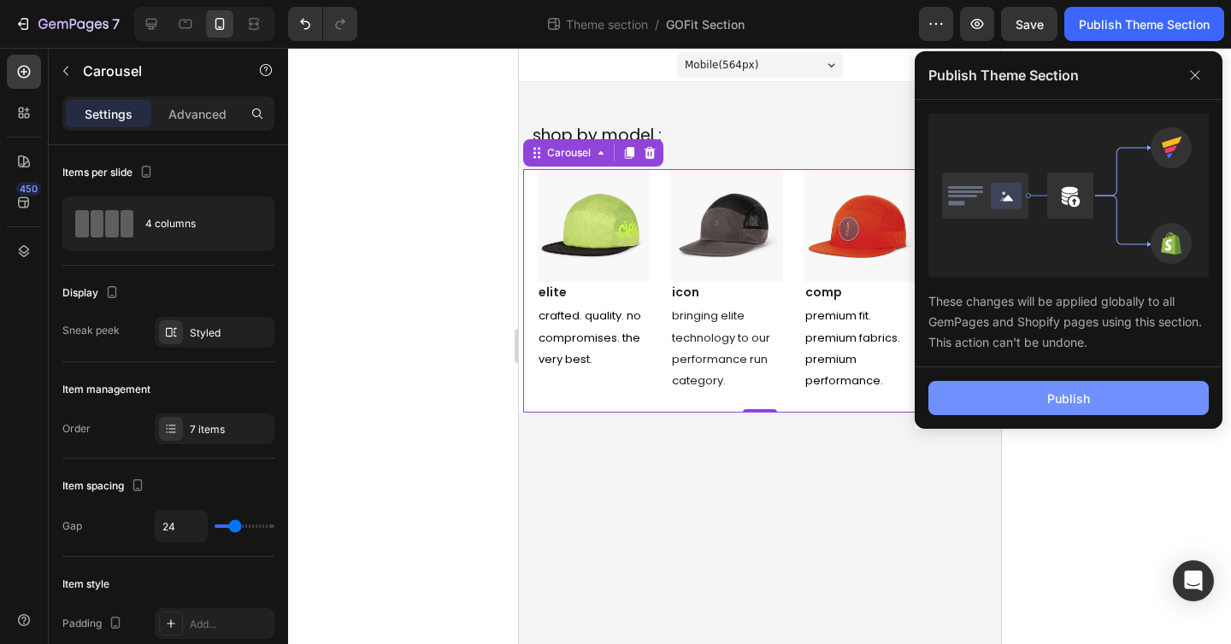
click at [1051, 391] on div "Publish" at bounding box center [1068, 399] width 43 height 18
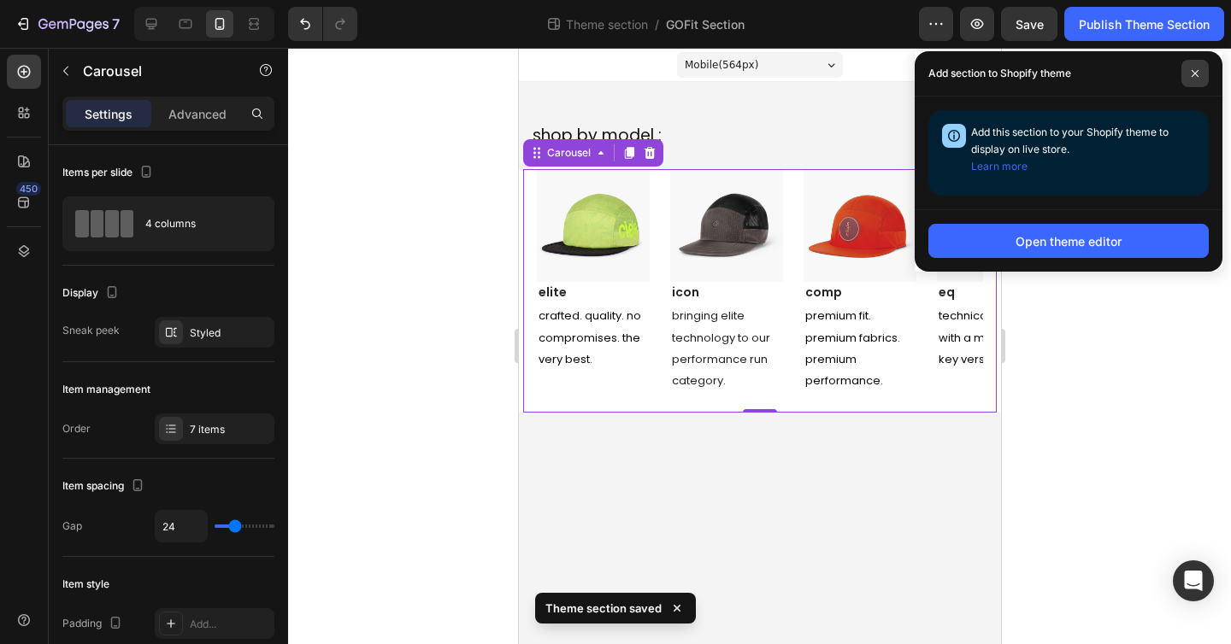
click at [1194, 71] on icon at bounding box center [1195, 73] width 9 height 9
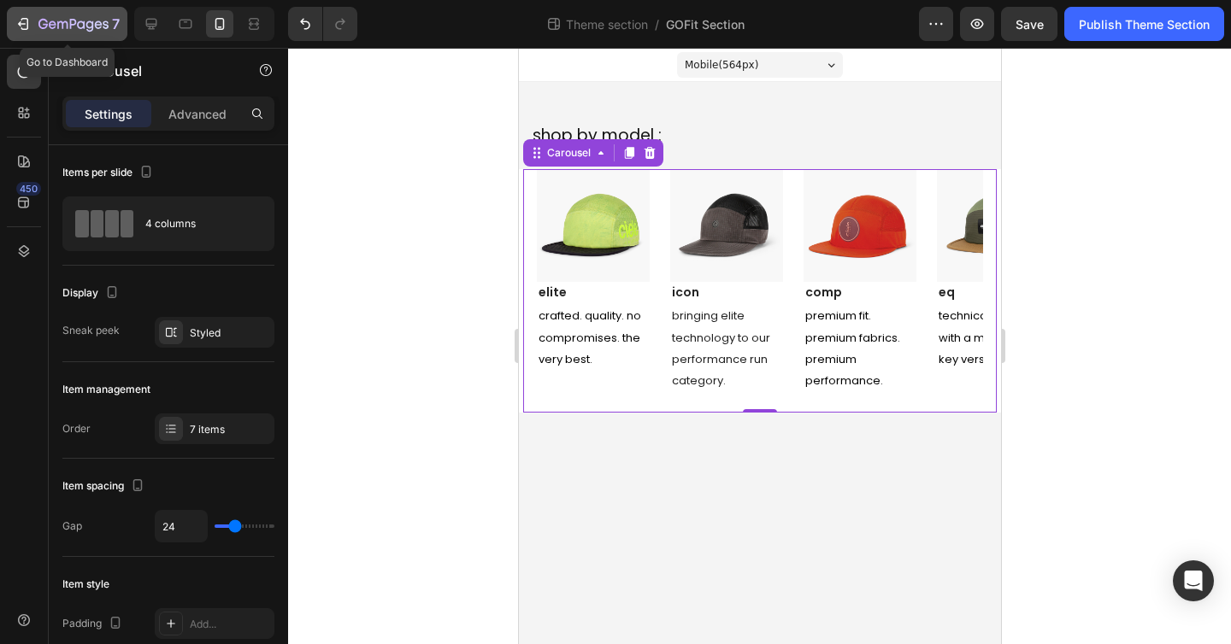
click at [76, 27] on icon "button" at bounding box center [73, 25] width 70 height 15
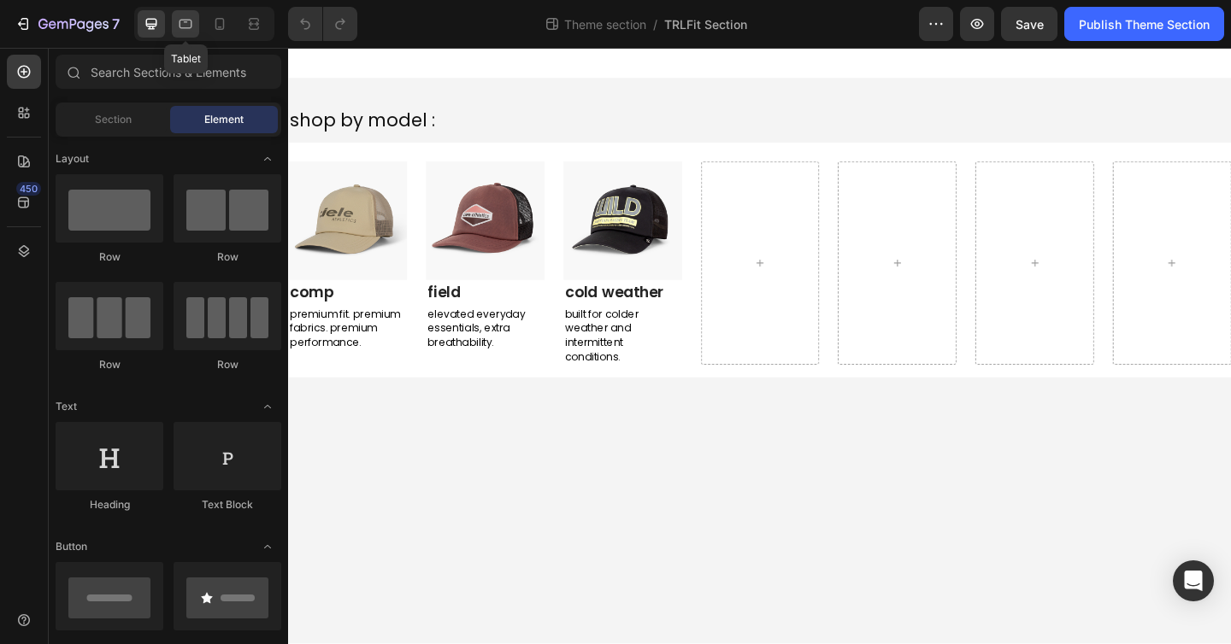
click at [182, 29] on icon at bounding box center [185, 23] width 17 height 17
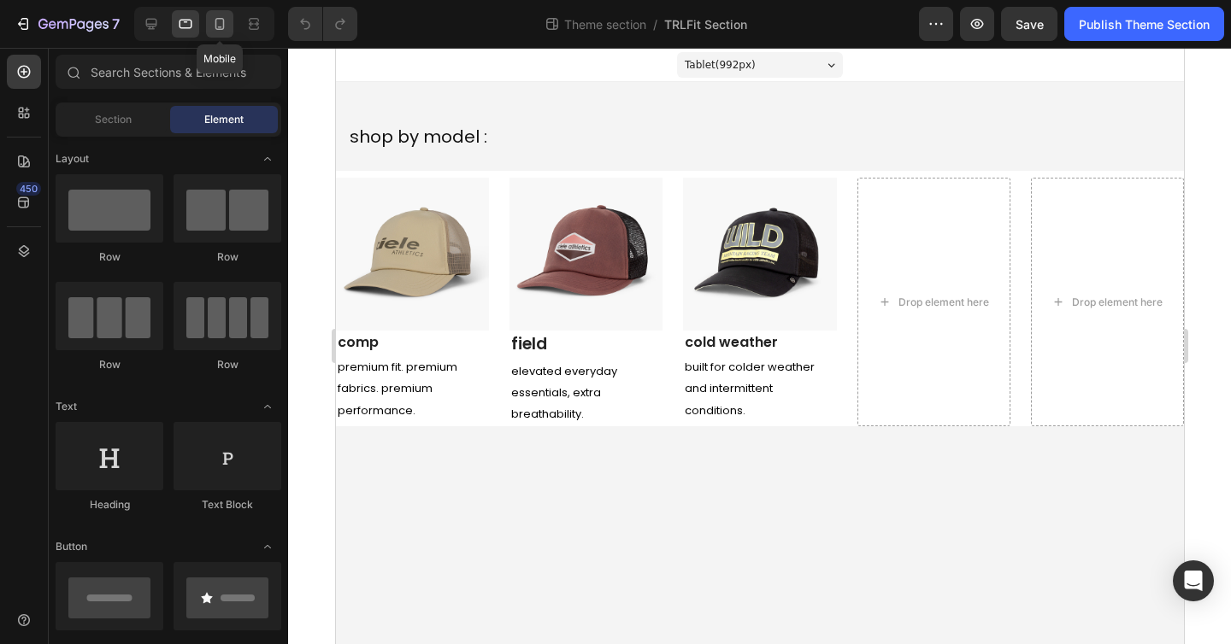
click at [220, 20] on icon at bounding box center [219, 23] width 17 height 17
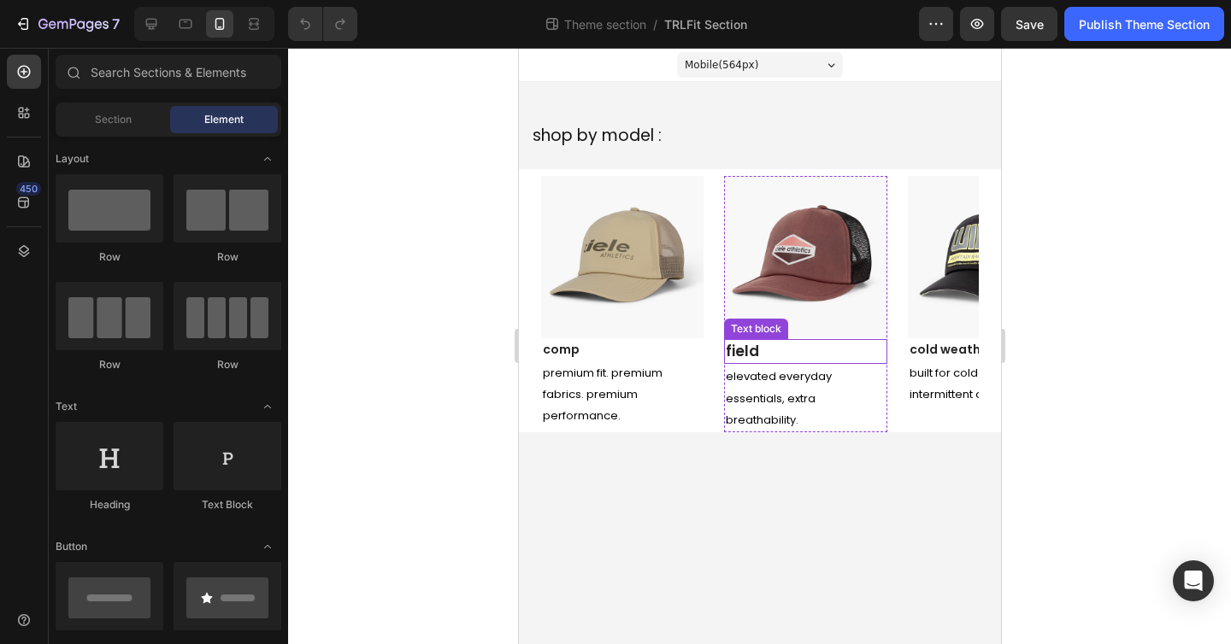
click at [809, 348] on p "field" at bounding box center [804, 352] width 159 height 22
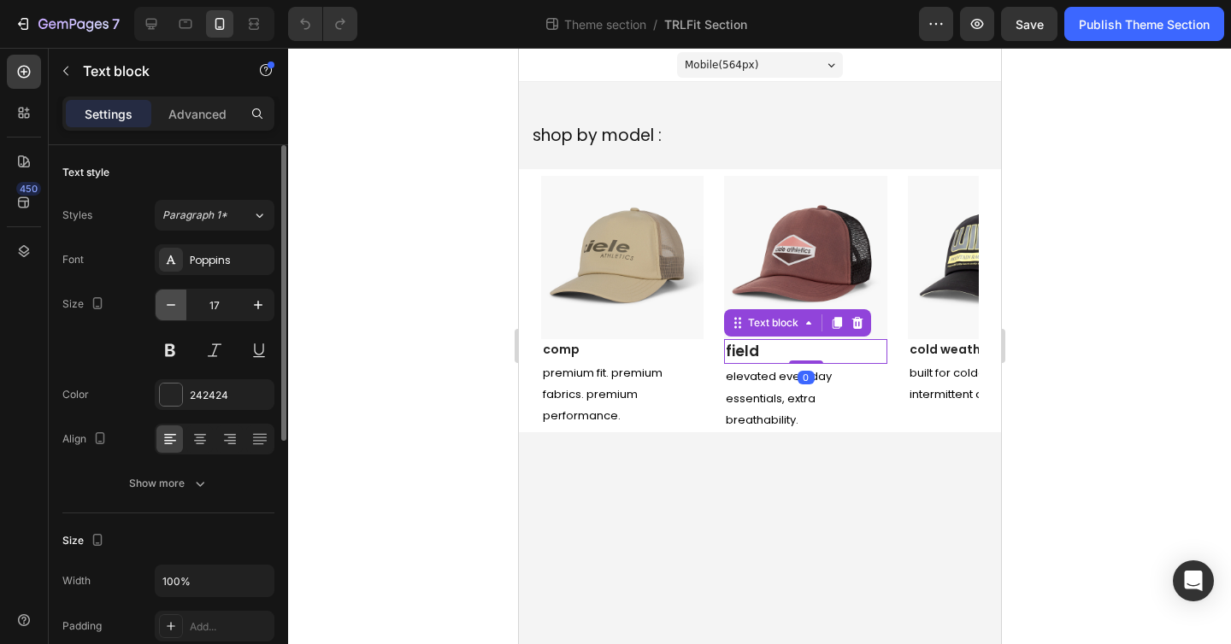
click at [157, 303] on button "button" at bounding box center [171, 305] width 31 height 31
type input "14"
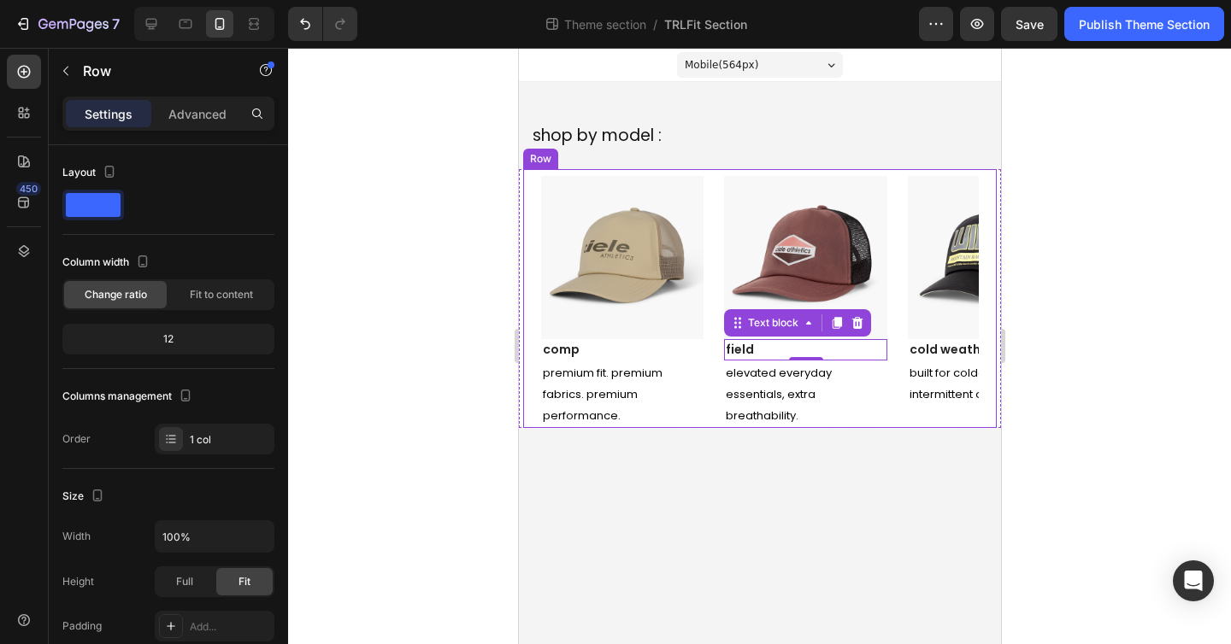
click at [709, 174] on div "Image comp Text block premium fit. premium fabrics. premium performance. Text B…" at bounding box center [759, 298] width 474 height 259
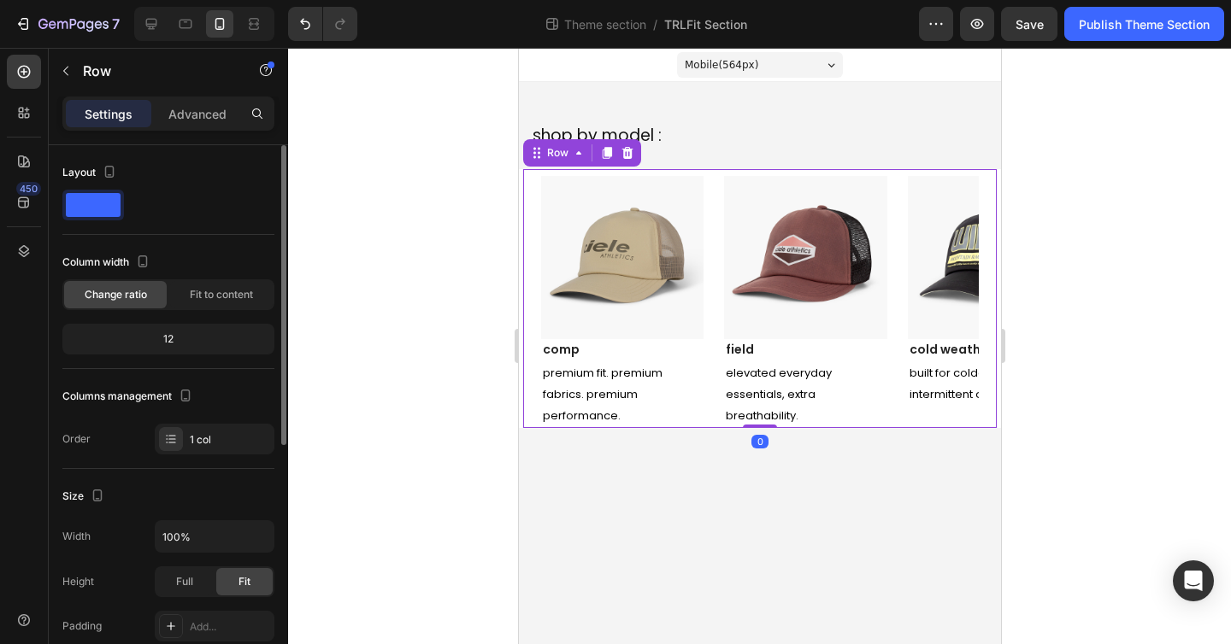
click at [88, 210] on span at bounding box center [93, 205] width 55 height 24
click at [557, 156] on div "Row" at bounding box center [557, 152] width 28 height 15
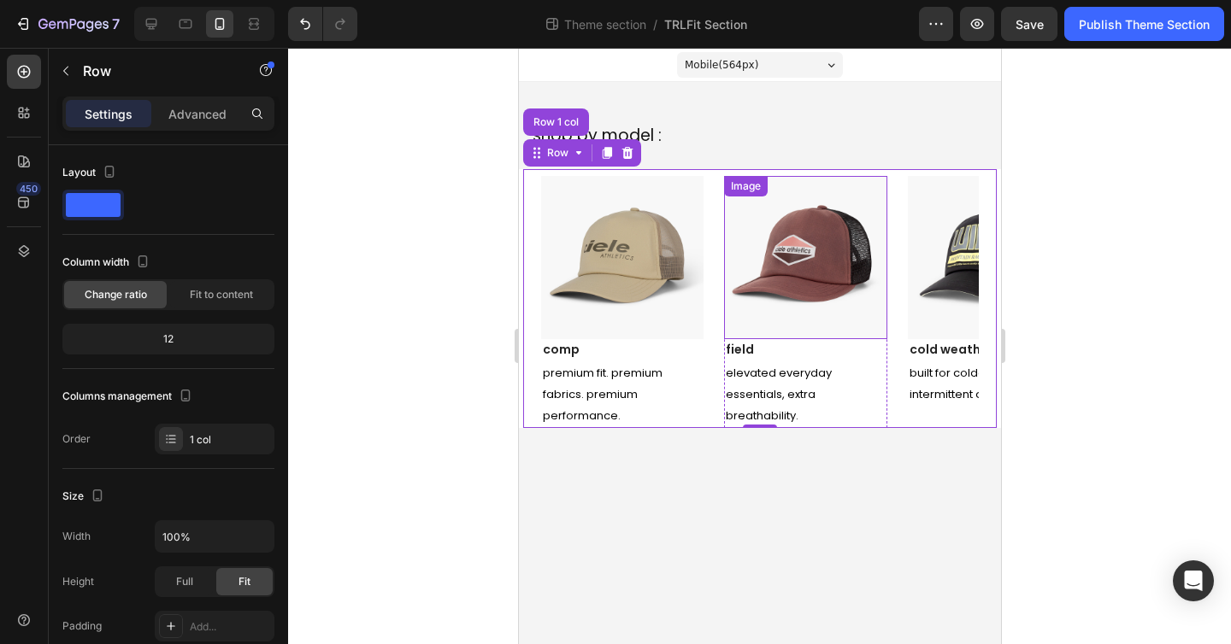
click at [833, 213] on img at bounding box center [804, 257] width 162 height 162
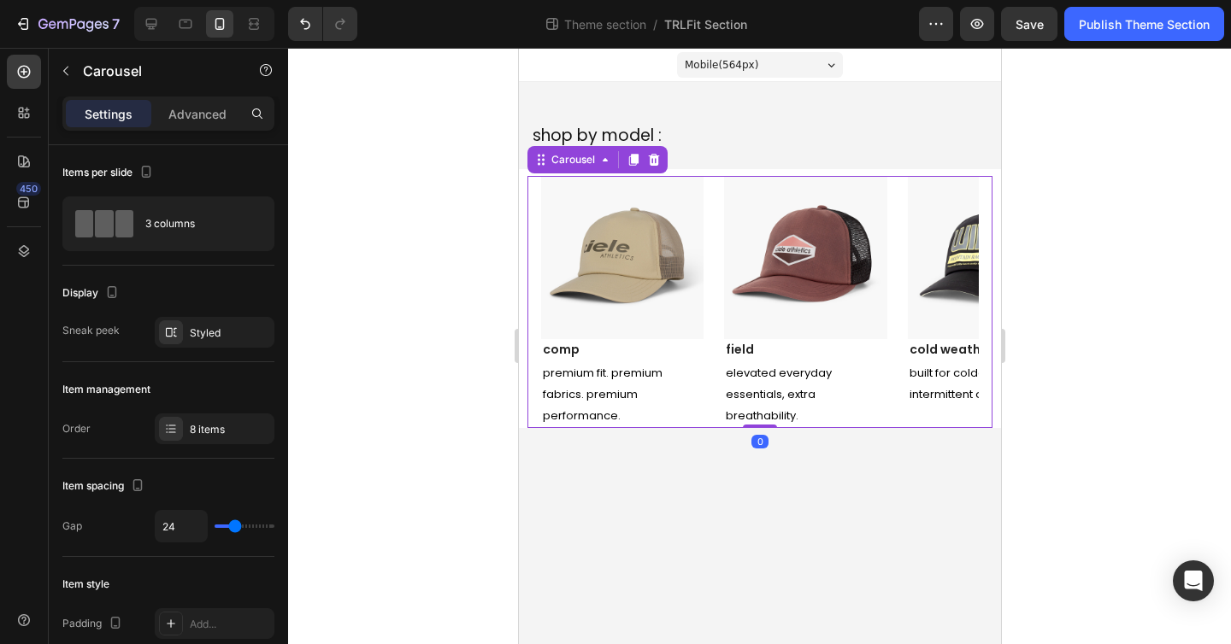
click at [711, 338] on div "Image comp Text block premium fit. premium fabrics. premium performance. Text B…" at bounding box center [759, 302] width 438 height 252
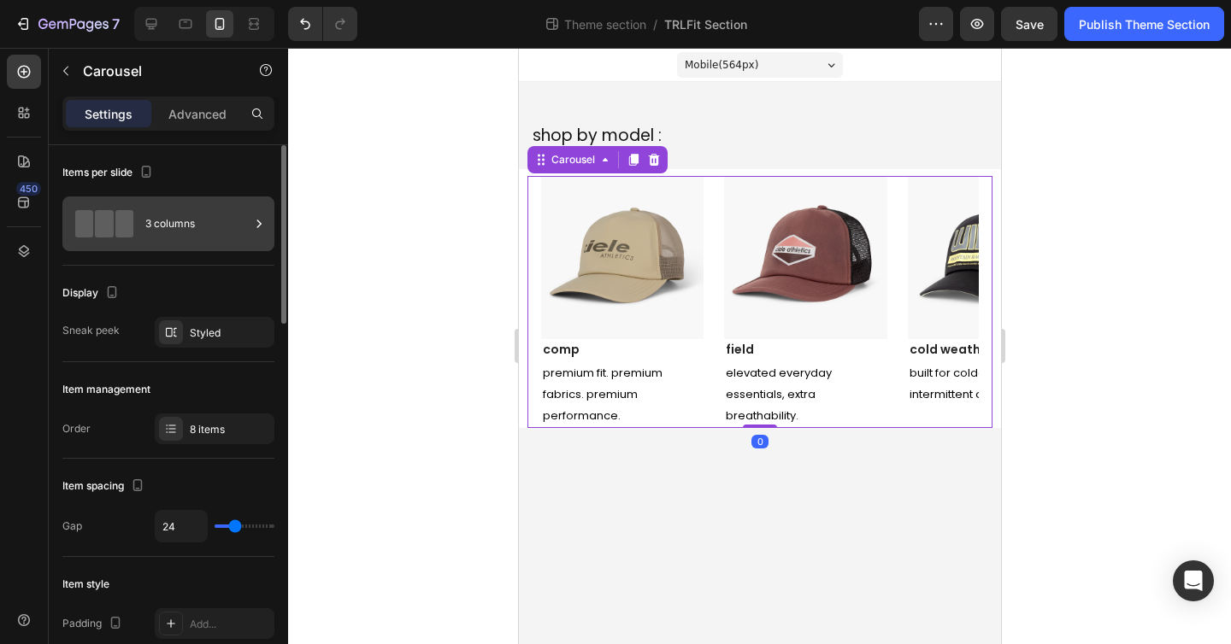
click at [195, 232] on div "3 columns" at bounding box center [197, 223] width 104 height 39
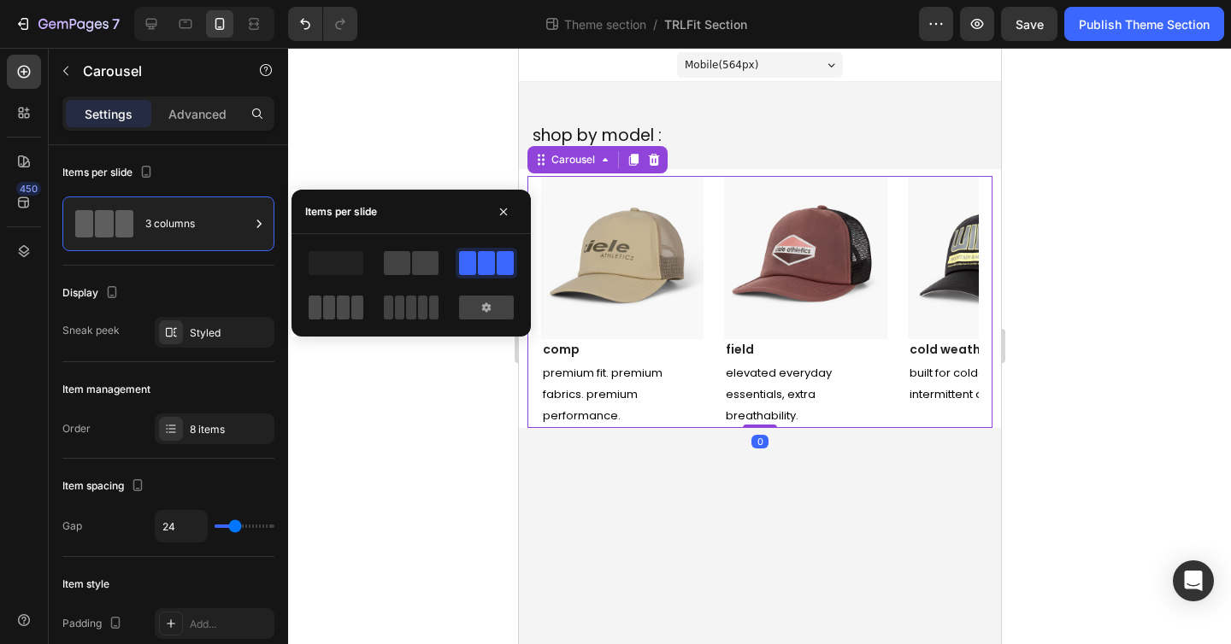
click at [335, 309] on div at bounding box center [336, 308] width 55 height 24
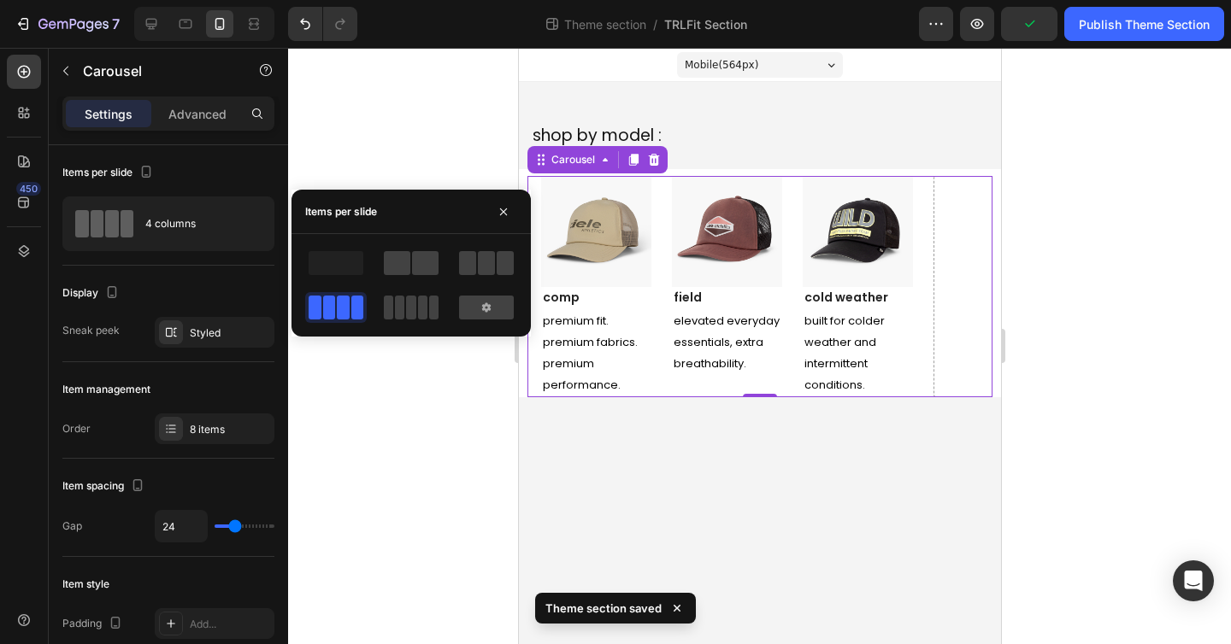
click at [1128, 45] on div "7 Theme section / TRLFit Section Preview Publish Theme Section" at bounding box center [615, 24] width 1231 height 49
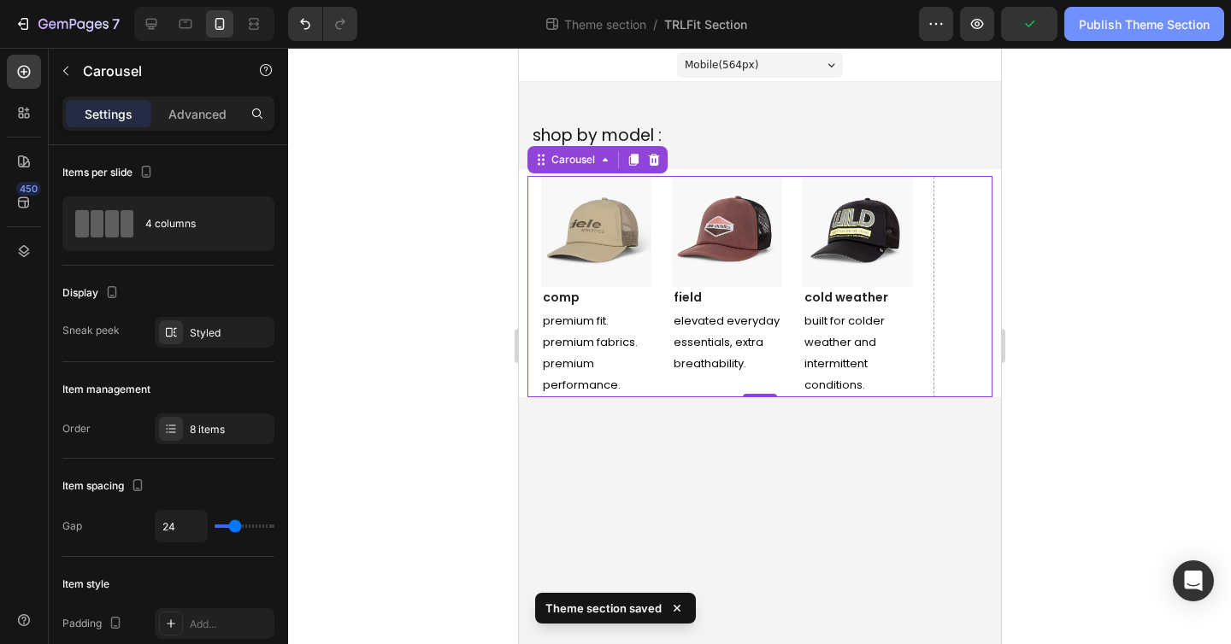
click at [1133, 21] on div "Publish Theme Section" at bounding box center [1144, 24] width 131 height 18
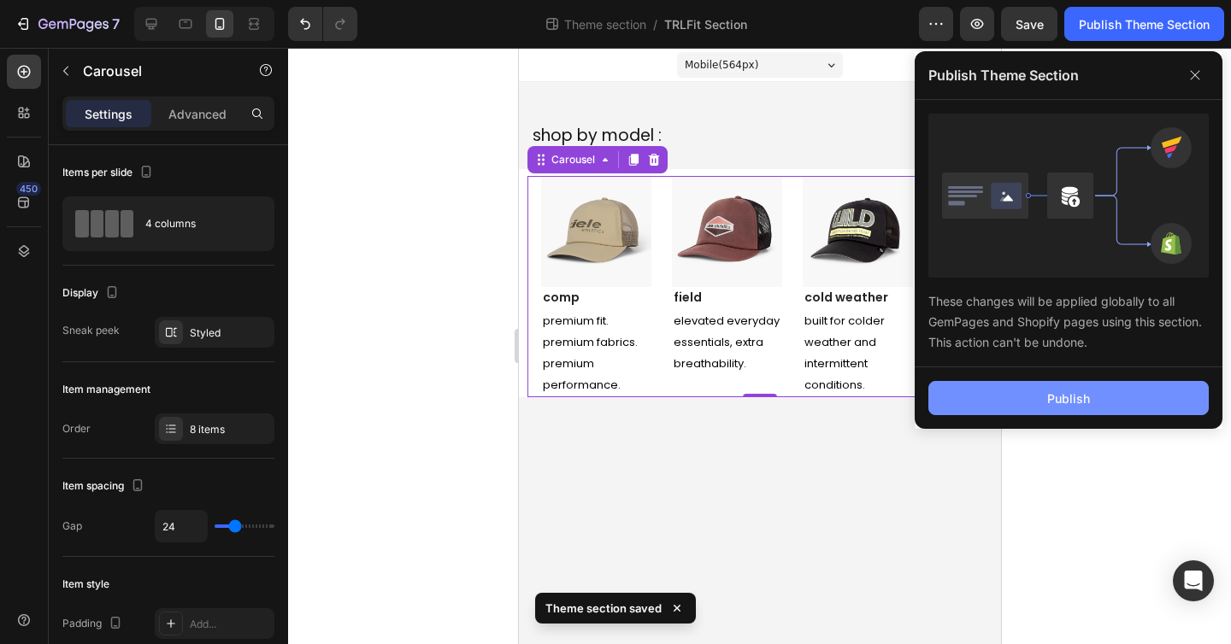
click at [1056, 397] on div "Publish" at bounding box center [1068, 399] width 43 height 18
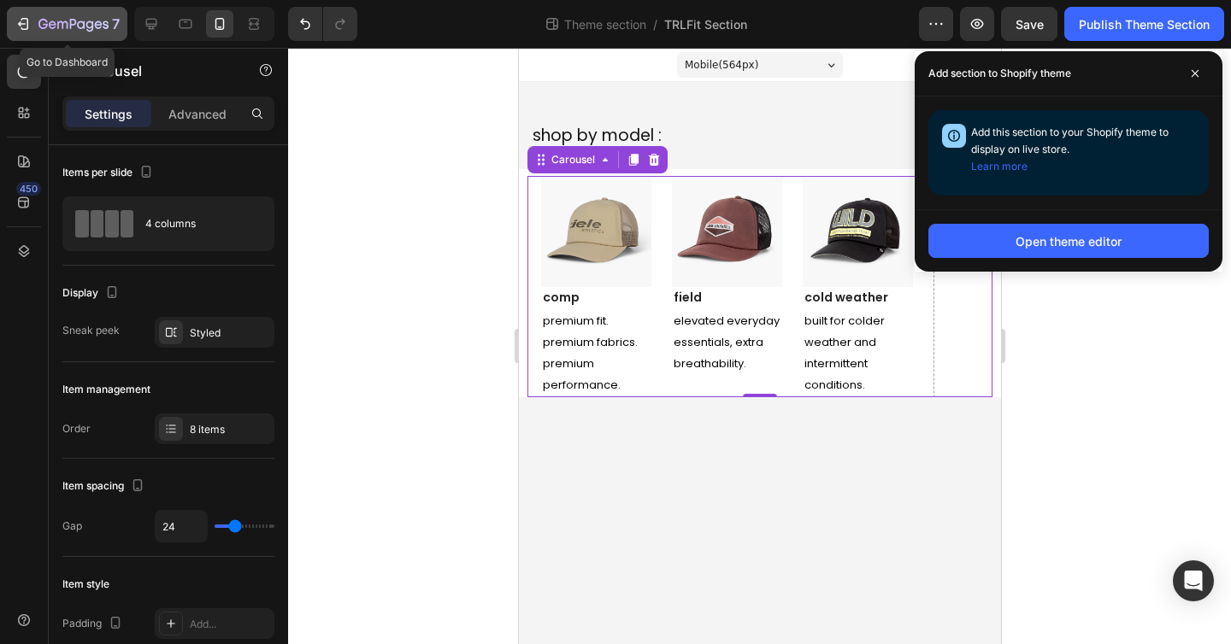
click at [17, 30] on icon "button" at bounding box center [23, 23] width 17 height 17
